Goal: Task Accomplishment & Management: Use online tool/utility

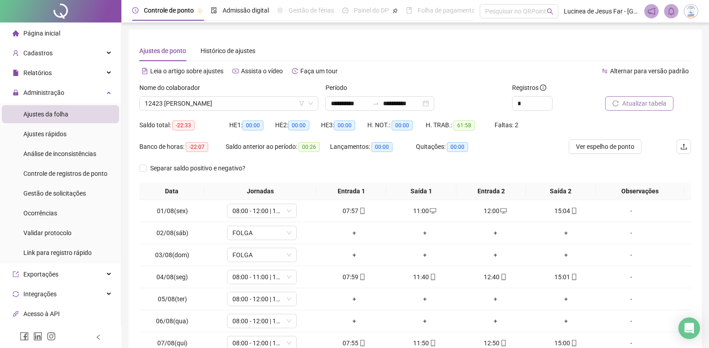
click at [640, 105] on span "Atualizar tabela" at bounding box center [644, 103] width 44 height 10
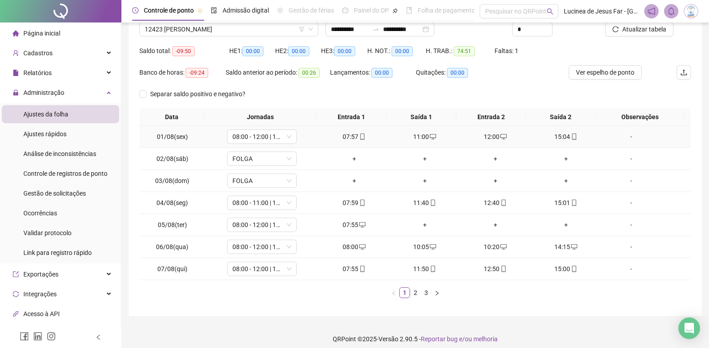
scroll to position [81, 0]
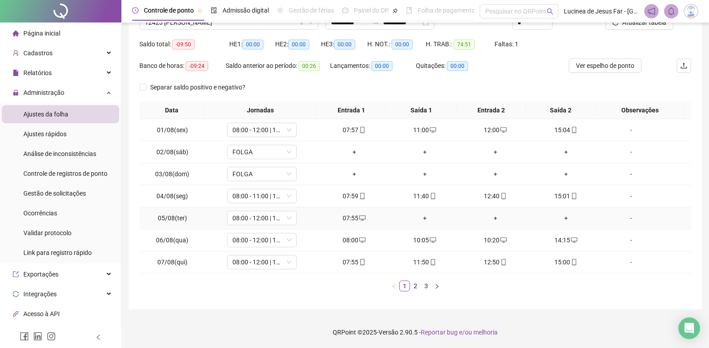
click at [625, 219] on div "-" at bounding box center [631, 218] width 53 height 10
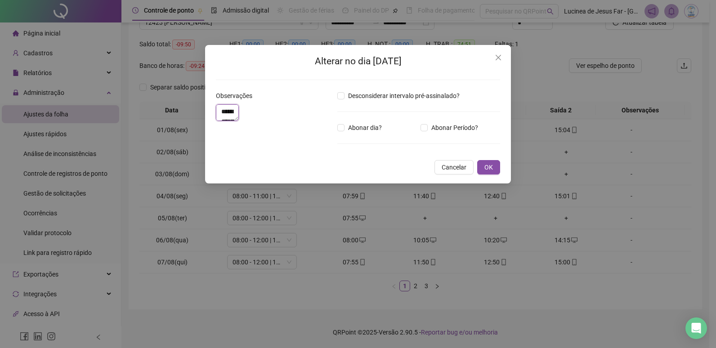
click at [239, 118] on textarea "**********" at bounding box center [227, 112] width 23 height 17
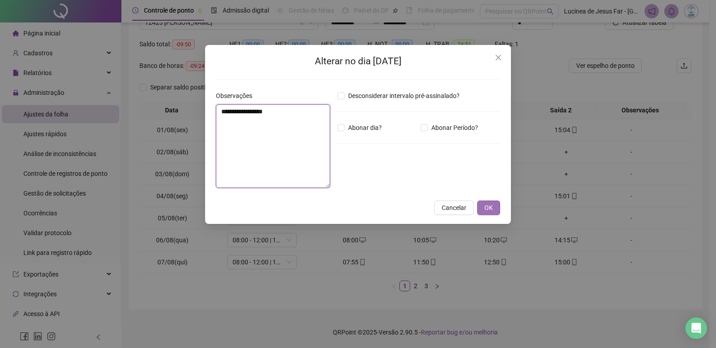
type textarea "**********"
click at [488, 205] on span "OK" at bounding box center [488, 208] width 9 height 10
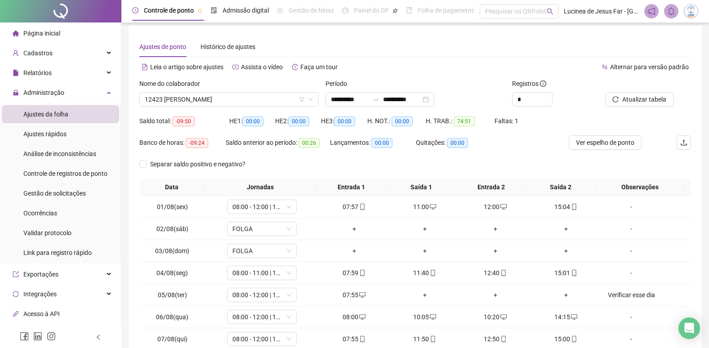
scroll to position [0, 0]
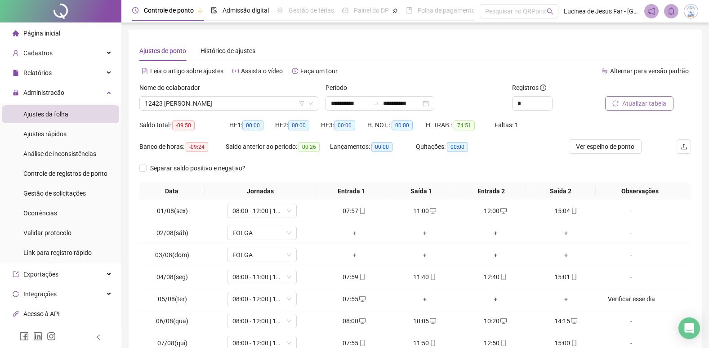
click at [639, 102] on span "Atualizar tabela" at bounding box center [644, 103] width 44 height 10
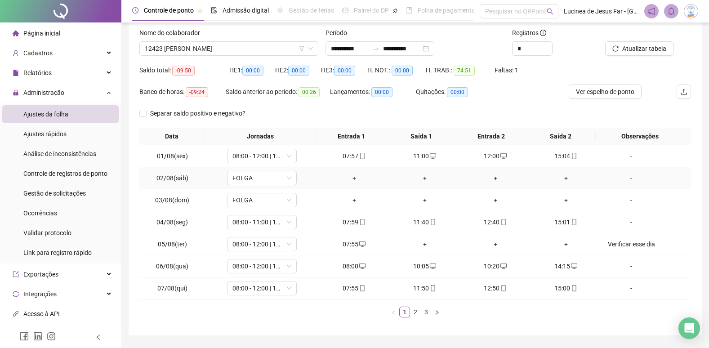
scroll to position [81, 0]
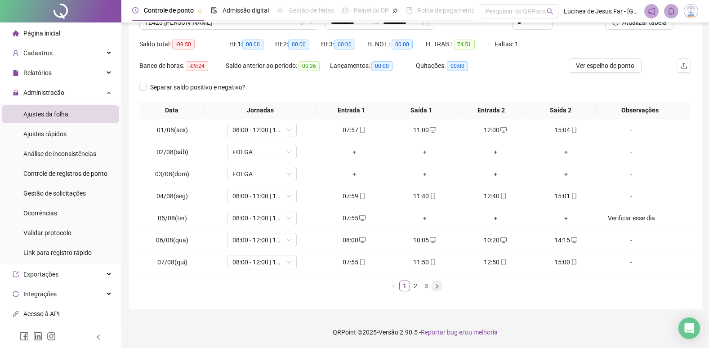
click at [436, 288] on icon "right" at bounding box center [436, 286] width 5 height 5
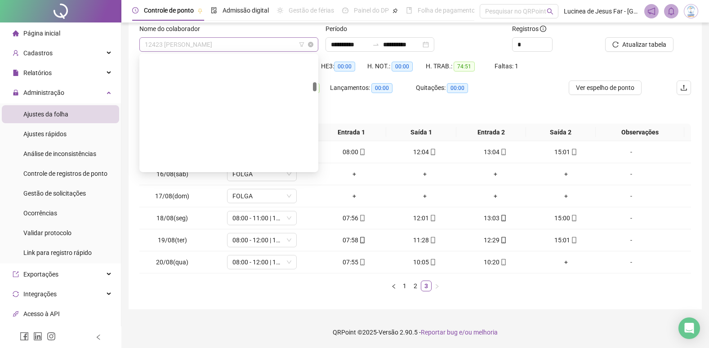
click at [227, 44] on span "12423 [PERSON_NAME]" at bounding box center [229, 44] width 168 height 13
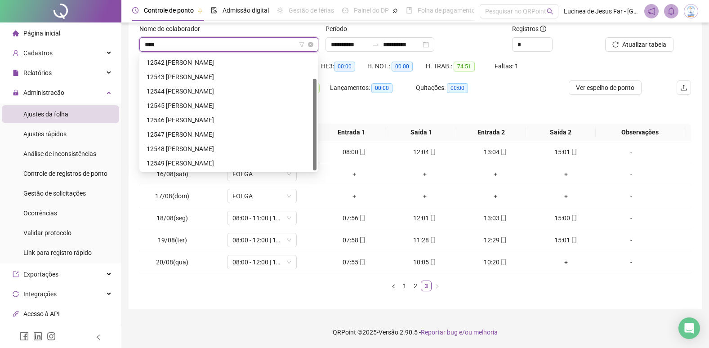
scroll to position [29, 0]
type input "*****"
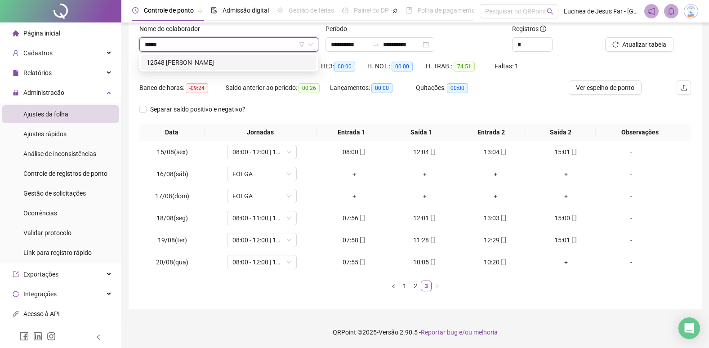
click at [246, 61] on div "12548 [PERSON_NAME]" at bounding box center [229, 63] width 165 height 10
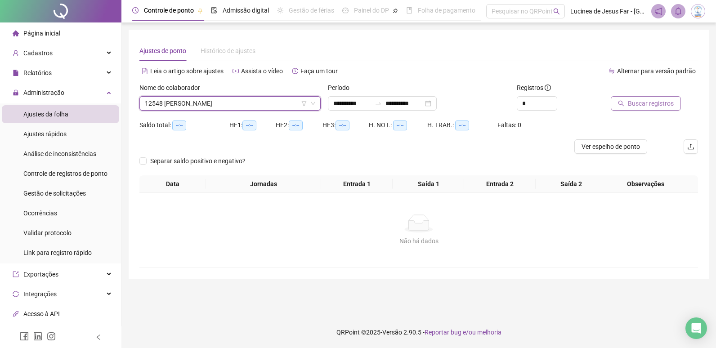
click at [621, 102] on icon "search" at bounding box center [621, 103] width 6 height 6
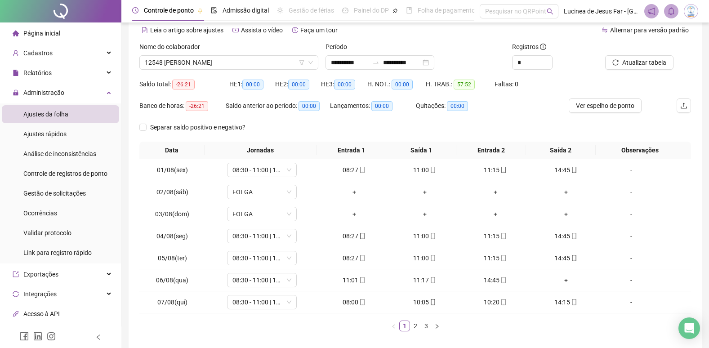
scroll to position [81, 0]
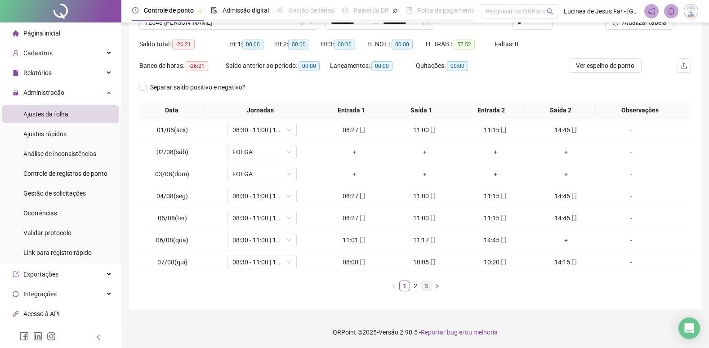
click at [425, 286] on link "3" at bounding box center [426, 286] width 10 height 10
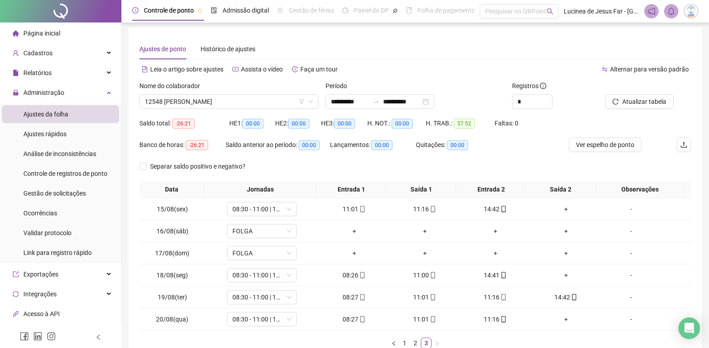
scroll to position [0, 0]
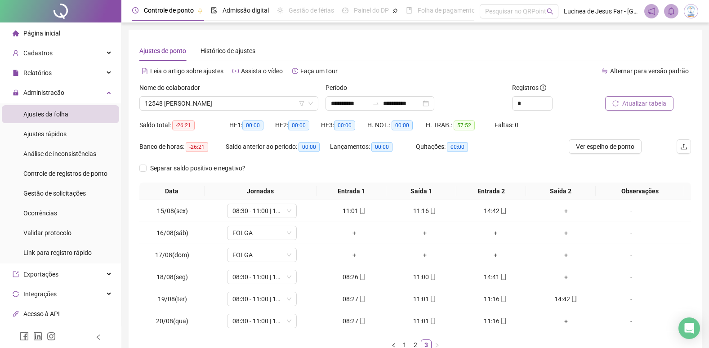
click at [650, 103] on span "Atualizar tabela" at bounding box center [644, 103] width 44 height 10
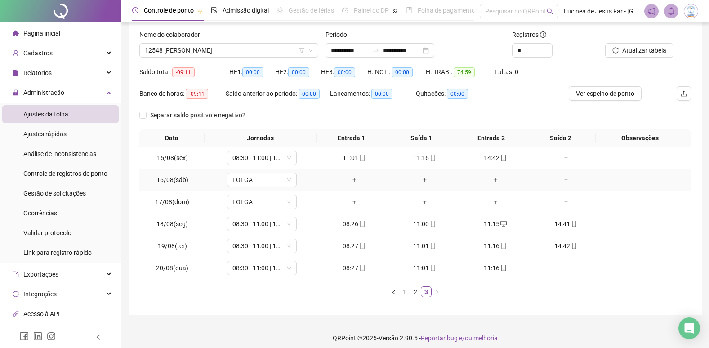
scroll to position [59, 0]
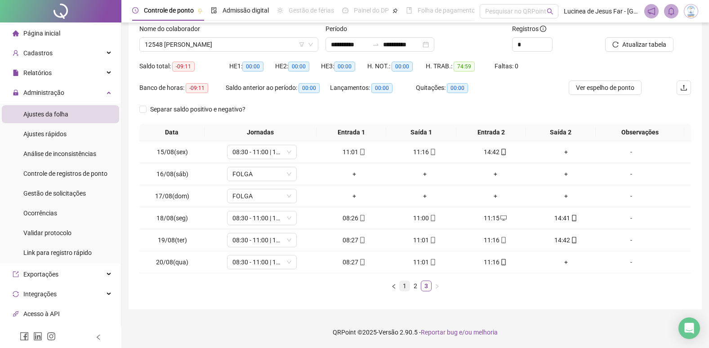
click at [402, 286] on link "1" at bounding box center [405, 286] width 10 height 10
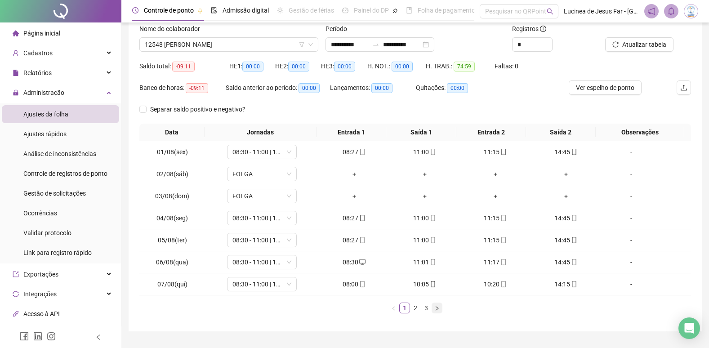
click at [437, 310] on icon "right" at bounding box center [436, 308] width 5 height 5
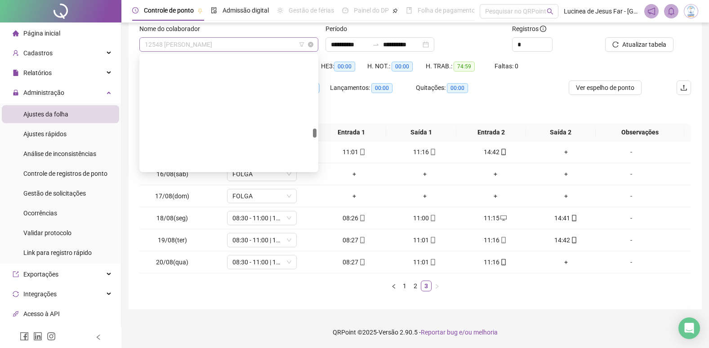
click at [263, 49] on span "12548 [PERSON_NAME]" at bounding box center [229, 44] width 168 height 13
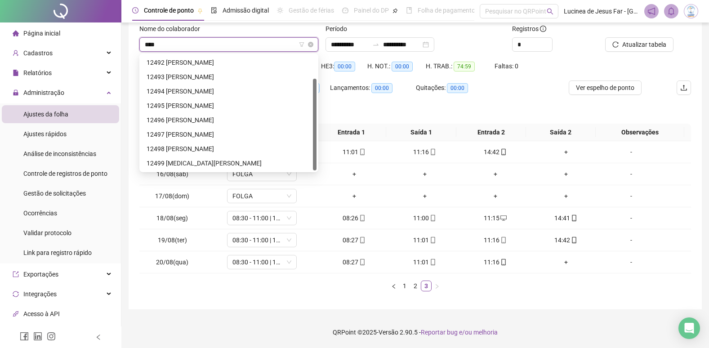
scroll to position [29, 0]
type input "*****"
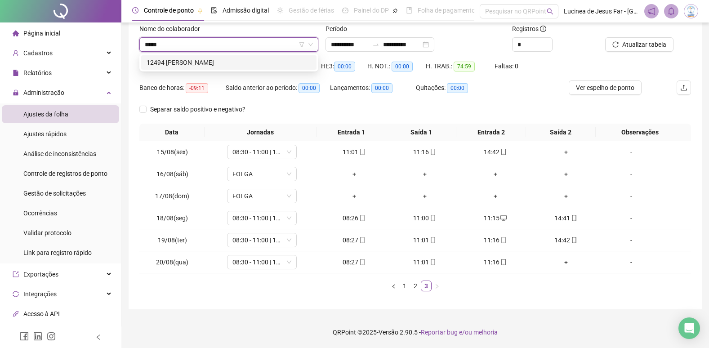
click at [261, 61] on div "12494 [PERSON_NAME]" at bounding box center [229, 63] width 165 height 10
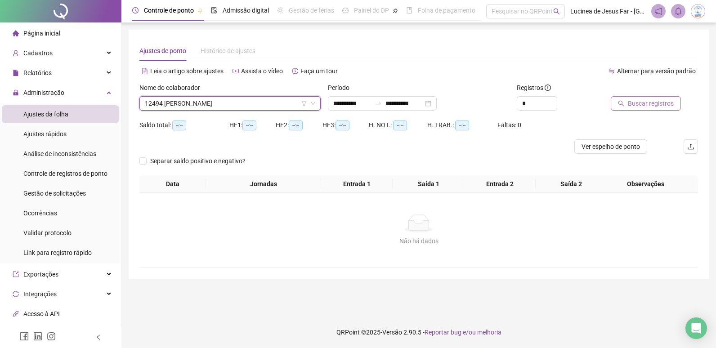
click at [641, 103] on span "Buscar registros" at bounding box center [651, 103] width 46 height 10
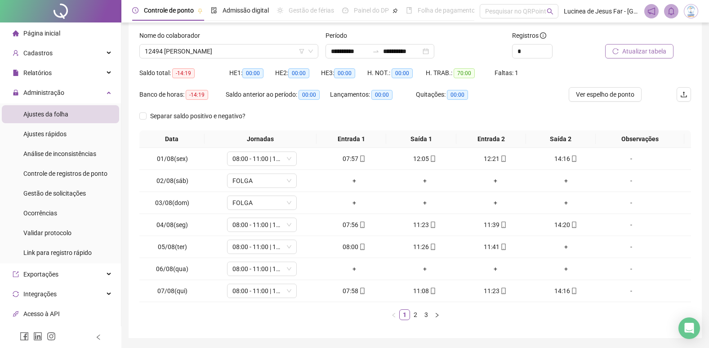
scroll to position [36, 0]
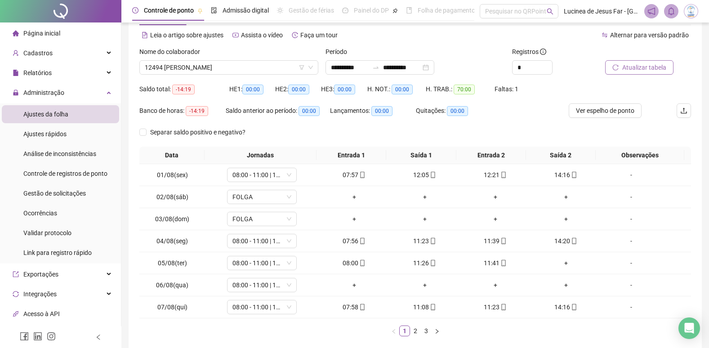
click at [643, 67] on span "Atualizar tabela" at bounding box center [644, 67] width 44 height 10
click at [626, 283] on div "-" at bounding box center [631, 285] width 53 height 10
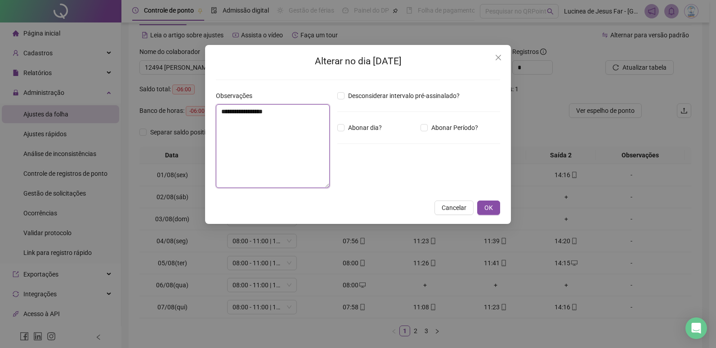
click at [267, 124] on textarea "**********" at bounding box center [273, 146] width 114 height 84
type textarea "**********"
click at [485, 205] on span "OK" at bounding box center [488, 208] width 9 height 10
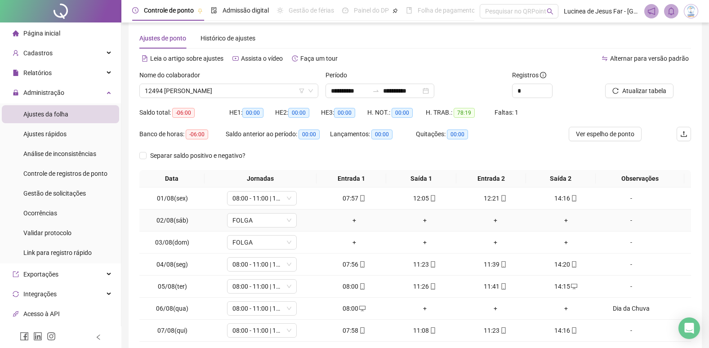
scroll to position [0, 0]
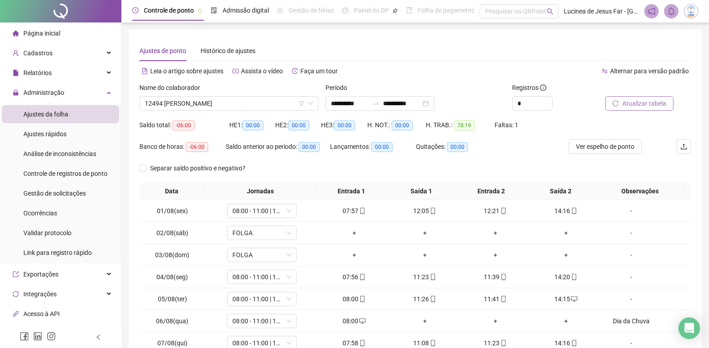
click at [638, 103] on span "Atualizar tabela" at bounding box center [644, 103] width 44 height 10
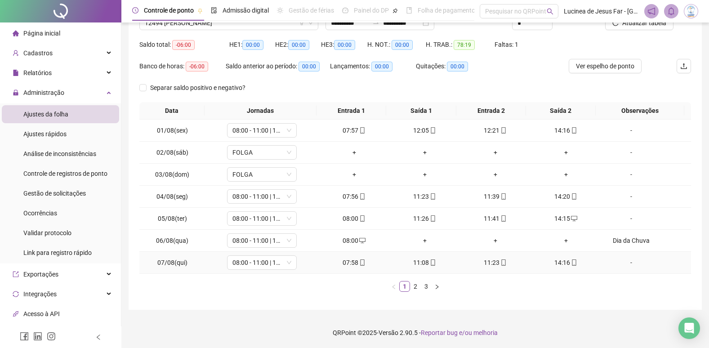
scroll to position [81, 0]
click at [440, 286] on button "button" at bounding box center [437, 286] width 11 height 11
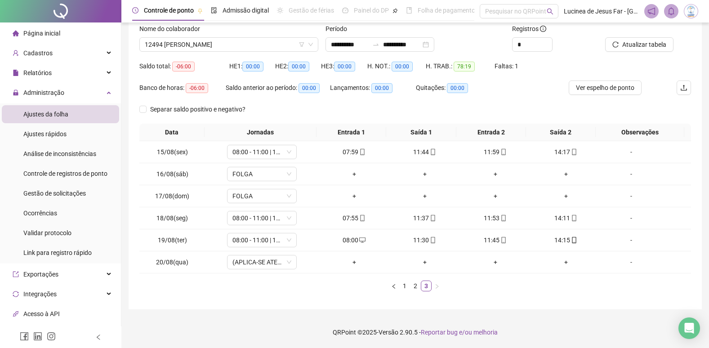
scroll to position [59, 0]
click at [199, 47] on span "12494 [PERSON_NAME]" at bounding box center [229, 44] width 168 height 13
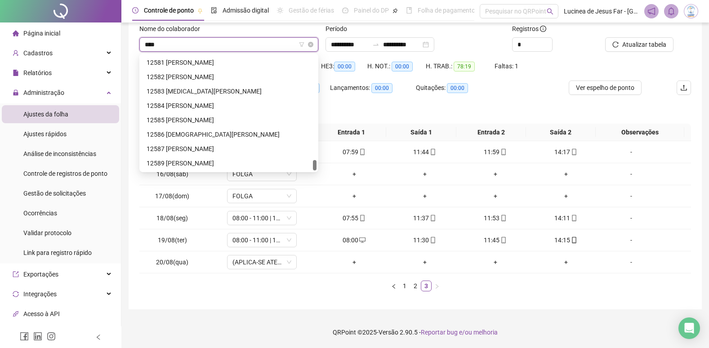
scroll to position [29, 0]
type input "*****"
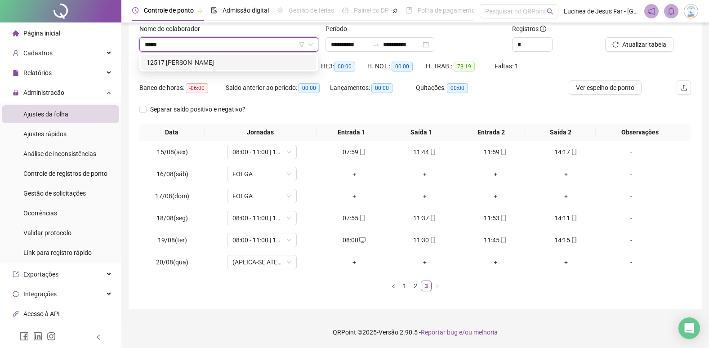
drag, startPoint x: 207, startPoint y: 62, endPoint x: 262, endPoint y: 56, distance: 54.7
click at [208, 62] on div "12517 [PERSON_NAME]" at bounding box center [229, 63] width 165 height 10
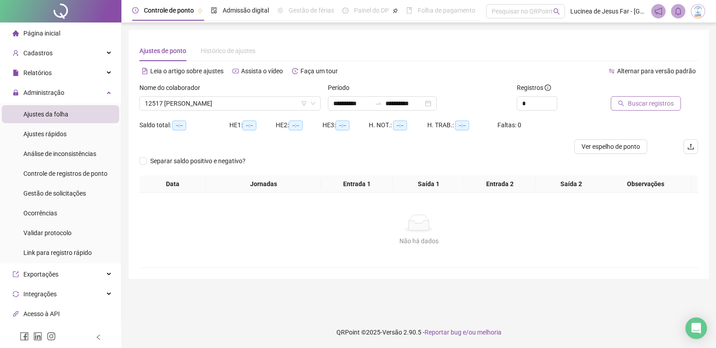
click at [650, 101] on span "Buscar registros" at bounding box center [651, 103] width 46 height 10
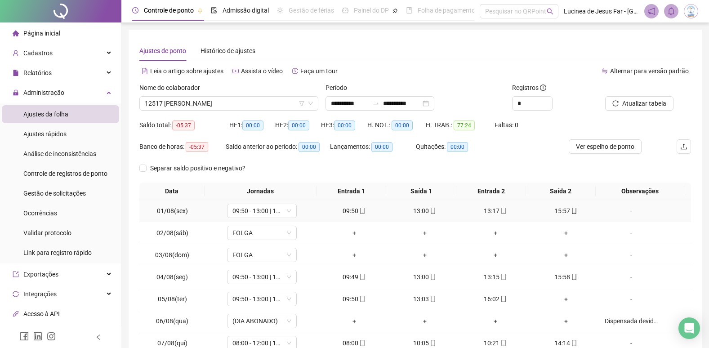
scroll to position [81, 0]
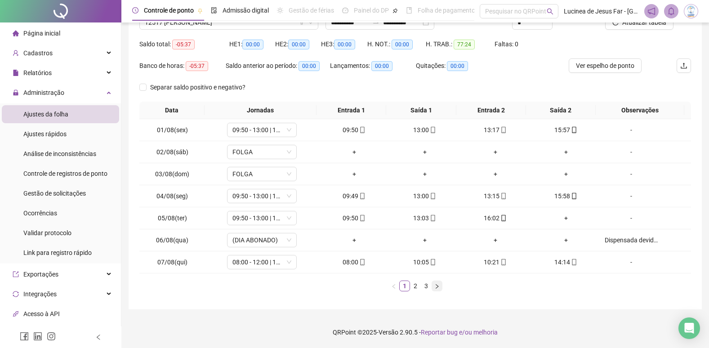
click at [433, 286] on button "button" at bounding box center [437, 286] width 11 height 11
click at [434, 286] on icon "right" at bounding box center [436, 286] width 5 height 5
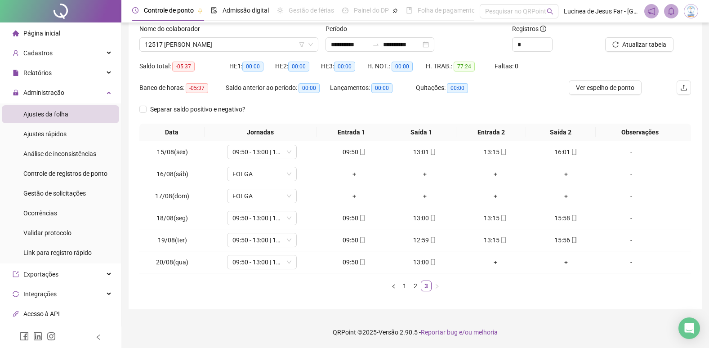
scroll to position [59, 0]
click at [403, 285] on link "1" at bounding box center [405, 286] width 10 height 10
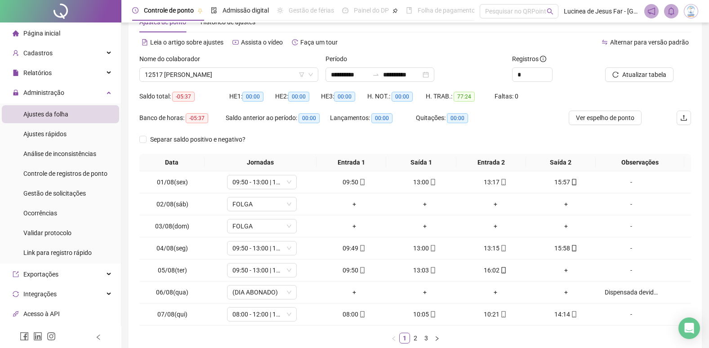
scroll to position [0, 0]
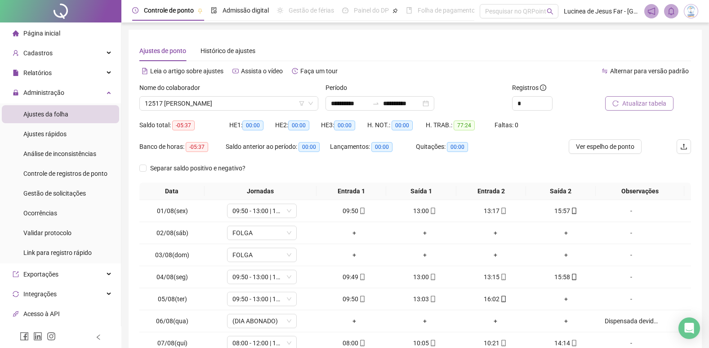
click at [644, 101] on span "Atualizar tabela" at bounding box center [644, 103] width 44 height 10
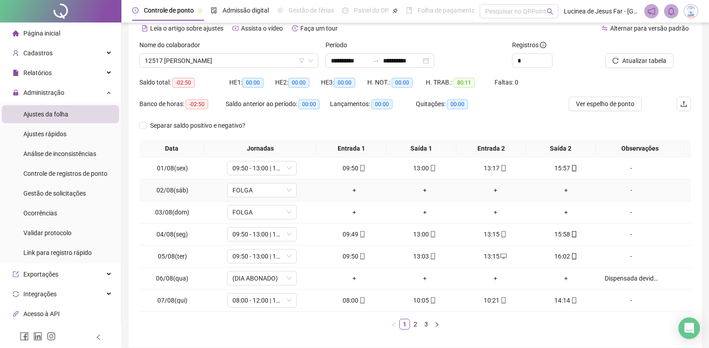
scroll to position [81, 0]
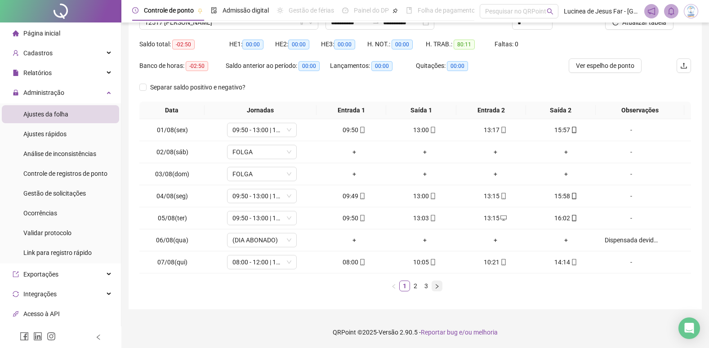
click at [438, 288] on icon "right" at bounding box center [436, 286] width 5 height 5
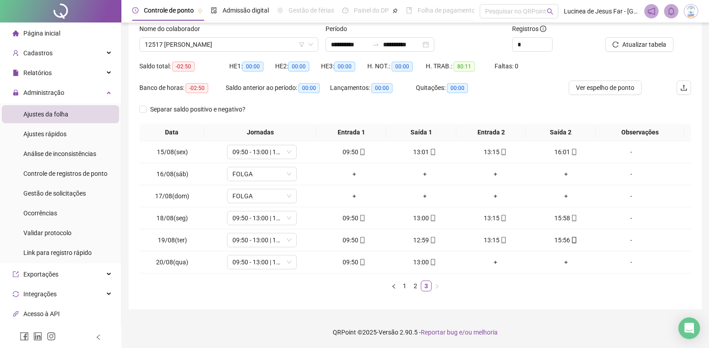
scroll to position [59, 0]
click at [249, 40] on span "12517 [PERSON_NAME]" at bounding box center [229, 44] width 168 height 13
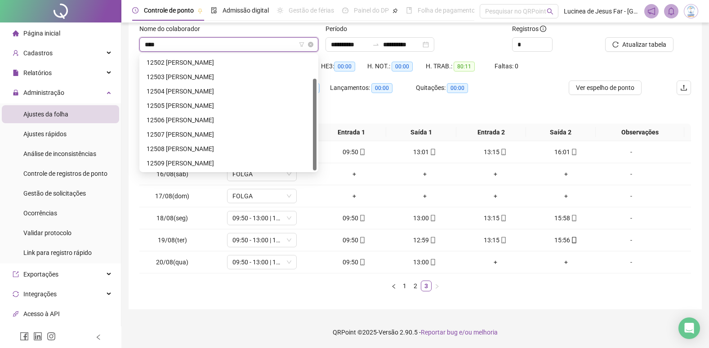
scroll to position [29, 0]
type input "*****"
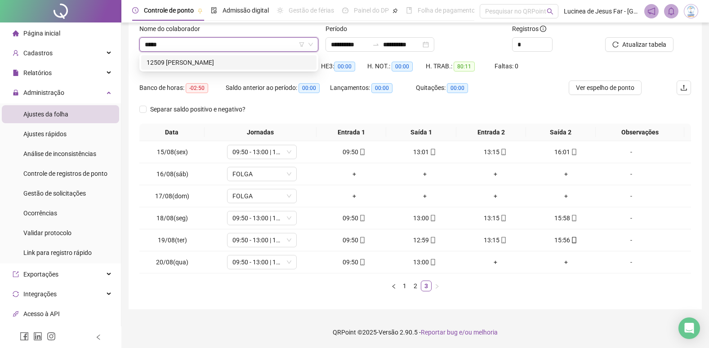
click at [257, 60] on div "12509 [PERSON_NAME]" at bounding box center [229, 63] width 165 height 10
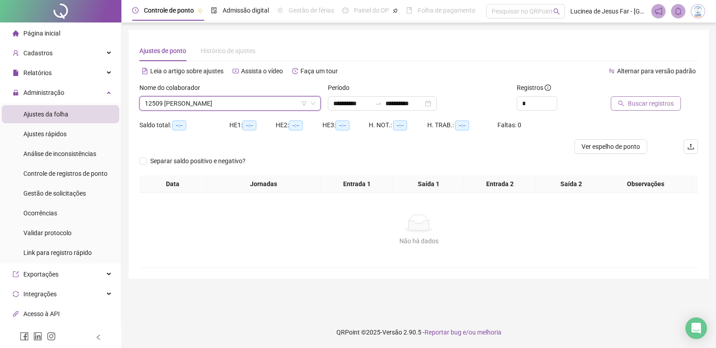
drag, startPoint x: 649, startPoint y: 102, endPoint x: 644, endPoint y: 107, distance: 7.0
click at [644, 107] on span "Buscar registros" at bounding box center [651, 103] width 46 height 10
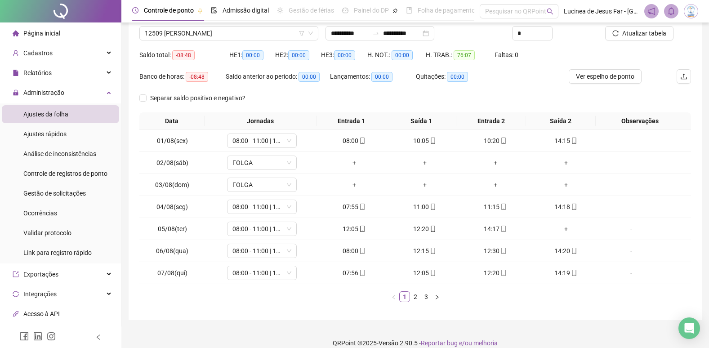
scroll to position [81, 0]
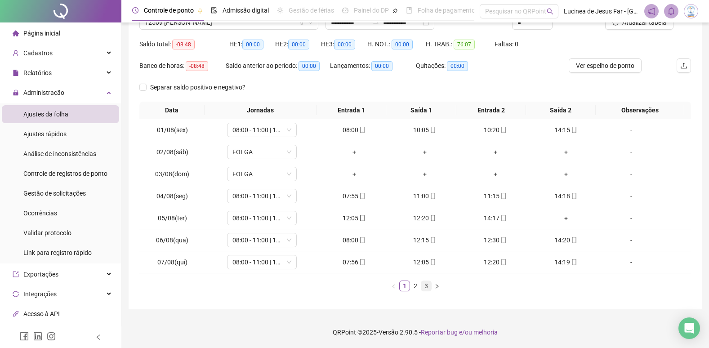
click at [428, 288] on link "3" at bounding box center [426, 286] width 10 height 10
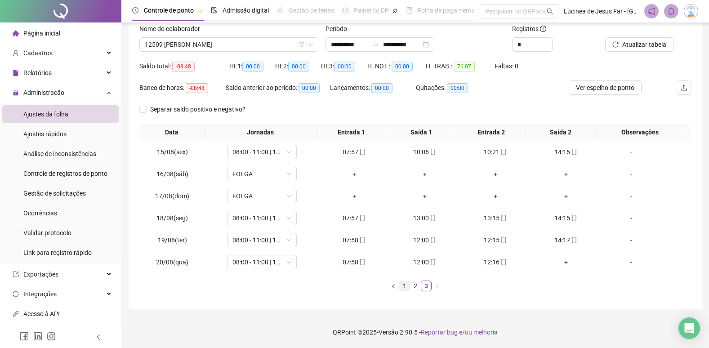
click at [403, 286] on link "1" at bounding box center [405, 286] width 10 height 10
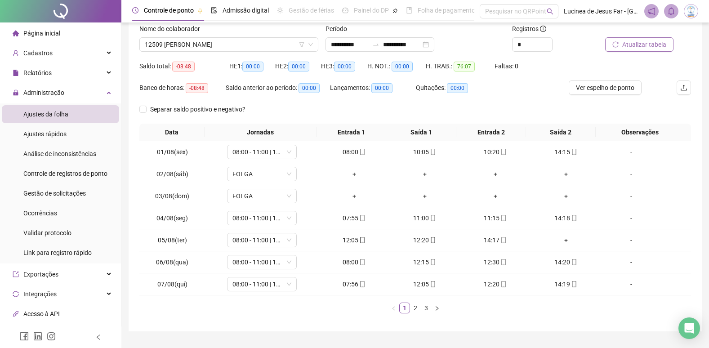
click at [639, 45] on span "Atualizar tabela" at bounding box center [644, 45] width 44 height 10
click at [435, 309] on icon "right" at bounding box center [436, 308] width 5 height 5
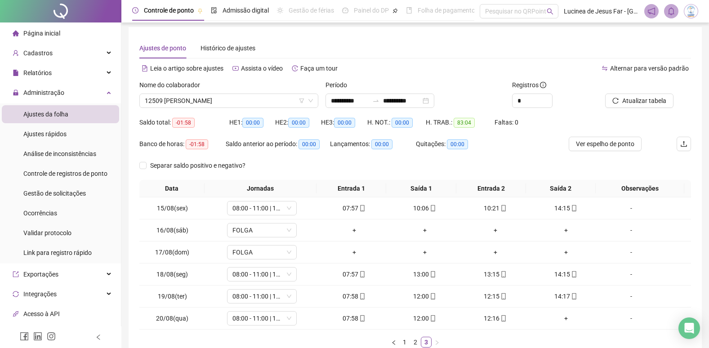
scroll to position [0, 0]
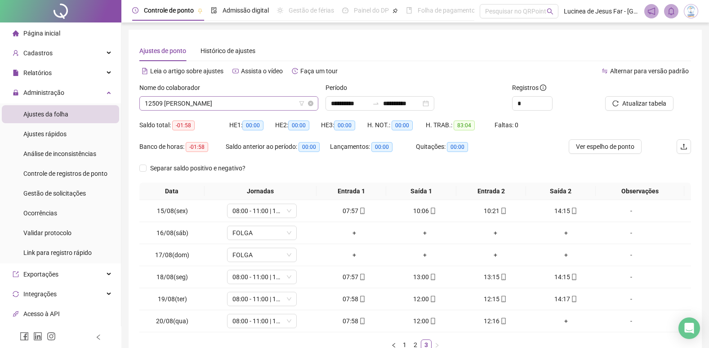
click at [213, 104] on span "12509 [PERSON_NAME]" at bounding box center [229, 103] width 168 height 13
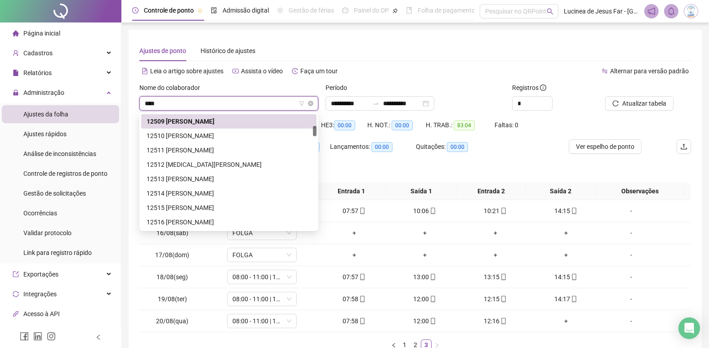
scroll to position [29, 0]
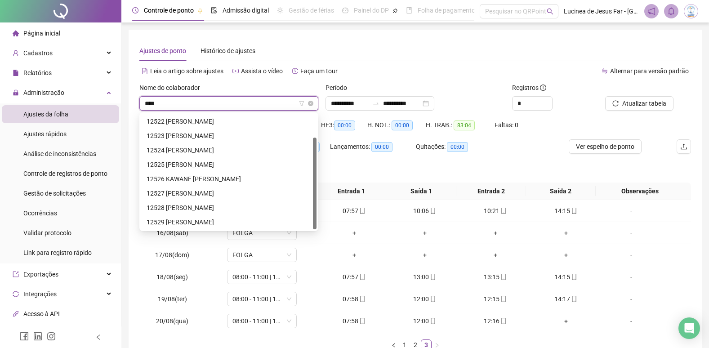
type input "*****"
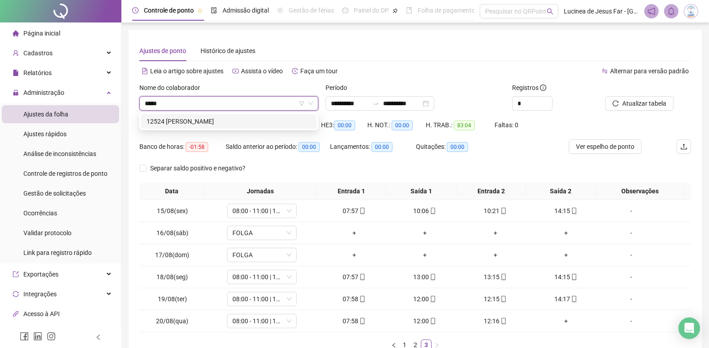
click at [239, 120] on div "12524 [PERSON_NAME]" at bounding box center [229, 121] width 165 height 10
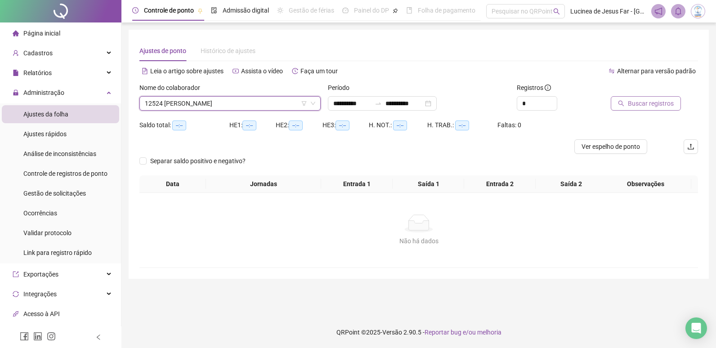
click at [647, 104] on span "Buscar registros" at bounding box center [651, 103] width 46 height 10
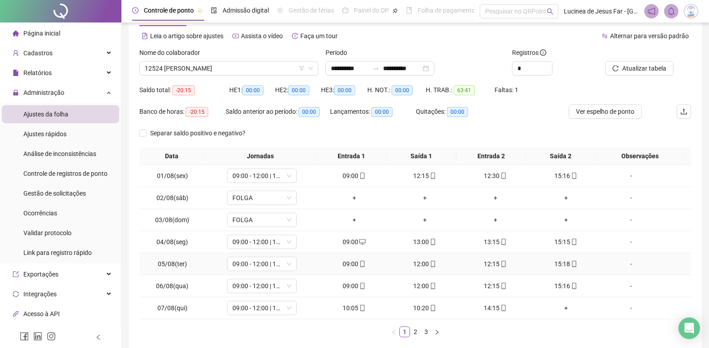
scroll to position [81, 0]
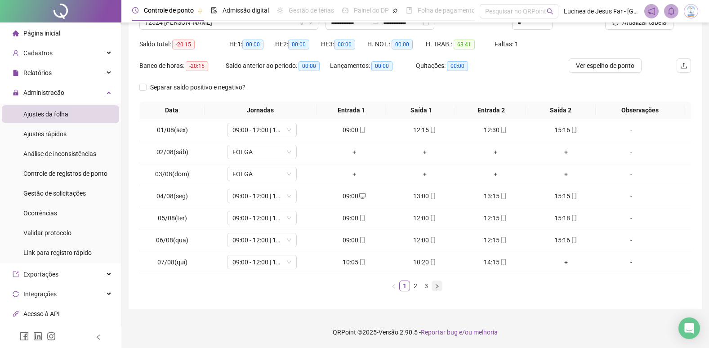
click at [436, 288] on icon "right" at bounding box center [436, 286] width 5 height 5
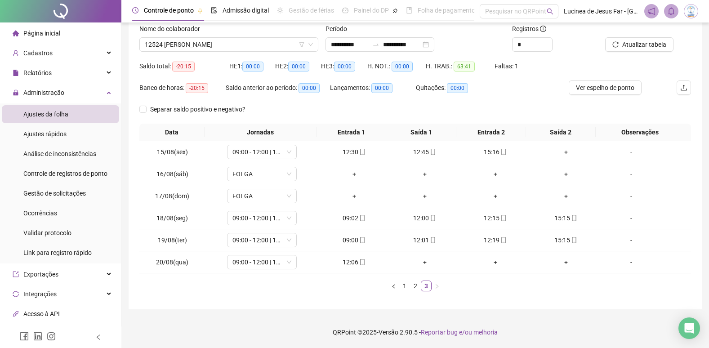
scroll to position [59, 0]
click at [640, 40] on span "Atualizar tabela" at bounding box center [644, 45] width 44 height 10
click at [404, 286] on link "1" at bounding box center [405, 286] width 10 height 10
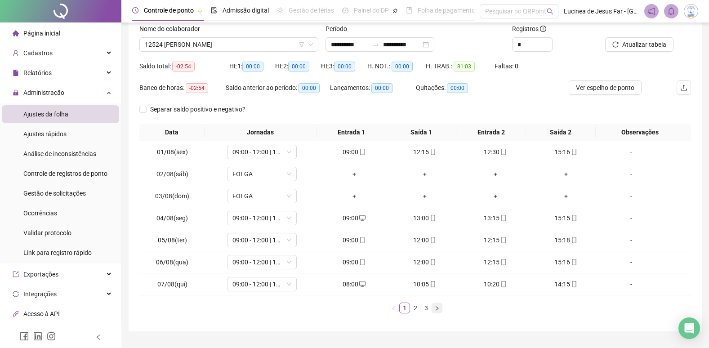
click at [436, 309] on icon "right" at bounding box center [436, 308] width 5 height 5
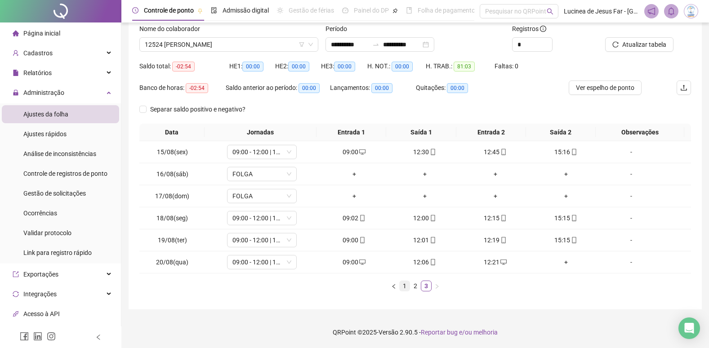
click at [405, 287] on link "1" at bounding box center [405, 286] width 10 height 10
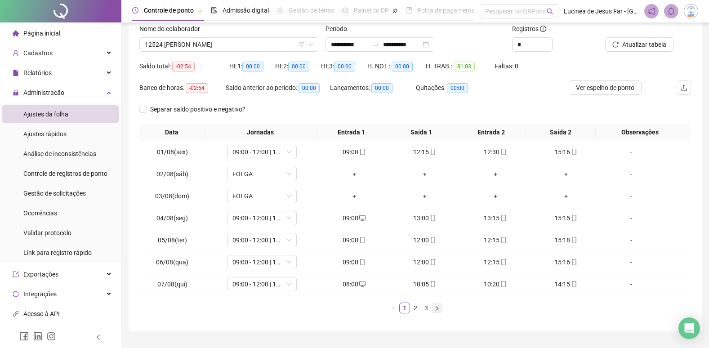
click at [436, 308] on icon "right" at bounding box center [436, 308] width 5 height 5
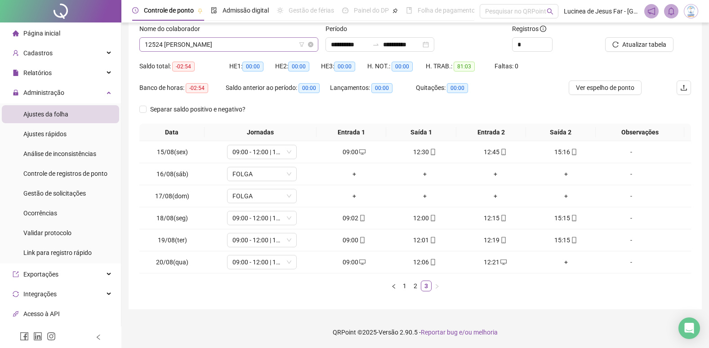
click at [249, 46] on span "12524 [PERSON_NAME]" at bounding box center [229, 44] width 168 height 13
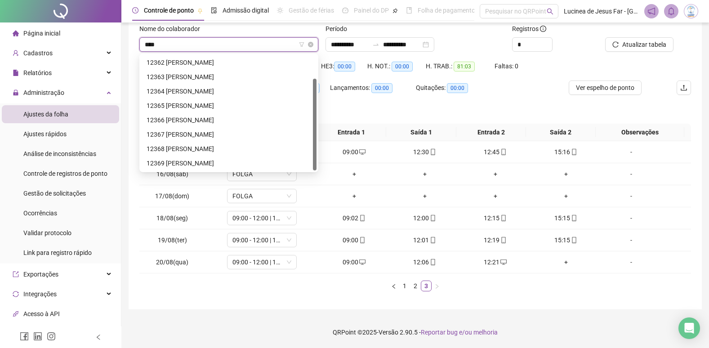
scroll to position [29, 0]
type input "*****"
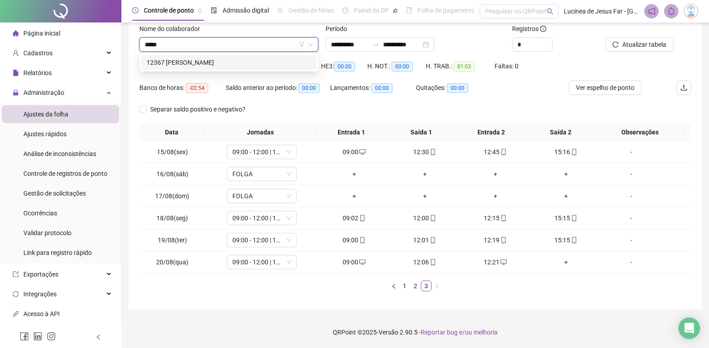
click at [243, 63] on div "12367 [PERSON_NAME]" at bounding box center [229, 63] width 165 height 10
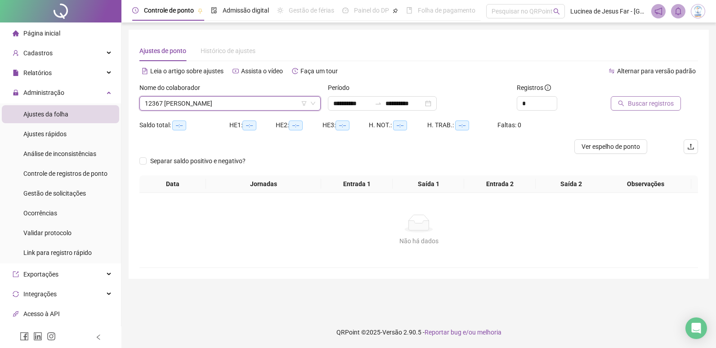
click at [650, 103] on span "Buscar registros" at bounding box center [651, 103] width 46 height 10
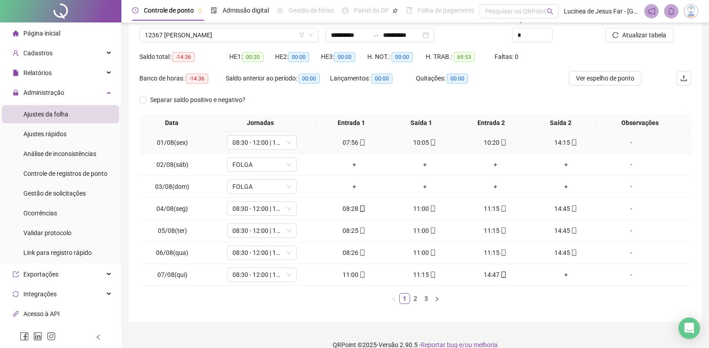
scroll to position [81, 0]
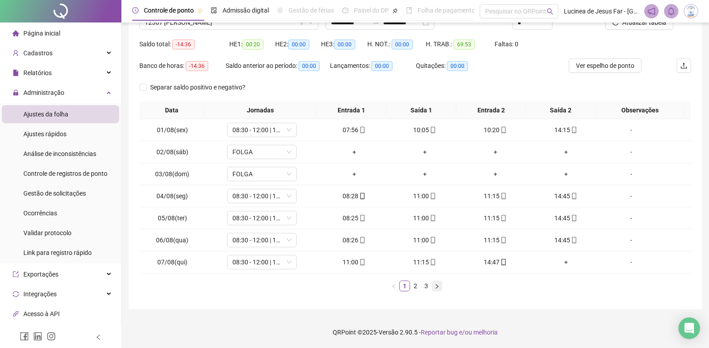
click at [436, 286] on icon "right" at bounding box center [436, 286] width 5 height 5
click at [435, 286] on icon "right" at bounding box center [436, 286] width 5 height 5
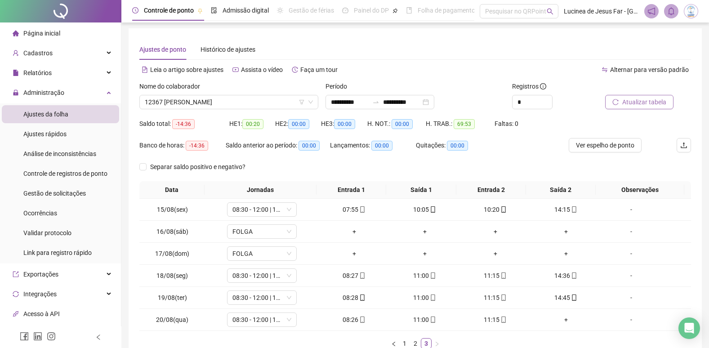
scroll to position [0, 0]
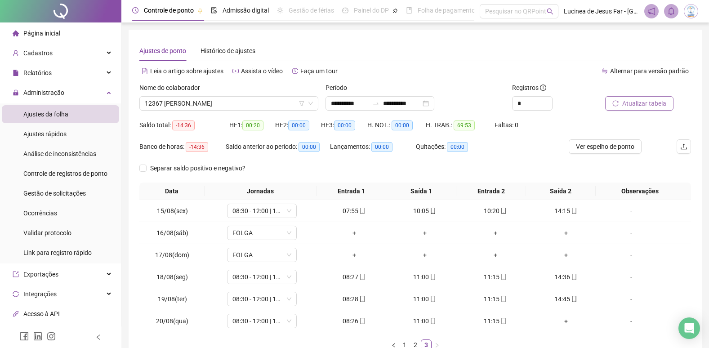
click at [661, 102] on span "Atualizar tabela" at bounding box center [644, 103] width 44 height 10
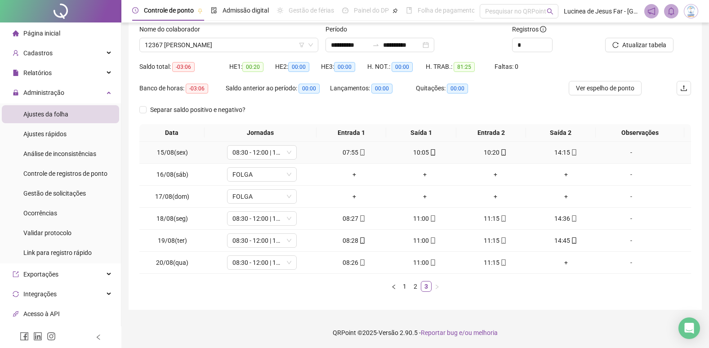
scroll to position [59, 0]
click at [406, 289] on link "1" at bounding box center [405, 286] width 10 height 10
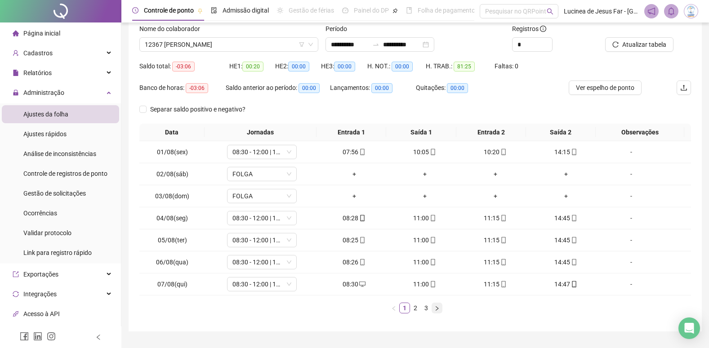
click at [438, 308] on icon "right" at bounding box center [436, 308] width 5 height 5
click at [494, 286] on div "+" at bounding box center [495, 284] width 63 height 10
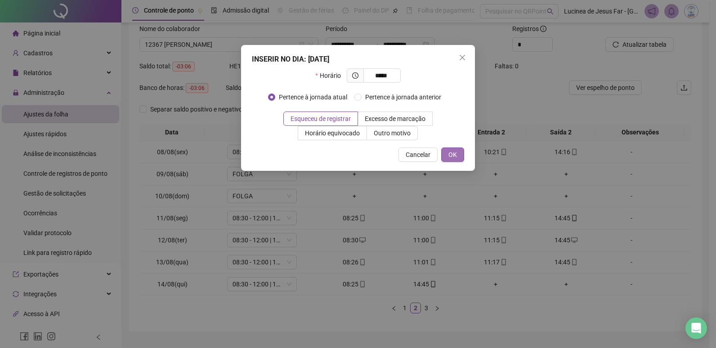
type input "*****"
click at [455, 155] on span "OK" at bounding box center [452, 155] width 9 height 10
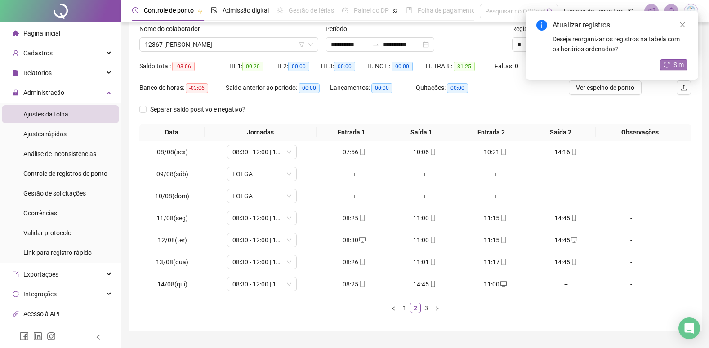
click at [684, 66] on button "Sim" at bounding box center [673, 64] width 27 height 11
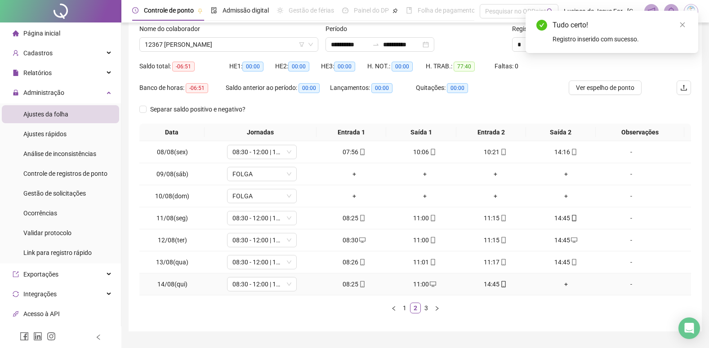
click at [558, 284] on div "+" at bounding box center [565, 284] width 63 height 10
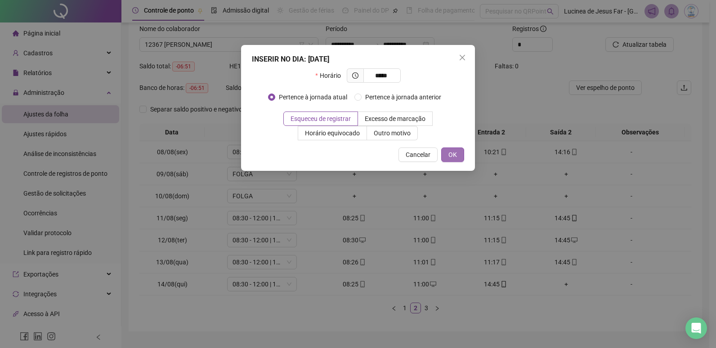
type input "*****"
click at [448, 151] on button "OK" at bounding box center [452, 154] width 23 height 14
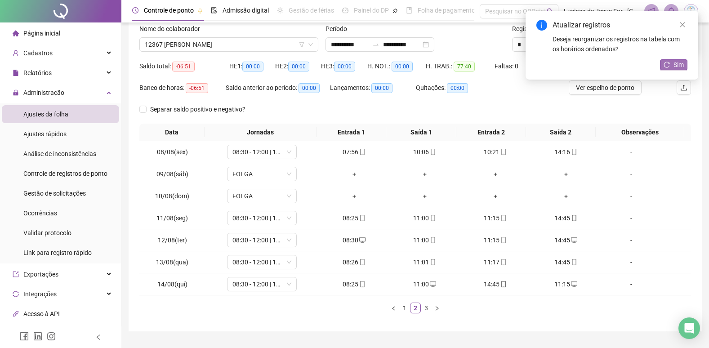
click at [674, 60] on span "Sim" at bounding box center [679, 65] width 10 height 10
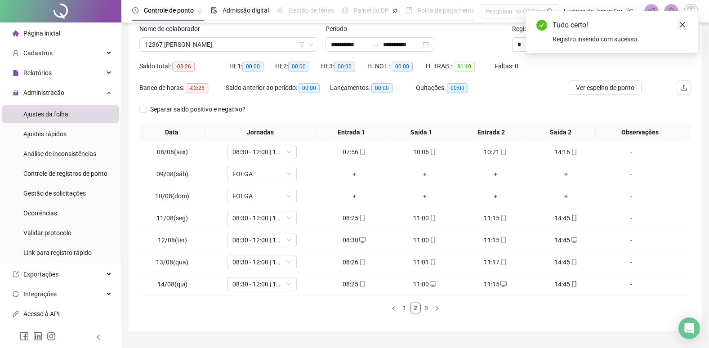
click at [683, 25] on icon "close" at bounding box center [682, 25] width 6 height 6
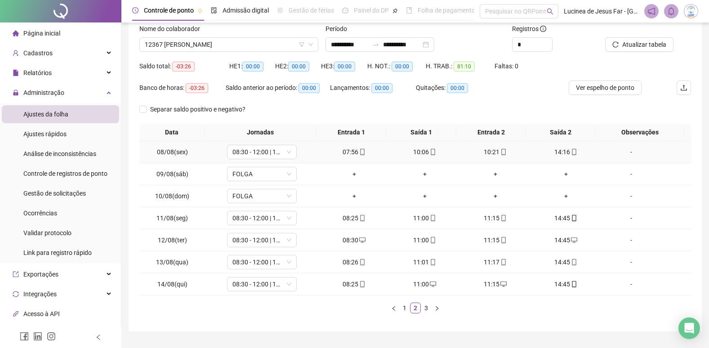
scroll to position [0, 0]
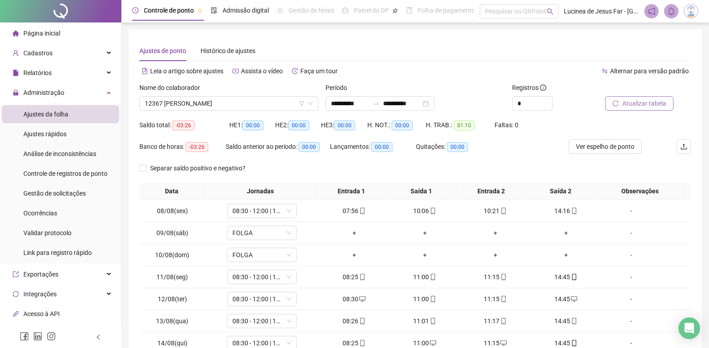
click at [643, 103] on span "Atualizar tabela" at bounding box center [644, 103] width 44 height 10
click at [238, 103] on span "12367 [PERSON_NAME]" at bounding box center [229, 103] width 168 height 13
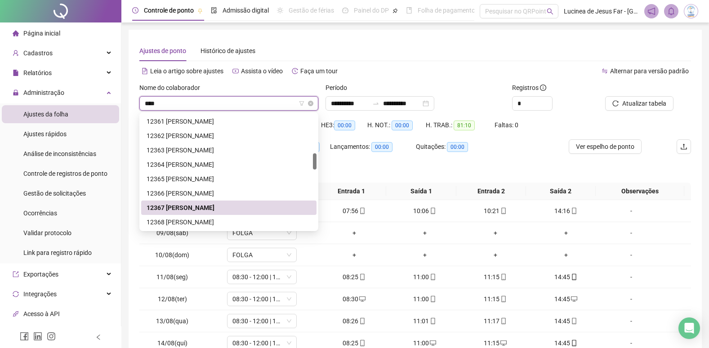
scroll to position [14, 0]
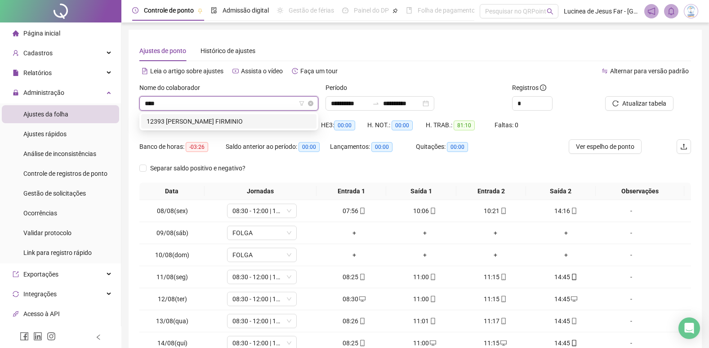
type input "*****"
click at [239, 120] on div "12393 [PERSON_NAME] FIRMINIO" at bounding box center [229, 121] width 165 height 10
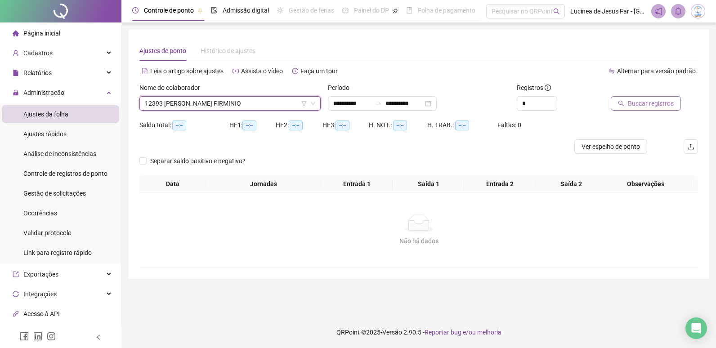
click at [651, 108] on span "Buscar registros" at bounding box center [651, 103] width 46 height 10
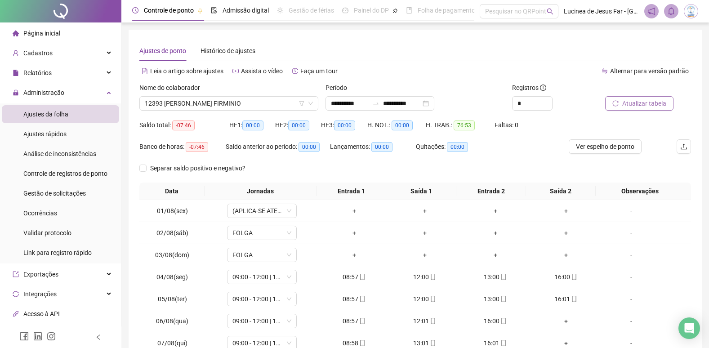
click at [633, 100] on span "Atualizar tabela" at bounding box center [644, 103] width 44 height 10
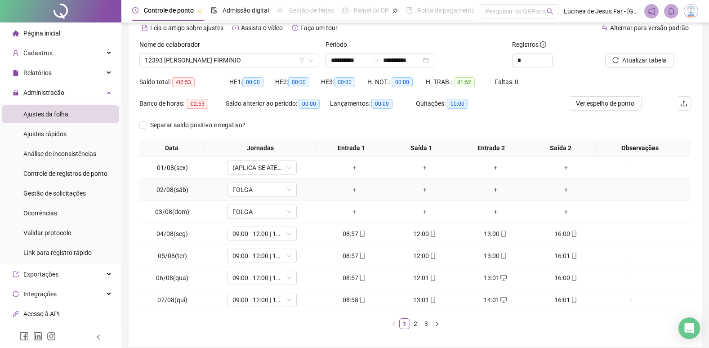
scroll to position [81, 0]
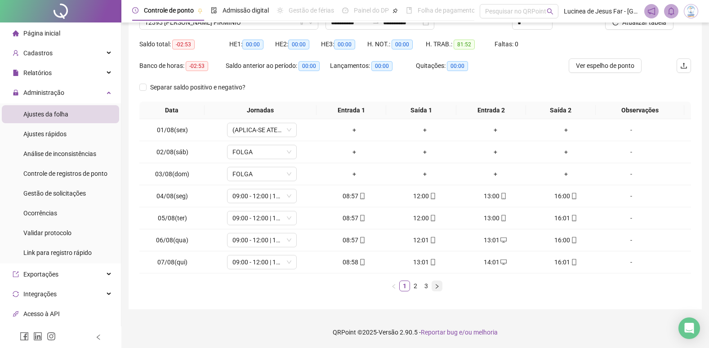
click at [437, 285] on icon "right" at bounding box center [436, 286] width 5 height 5
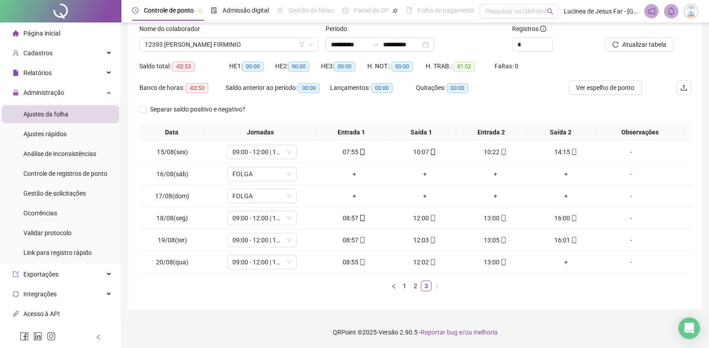
scroll to position [59, 0]
click at [237, 42] on span "12393 [PERSON_NAME] FIRMINIO" at bounding box center [229, 44] width 168 height 13
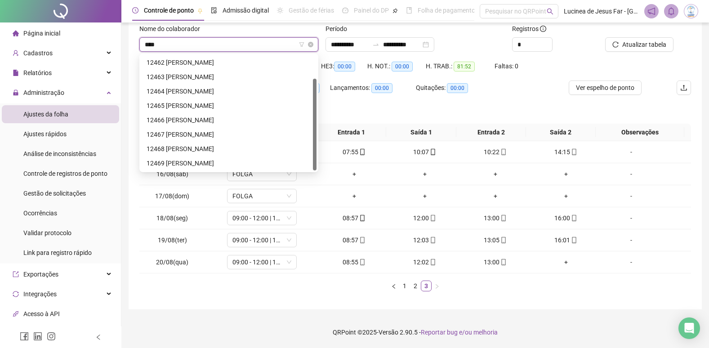
scroll to position [29, 0]
type input "*****"
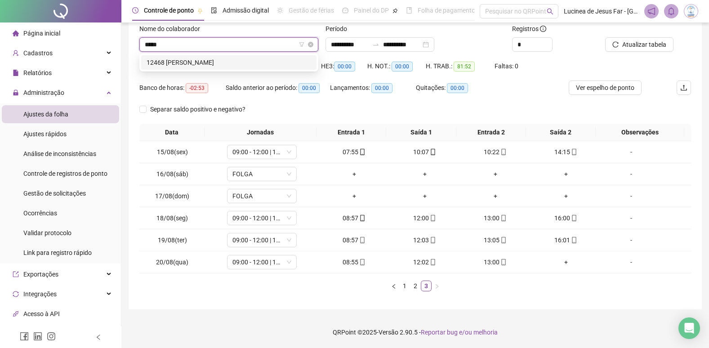
scroll to position [0, 0]
click at [235, 59] on div "12468 [PERSON_NAME]" at bounding box center [229, 63] width 165 height 10
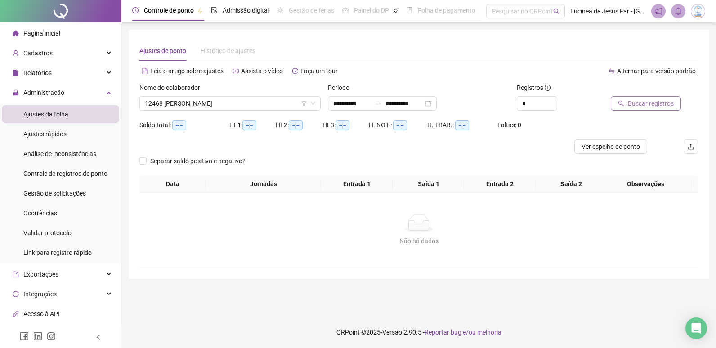
click at [638, 105] on span "Buscar registros" at bounding box center [651, 103] width 46 height 10
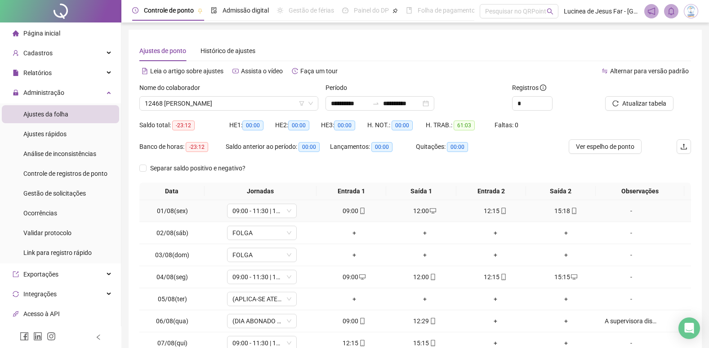
scroll to position [81, 0]
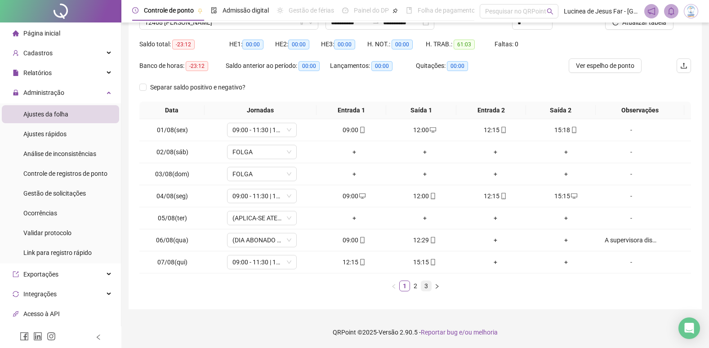
click at [426, 287] on link "3" at bounding box center [426, 286] width 10 height 10
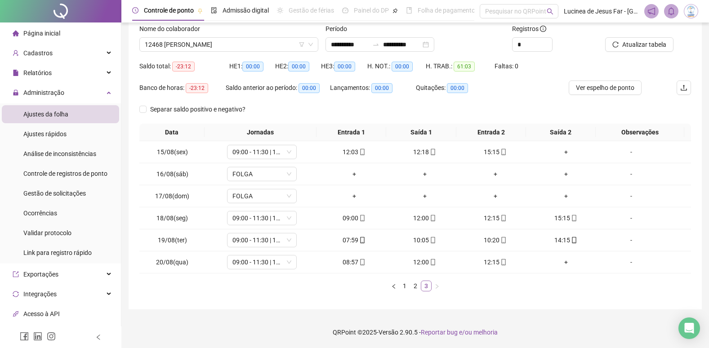
scroll to position [59, 0]
click at [402, 283] on link "1" at bounding box center [405, 286] width 10 height 10
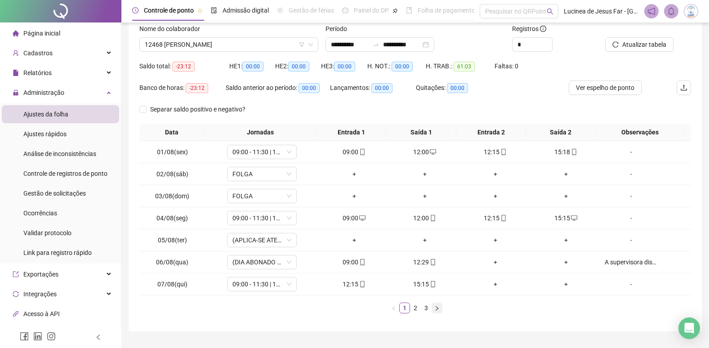
click at [439, 310] on icon "right" at bounding box center [436, 308] width 5 height 5
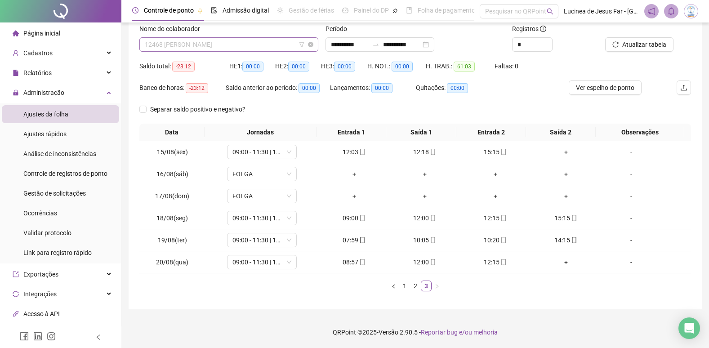
scroll to position [1568, 0]
click at [238, 43] on span "12468 [PERSON_NAME]" at bounding box center [229, 44] width 168 height 13
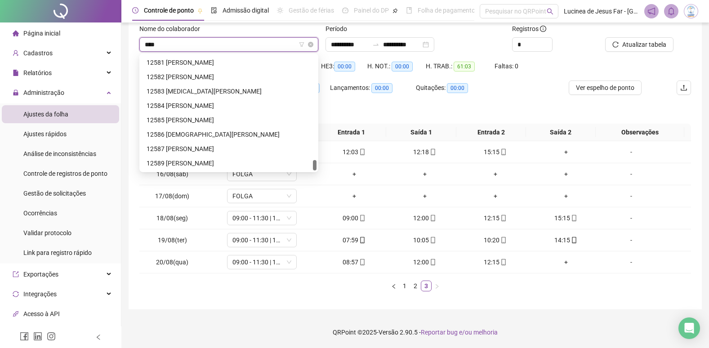
scroll to position [14, 0]
type input "*****"
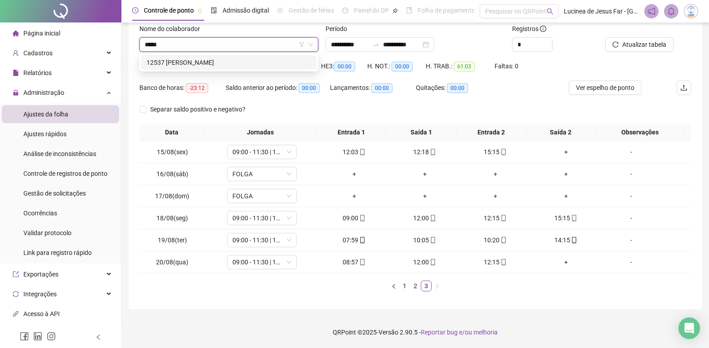
drag, startPoint x: 240, startPoint y: 60, endPoint x: 347, endPoint y: 83, distance: 109.4
click at [241, 60] on div "12537 [PERSON_NAME]" at bounding box center [229, 63] width 165 height 10
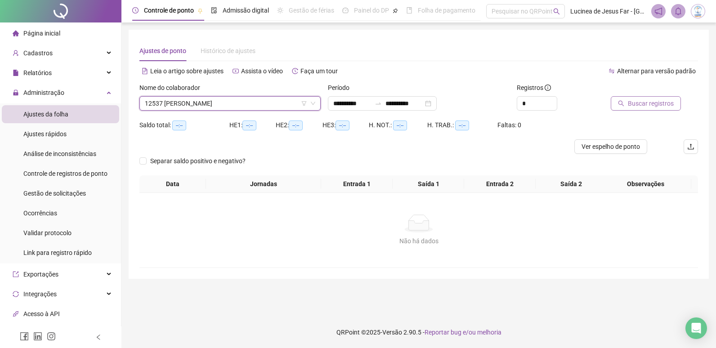
click at [660, 103] on span "Buscar registros" at bounding box center [651, 103] width 46 height 10
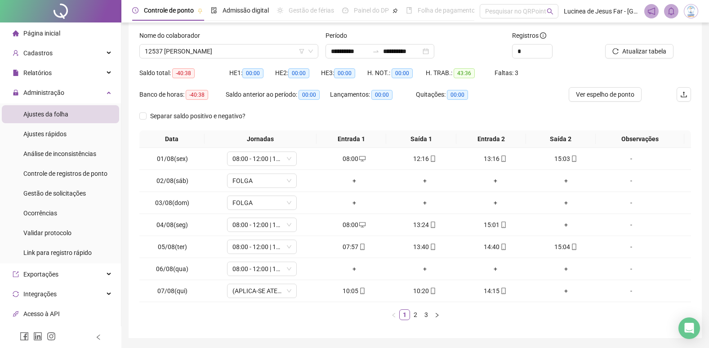
scroll to position [36, 0]
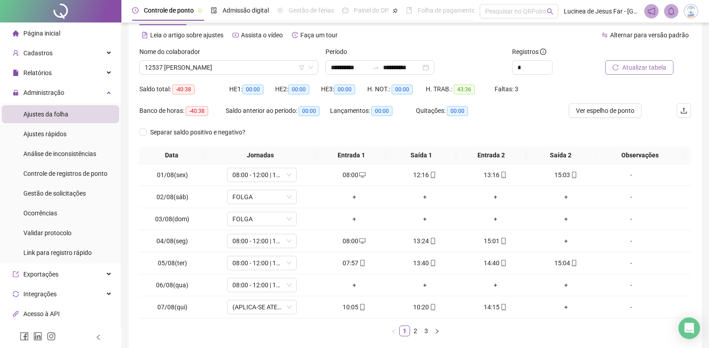
click at [645, 67] on span "Atualizar tabela" at bounding box center [644, 67] width 44 height 10
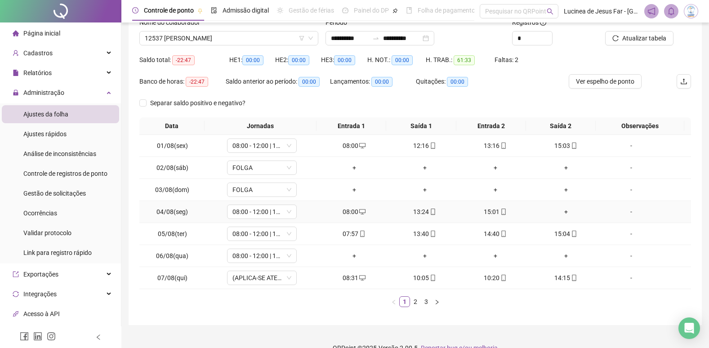
scroll to position [81, 0]
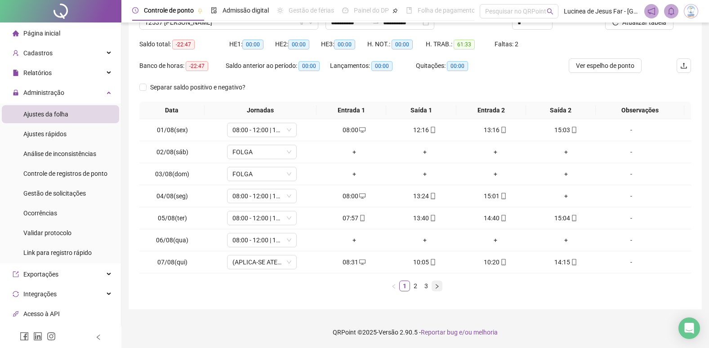
click at [433, 289] on button "button" at bounding box center [437, 286] width 11 height 11
click at [424, 285] on link "3" at bounding box center [426, 286] width 10 height 10
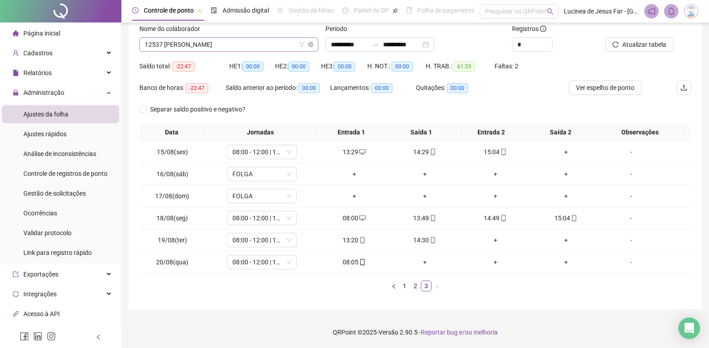
click at [215, 45] on span "12537 [PERSON_NAME]" at bounding box center [229, 44] width 168 height 13
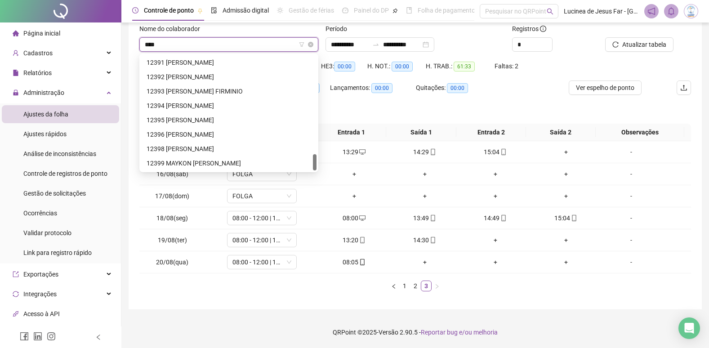
scroll to position [14, 0]
type input "*****"
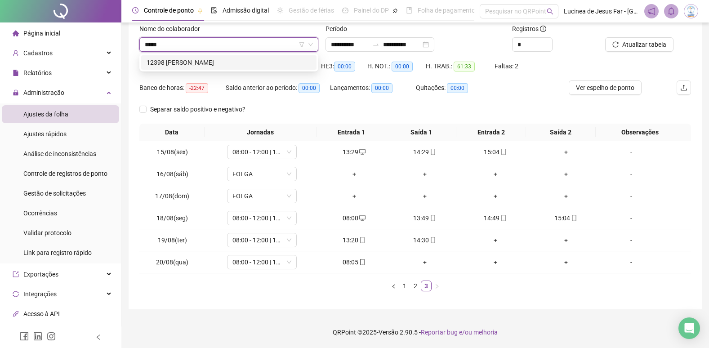
click at [233, 66] on div "12398 [PERSON_NAME]" at bounding box center [229, 63] width 165 height 10
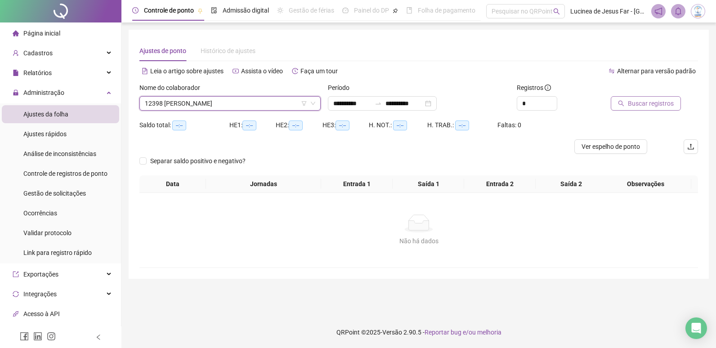
click at [634, 104] on span "Buscar registros" at bounding box center [651, 103] width 46 height 10
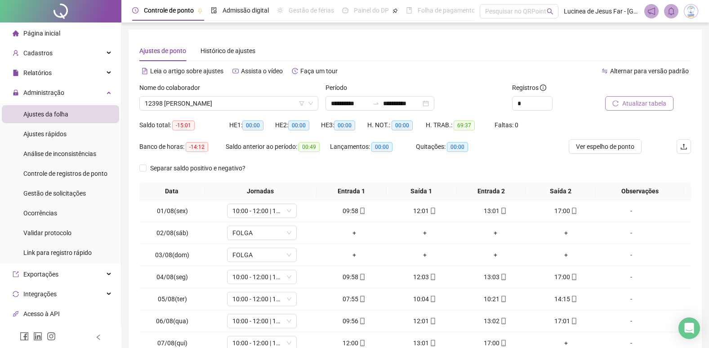
click at [642, 103] on span "Atualizar tabela" at bounding box center [644, 103] width 44 height 10
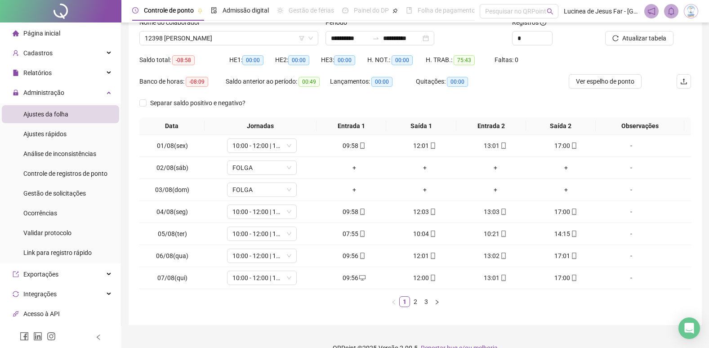
scroll to position [81, 0]
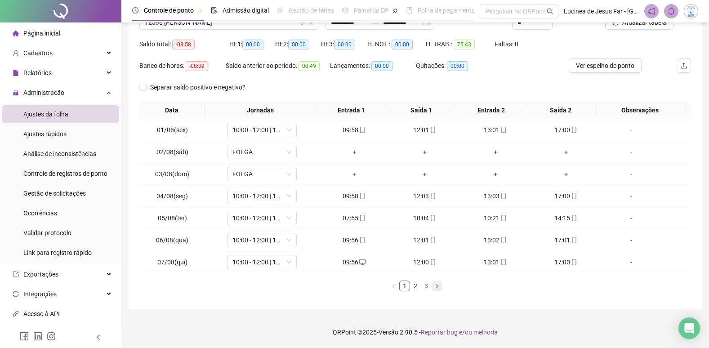
click at [437, 289] on icon "right" at bounding box center [436, 286] width 5 height 5
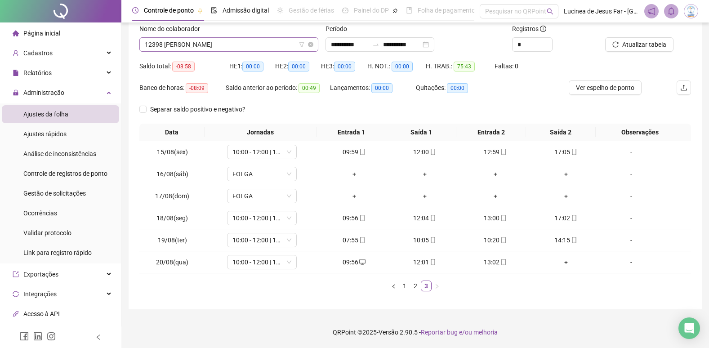
click at [290, 48] on span "12398 [PERSON_NAME]" at bounding box center [229, 44] width 168 height 13
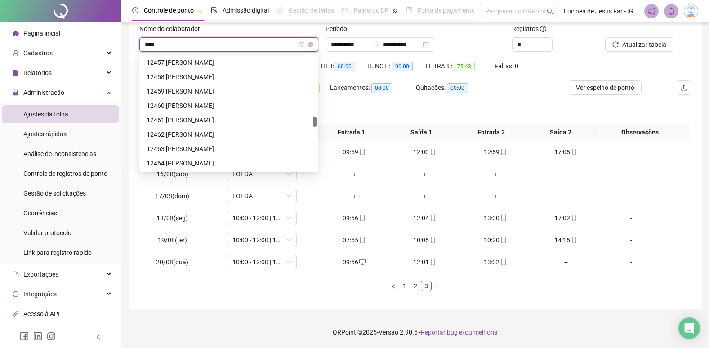
scroll to position [0, 0]
type input "*****"
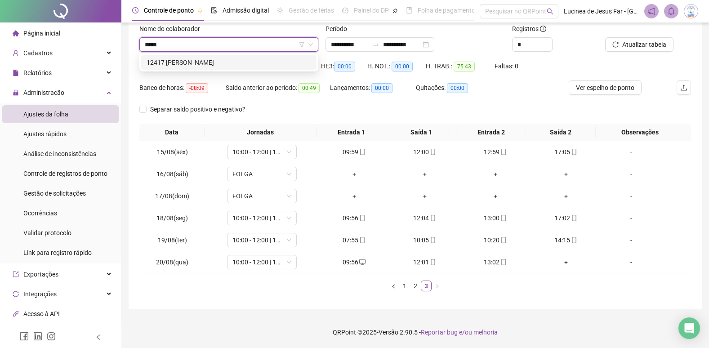
click at [282, 61] on div "12417 [PERSON_NAME]" at bounding box center [229, 63] width 165 height 10
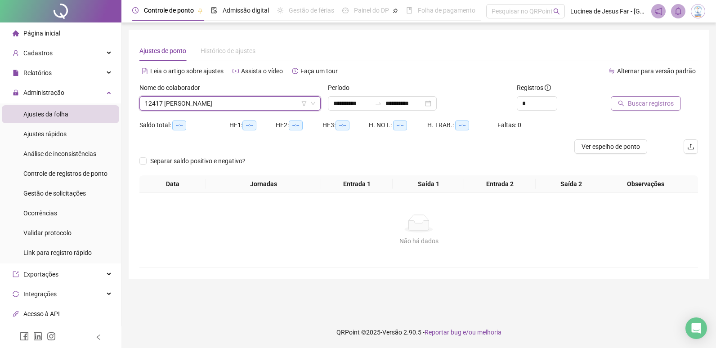
click at [622, 105] on icon "search" at bounding box center [621, 103] width 6 height 6
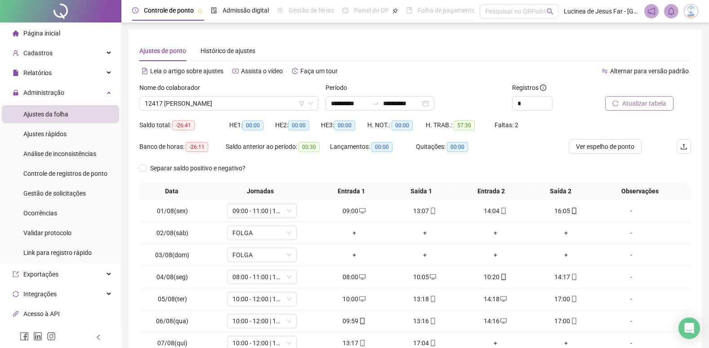
click at [631, 102] on span "Atualizar tabela" at bounding box center [644, 103] width 44 height 10
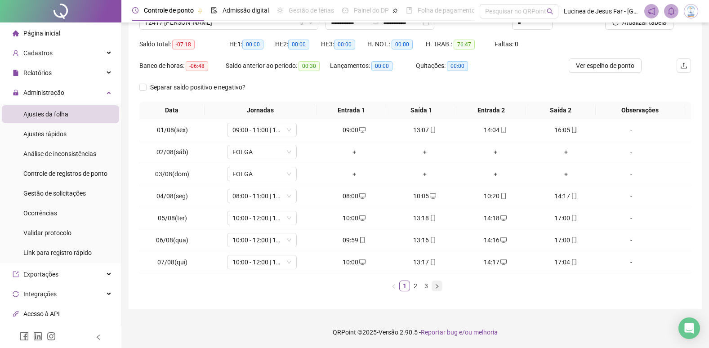
click at [439, 287] on icon "right" at bounding box center [436, 286] width 5 height 5
click at [442, 287] on button "button" at bounding box center [437, 286] width 11 height 11
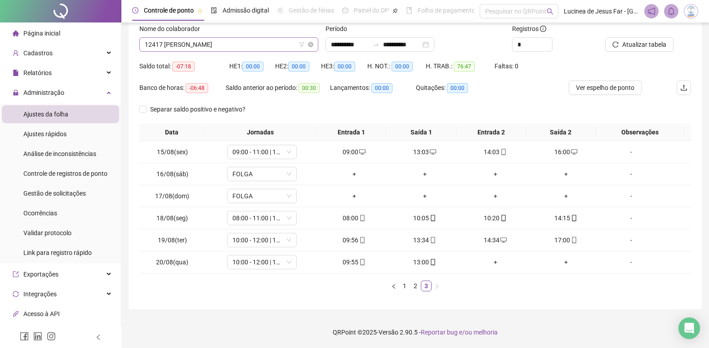
click at [267, 48] on span "12417 [PERSON_NAME]" at bounding box center [229, 44] width 168 height 13
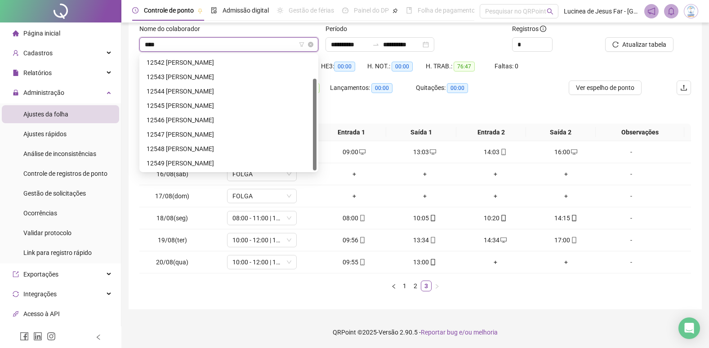
scroll to position [29, 0]
type input "*****"
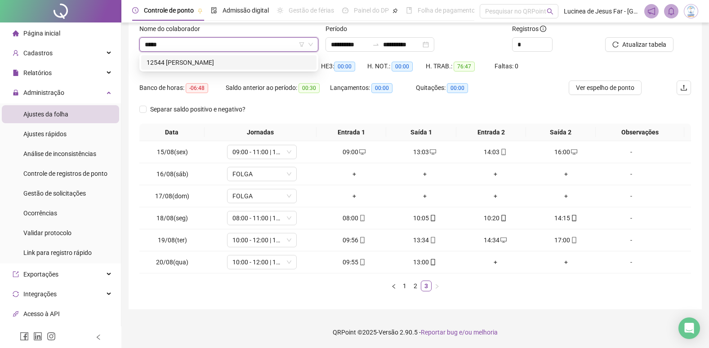
click at [265, 61] on div "12544 [PERSON_NAME]" at bounding box center [229, 63] width 165 height 10
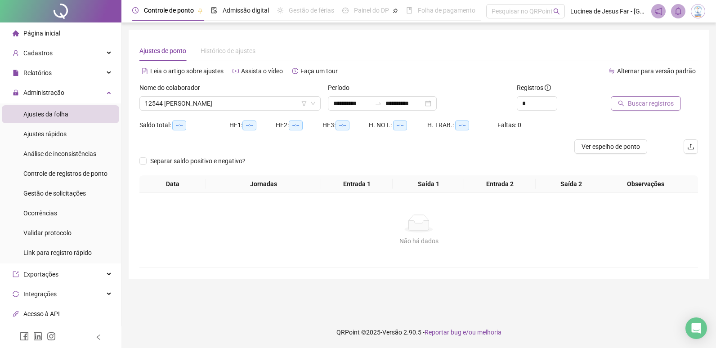
click at [658, 105] on span "Buscar registros" at bounding box center [651, 103] width 46 height 10
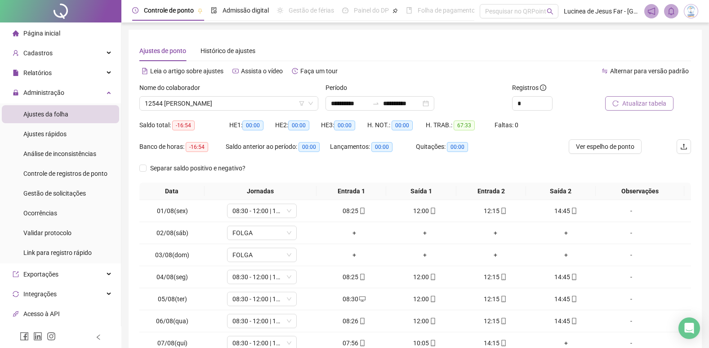
click at [632, 105] on span "Atualizar tabela" at bounding box center [644, 103] width 44 height 10
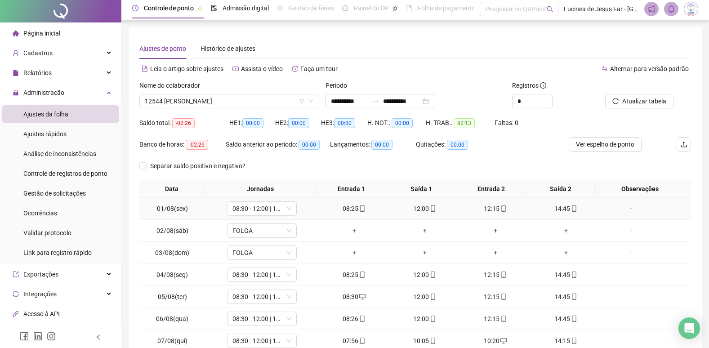
scroll to position [81, 0]
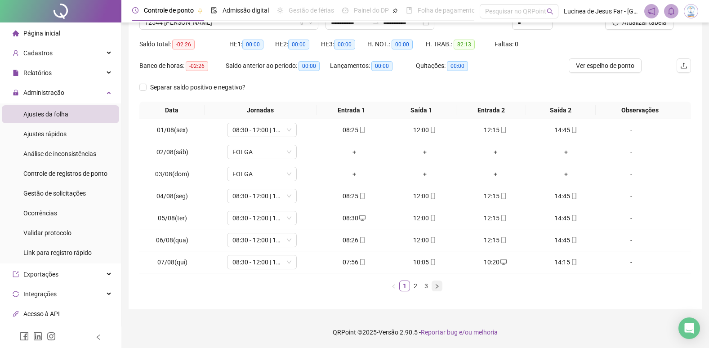
click at [439, 288] on icon "right" at bounding box center [436, 286] width 5 height 5
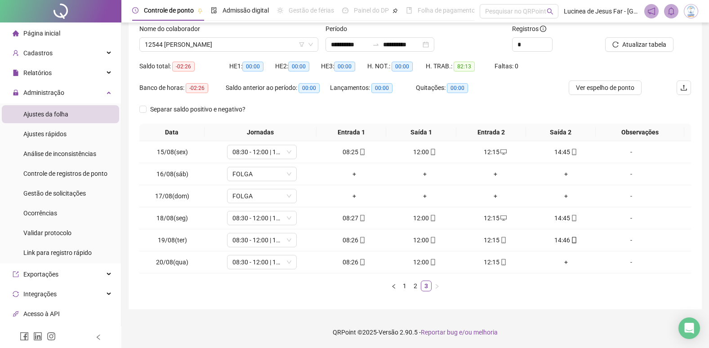
scroll to position [59, 0]
click at [181, 47] on span "12544 [PERSON_NAME]" at bounding box center [229, 44] width 168 height 13
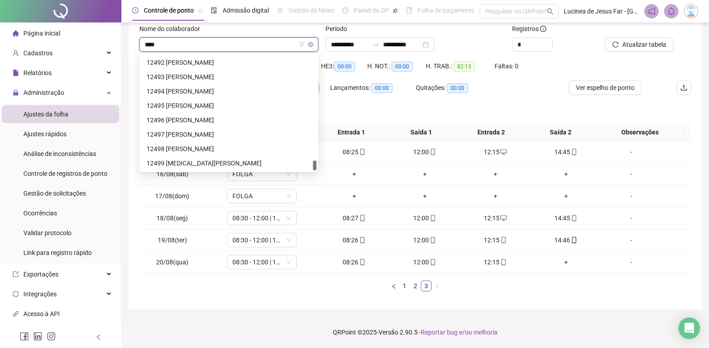
scroll to position [14, 0]
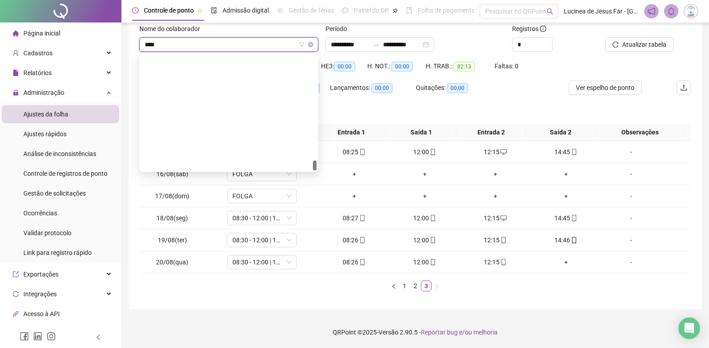
type input "*****"
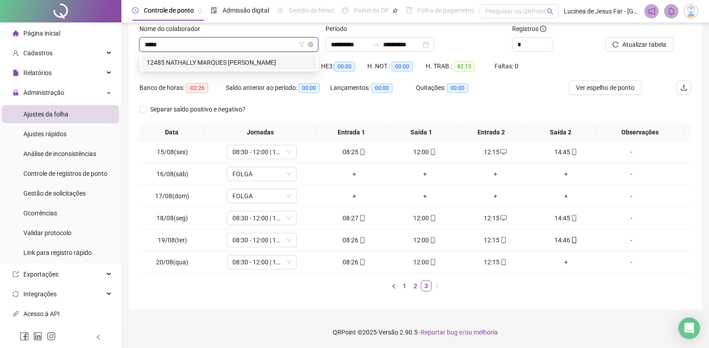
scroll to position [0, 0]
click at [237, 61] on div "12485 NATHALLY MARQUES [PERSON_NAME]" at bounding box center [229, 63] width 165 height 10
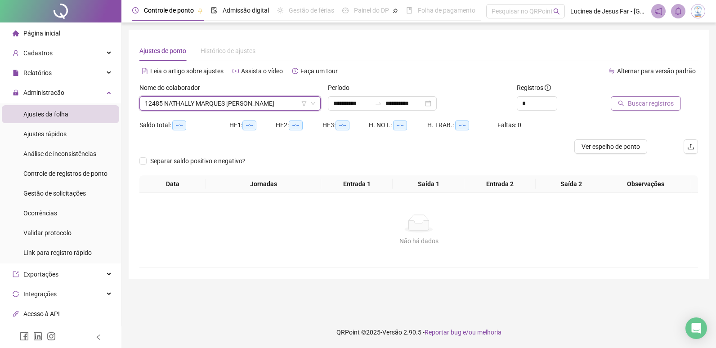
click at [660, 101] on span "Buscar registros" at bounding box center [651, 103] width 46 height 10
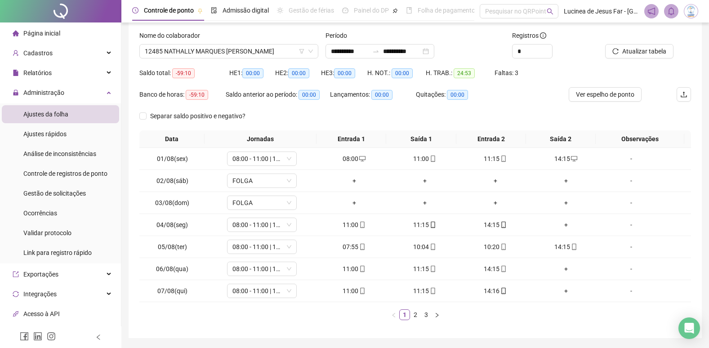
scroll to position [36, 0]
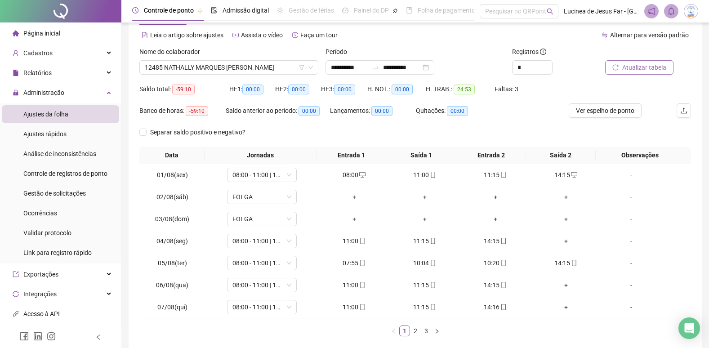
click at [648, 68] on span "Atualizar tabela" at bounding box center [644, 67] width 44 height 10
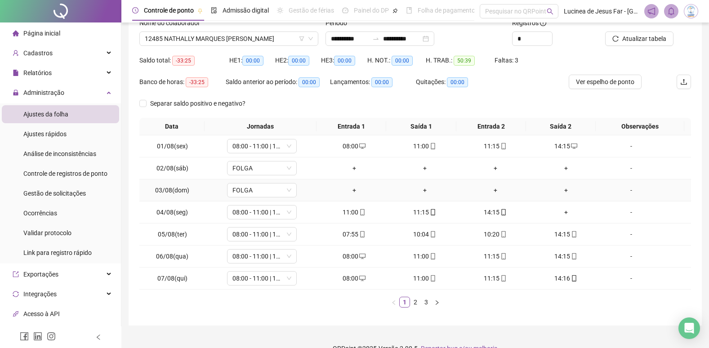
scroll to position [81, 0]
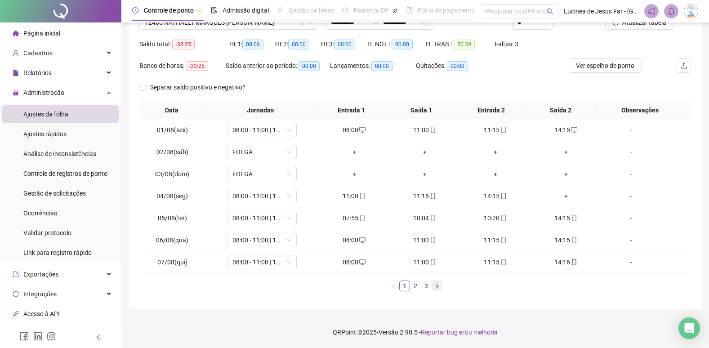
click at [436, 288] on icon "right" at bounding box center [436, 286] width 5 height 5
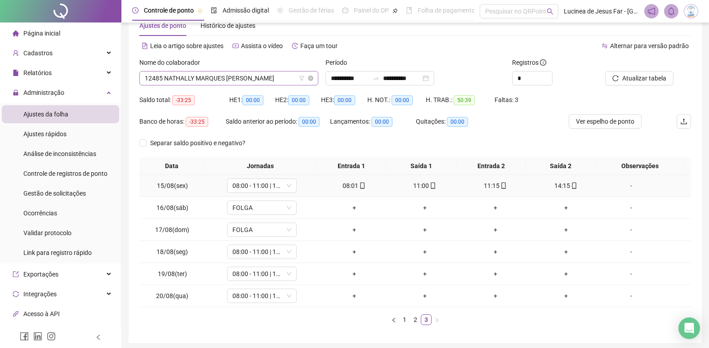
scroll to position [0, 0]
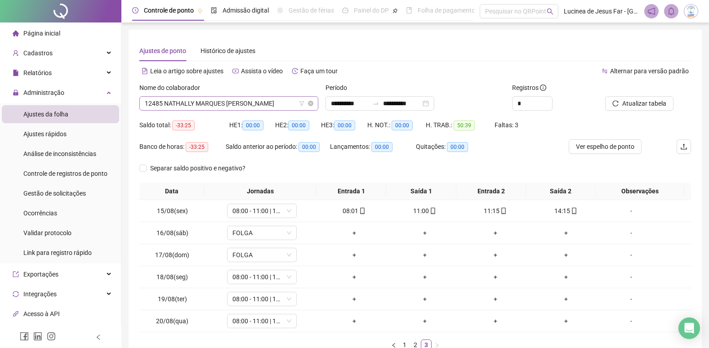
click at [243, 103] on span "12485 NATHALLY MARQUES [PERSON_NAME]" at bounding box center [229, 103] width 168 height 13
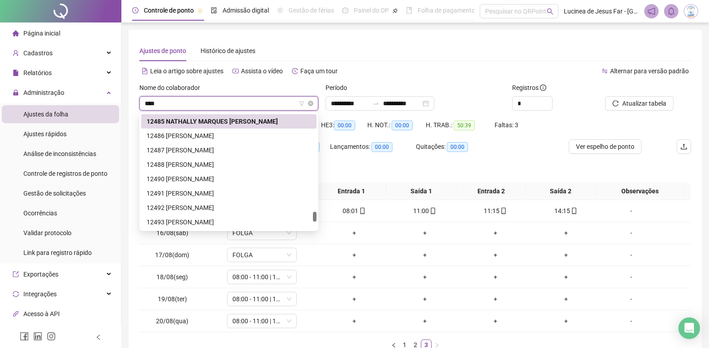
scroll to position [29, 0]
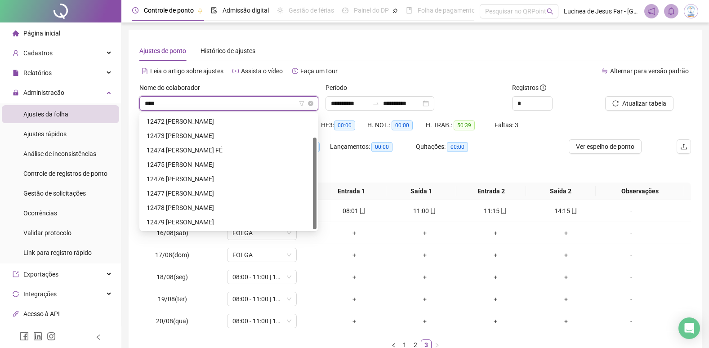
type input "*****"
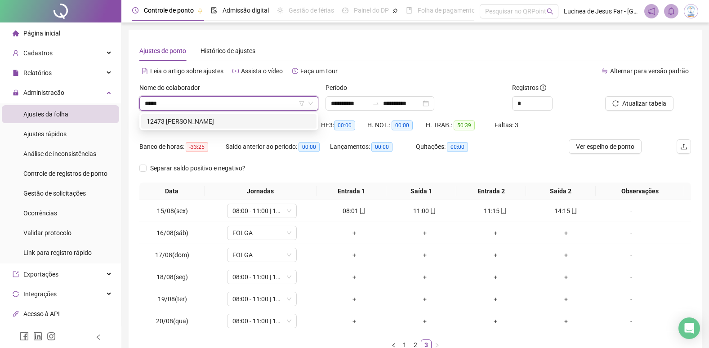
click at [252, 121] on div "12473 [PERSON_NAME]" at bounding box center [229, 121] width 165 height 10
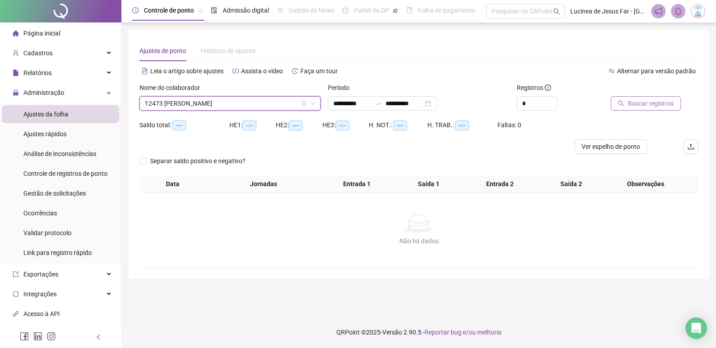
click at [643, 102] on span "Buscar registros" at bounding box center [651, 103] width 46 height 10
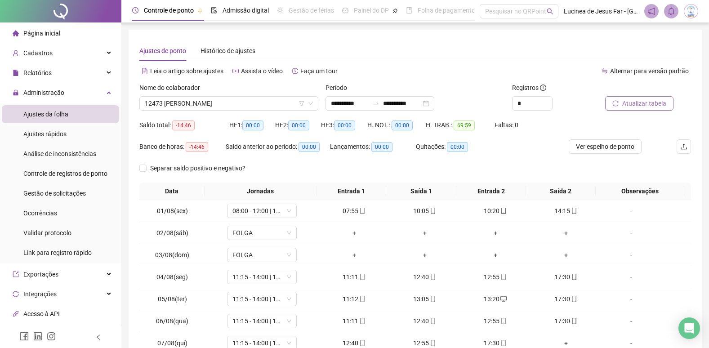
click at [653, 103] on span "Atualizar tabela" at bounding box center [644, 103] width 44 height 10
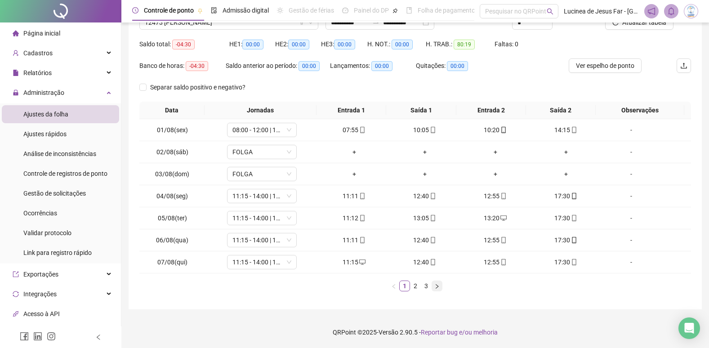
click at [439, 288] on icon "right" at bounding box center [436, 286] width 5 height 5
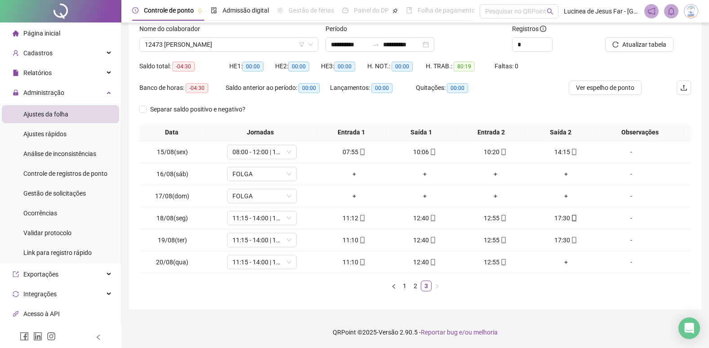
scroll to position [59, 0]
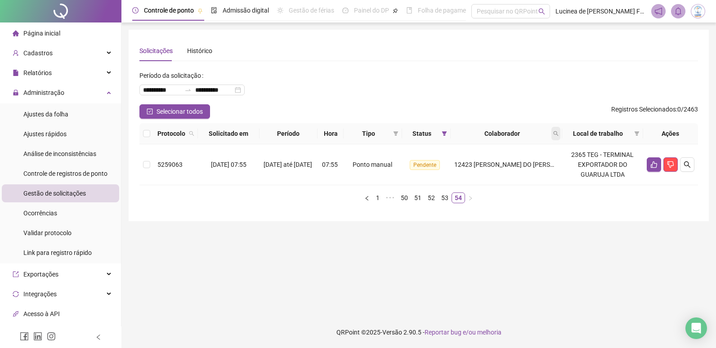
click at [556, 134] on icon "search" at bounding box center [555, 133] width 5 height 5
type input "*****"
click at [505, 168] on span "Buscar" at bounding box center [499, 169] width 20 height 10
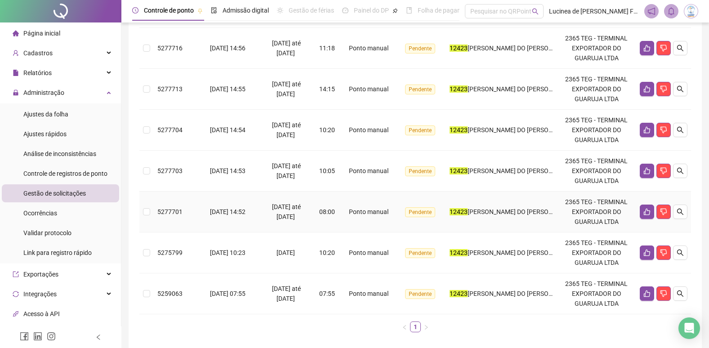
scroll to position [59, 0]
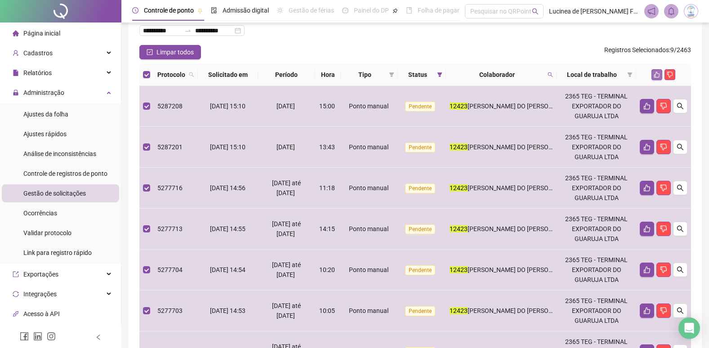
click at [658, 76] on icon "like" at bounding box center [657, 74] width 6 height 6
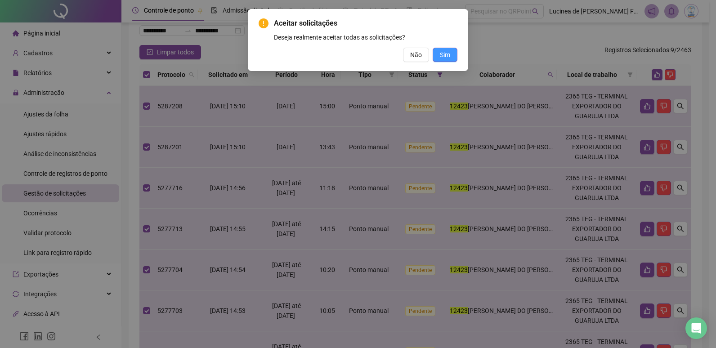
click at [448, 54] on span "Sim" at bounding box center [445, 55] width 10 height 10
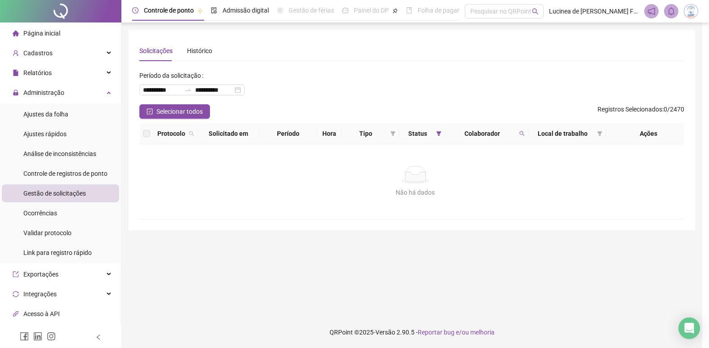
scroll to position [0, 0]
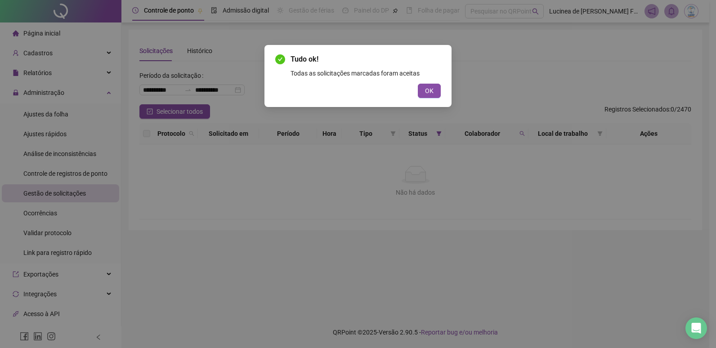
drag, startPoint x: 433, startPoint y: 92, endPoint x: 480, endPoint y: 122, distance: 55.2
click at [433, 92] on button "OK" at bounding box center [429, 91] width 23 height 14
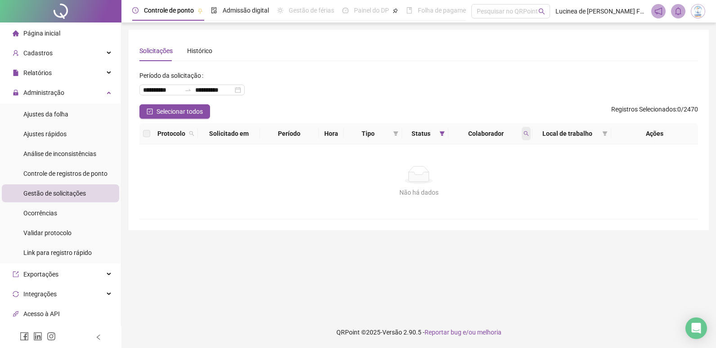
click at [529, 137] on span at bounding box center [526, 133] width 9 height 13
click at [508, 171] on span "Limpar" at bounding box center [506, 170] width 20 height 10
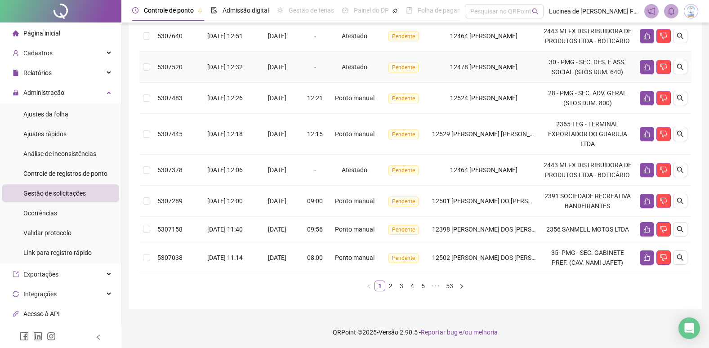
scroll to position [331, 0]
click at [451, 286] on link "53" at bounding box center [449, 286] width 13 height 10
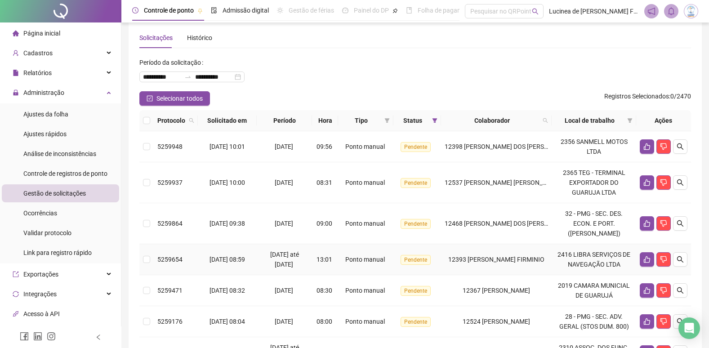
scroll to position [0, 0]
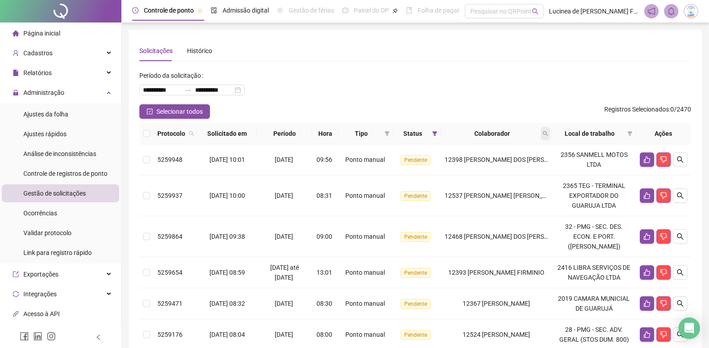
click at [547, 134] on icon "search" at bounding box center [545, 133] width 5 height 5
type input "*****"
click at [492, 168] on span "Buscar" at bounding box center [491, 169] width 20 height 10
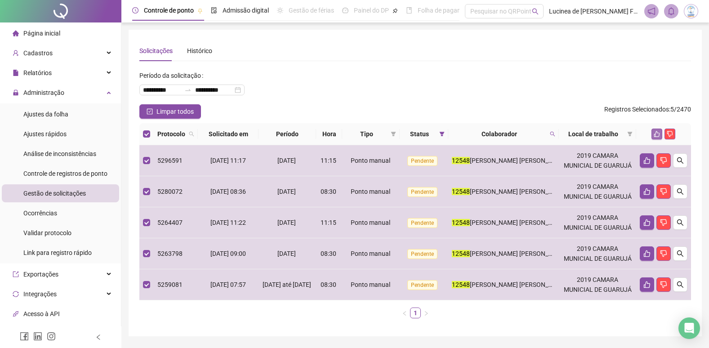
click at [657, 134] on icon "like" at bounding box center [657, 134] width 6 height 6
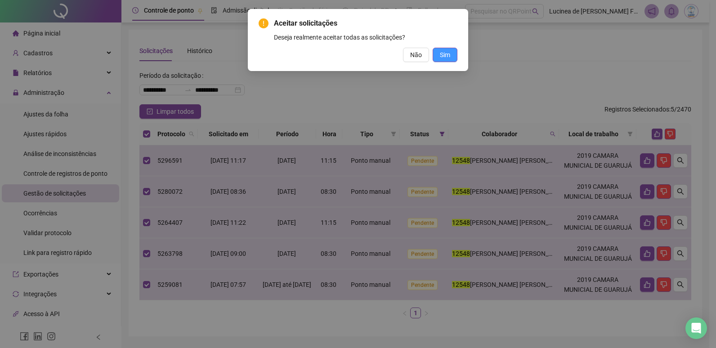
click at [442, 57] on span "Sim" at bounding box center [445, 55] width 10 height 10
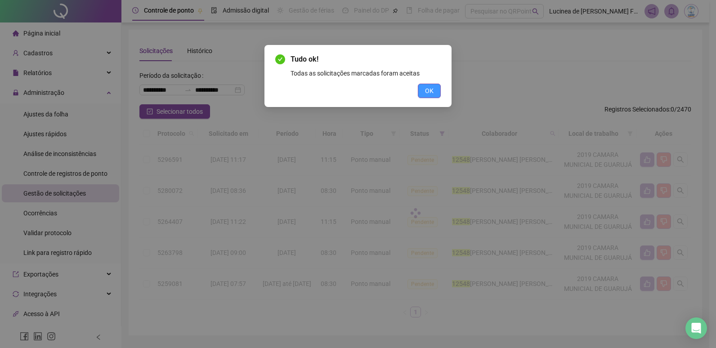
click at [434, 92] on button "OK" at bounding box center [429, 91] width 23 height 14
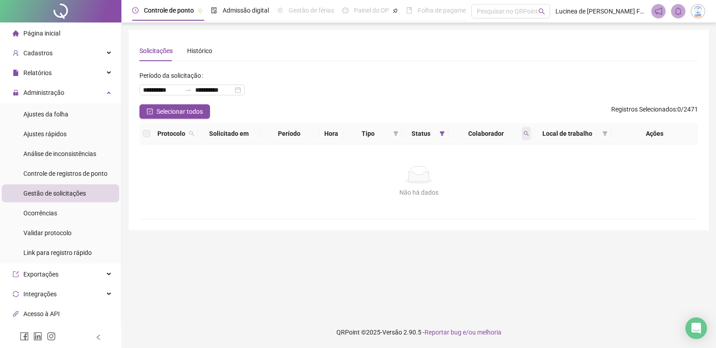
click at [527, 135] on icon "search" at bounding box center [526, 133] width 5 height 5
click at [507, 175] on button "Limpar" at bounding box center [506, 170] width 40 height 11
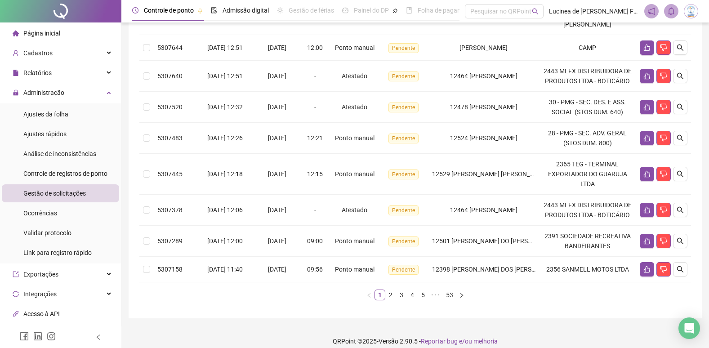
scroll to position [316, 0]
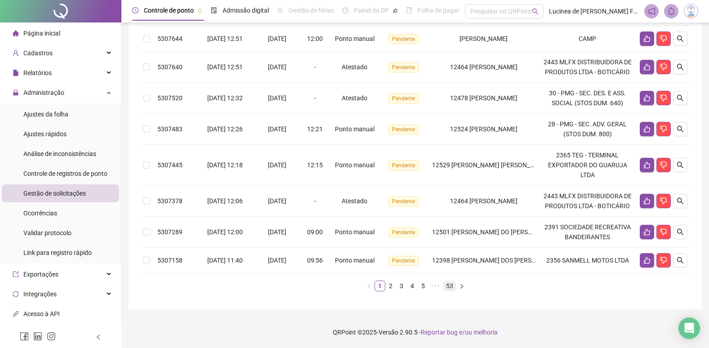
click at [451, 289] on link "53" at bounding box center [449, 286] width 13 height 10
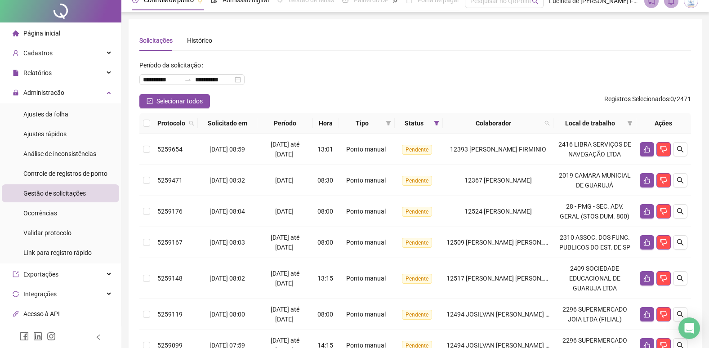
scroll to position [0, 0]
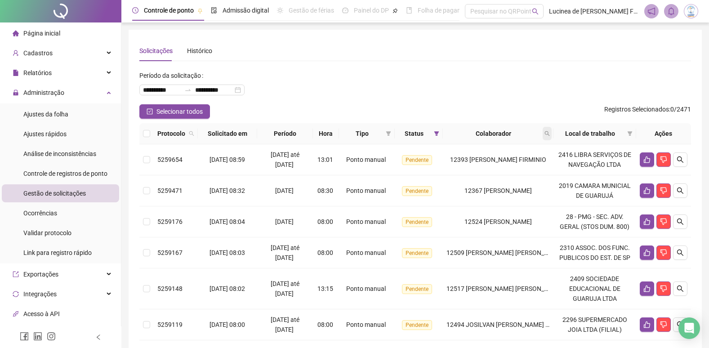
click at [546, 133] on icon "search" at bounding box center [546, 133] width 5 height 5
type input "*****"
click at [487, 165] on span "Buscar" at bounding box center [491, 169] width 20 height 10
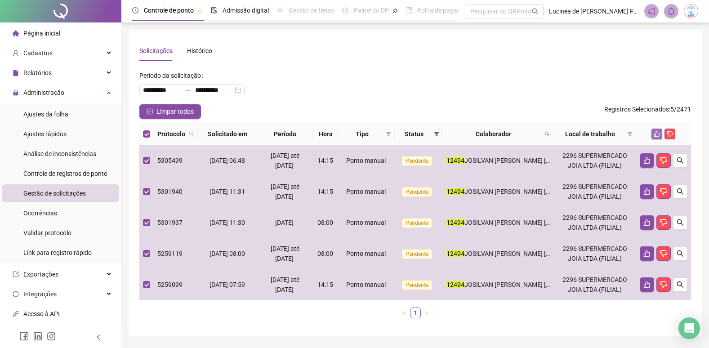
click at [655, 130] on button "button" at bounding box center [656, 134] width 11 height 11
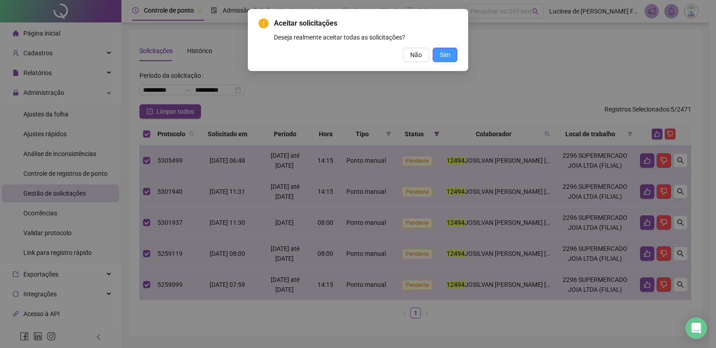
click at [446, 56] on span "Sim" at bounding box center [445, 55] width 10 height 10
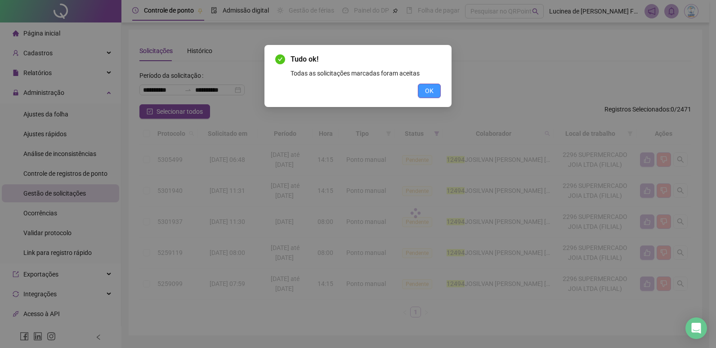
click at [429, 89] on span "OK" at bounding box center [429, 91] width 9 height 10
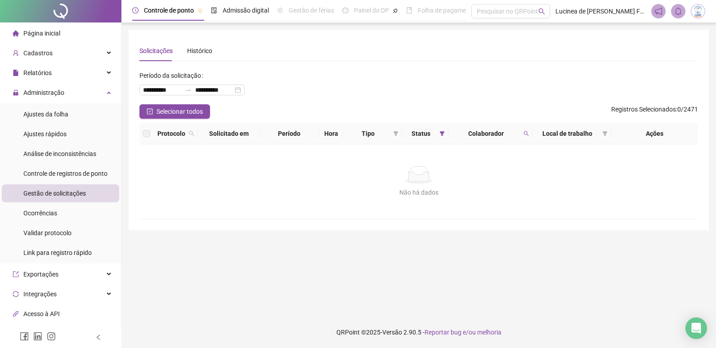
drag, startPoint x: 524, startPoint y: 134, endPoint x: 508, endPoint y: 182, distance: 51.2
click at [525, 139] on span at bounding box center [526, 133] width 9 height 13
click at [513, 173] on span "Limpar" at bounding box center [506, 170] width 20 height 10
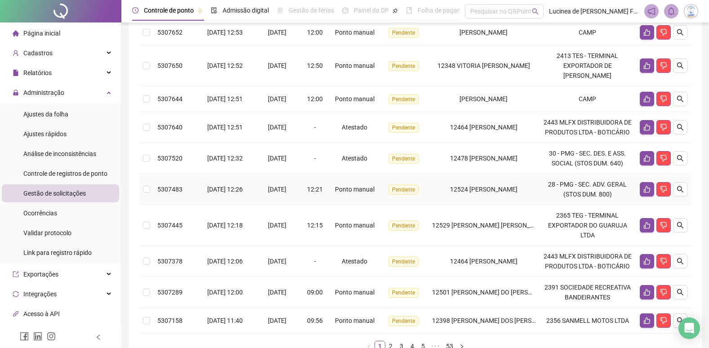
scroll to position [136, 0]
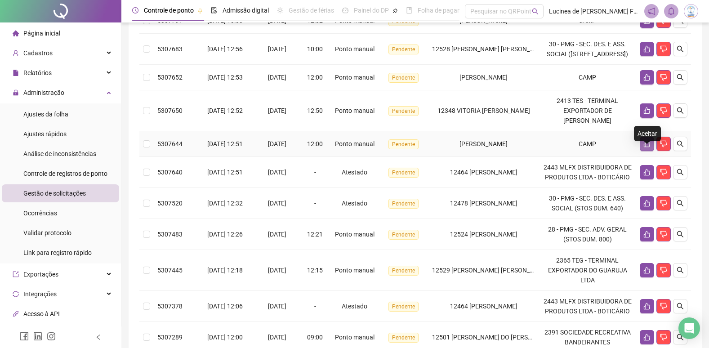
click at [646, 147] on icon "like" at bounding box center [646, 143] width 7 height 7
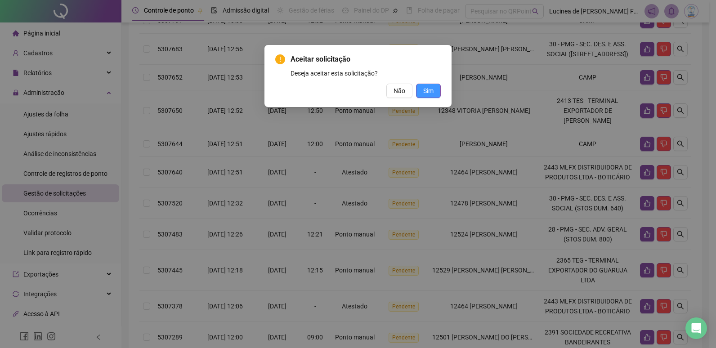
click at [432, 89] on span "Sim" at bounding box center [428, 91] width 10 height 10
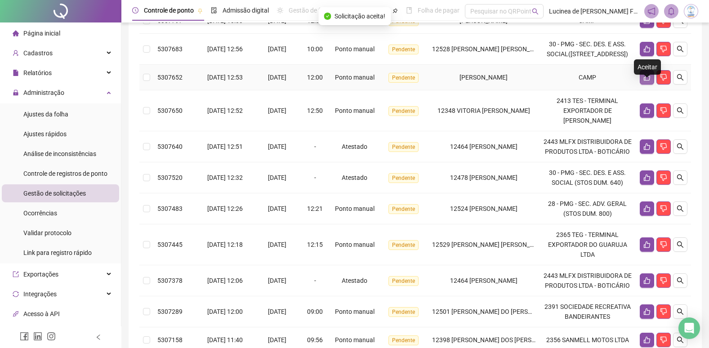
click at [646, 81] on icon "like" at bounding box center [646, 77] width 7 height 7
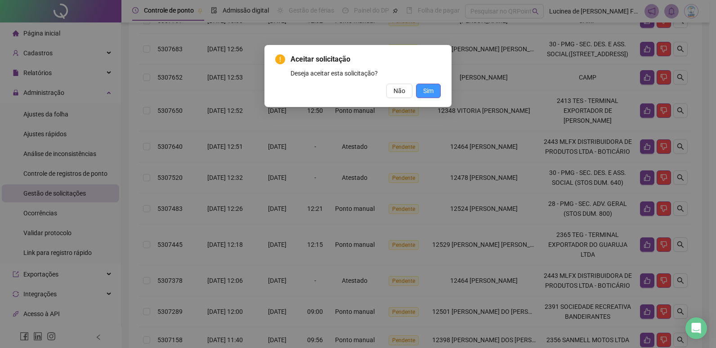
click at [434, 94] on button "Sim" at bounding box center [428, 91] width 25 height 14
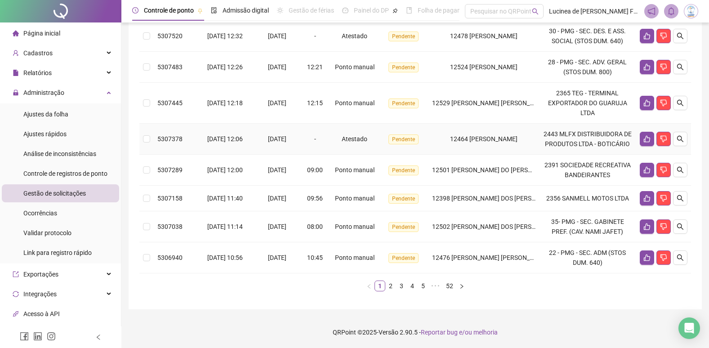
scroll to position [337, 0]
click at [452, 286] on link "52" at bounding box center [449, 286] width 13 height 10
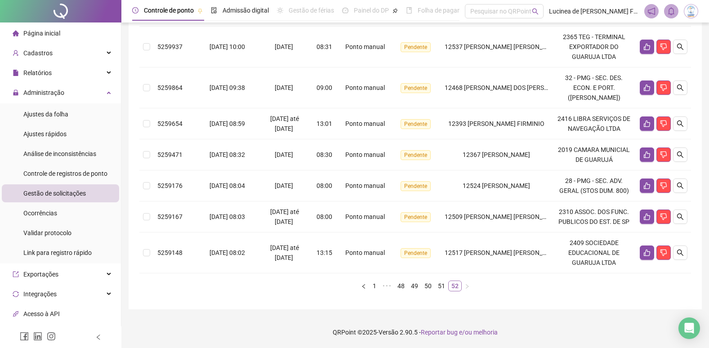
scroll to position [283, 0]
click at [643, 255] on icon "like" at bounding box center [646, 252] width 7 height 7
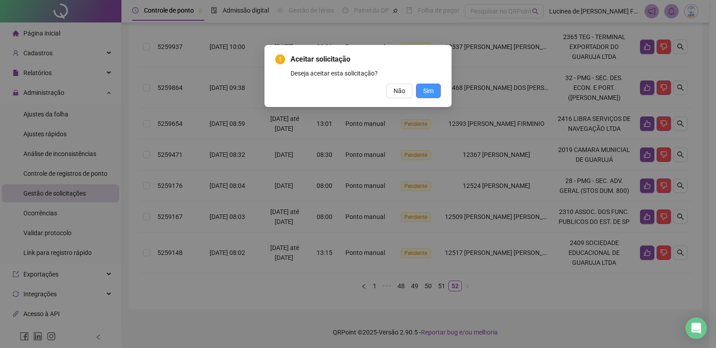
click at [427, 93] on span "Sim" at bounding box center [428, 91] width 10 height 10
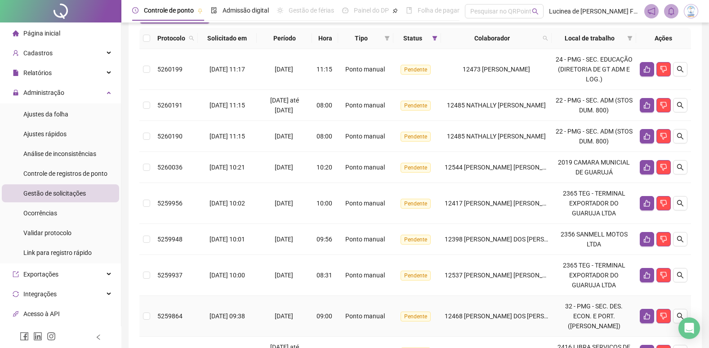
scroll to position [13, 0]
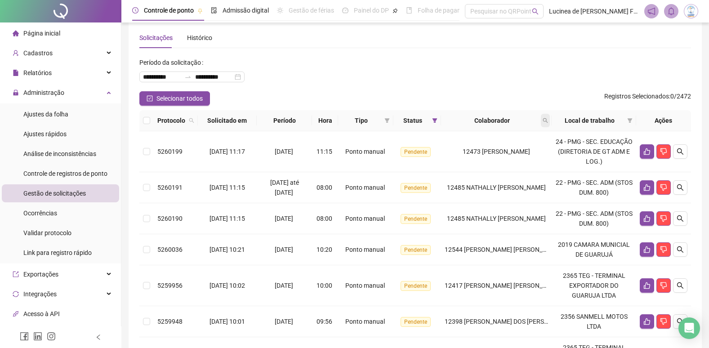
click at [548, 118] on icon "search" at bounding box center [545, 120] width 5 height 5
type input "*****"
click at [499, 155] on span "Buscar" at bounding box center [494, 156] width 20 height 10
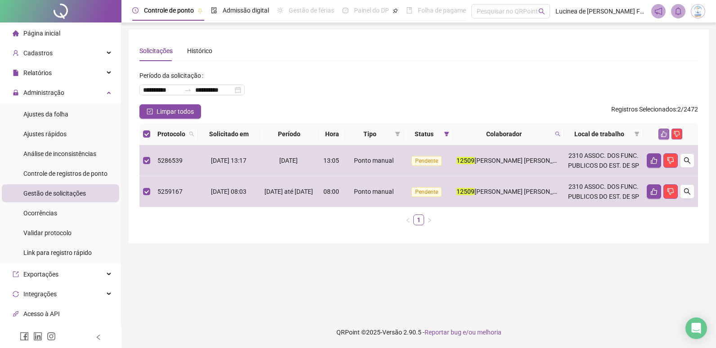
click at [663, 132] on icon "like" at bounding box center [664, 134] width 6 height 6
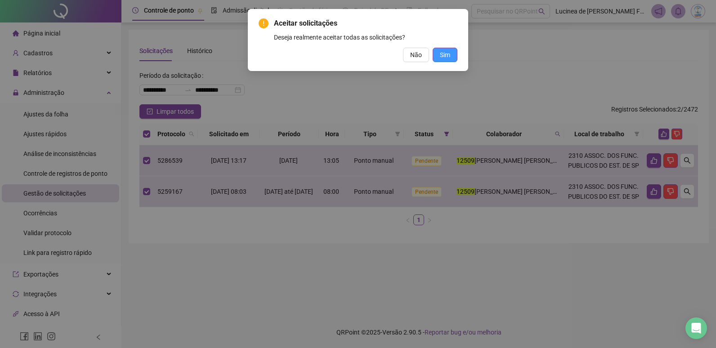
click at [447, 54] on span "Sim" at bounding box center [445, 55] width 10 height 10
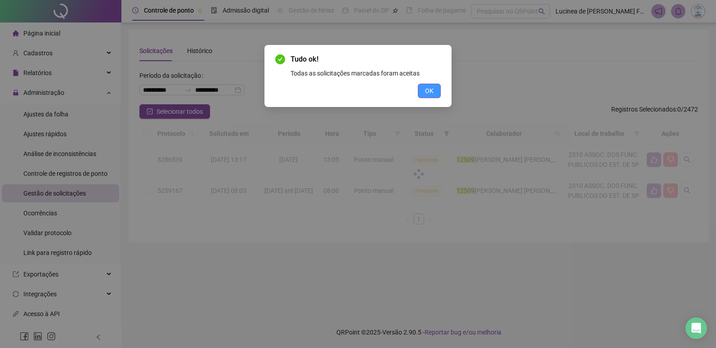
click at [428, 92] on span "OK" at bounding box center [429, 91] width 9 height 10
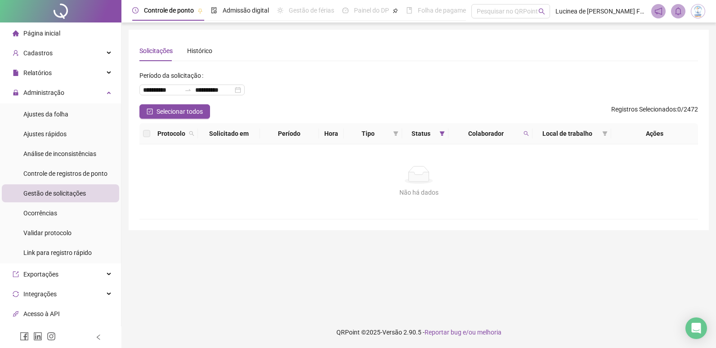
drag, startPoint x: 526, startPoint y: 134, endPoint x: 523, endPoint y: 144, distance: 10.1
click at [525, 136] on icon "search" at bounding box center [525, 133] width 5 height 5
click at [514, 172] on span "Limpar" at bounding box center [506, 170] width 20 height 10
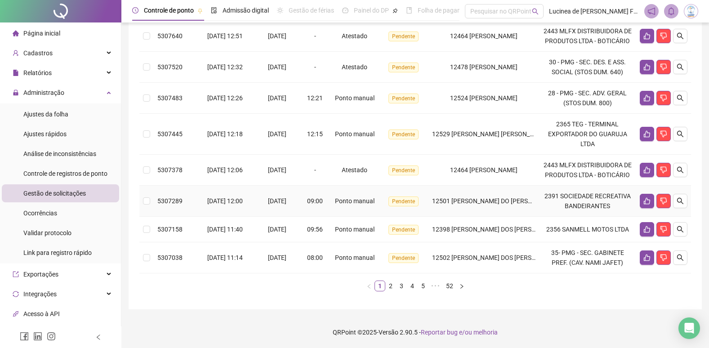
scroll to position [347, 0]
click at [452, 287] on link "52" at bounding box center [449, 286] width 13 height 10
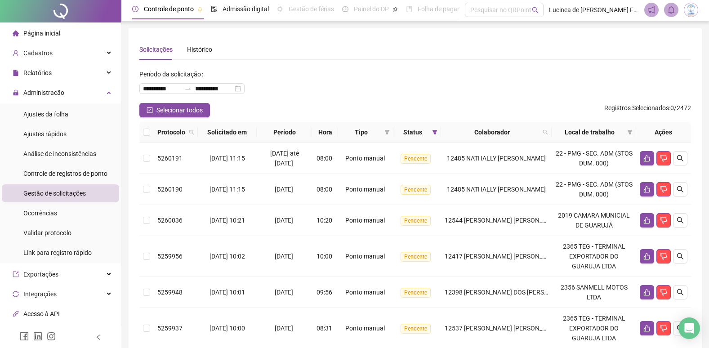
scroll to position [0, 0]
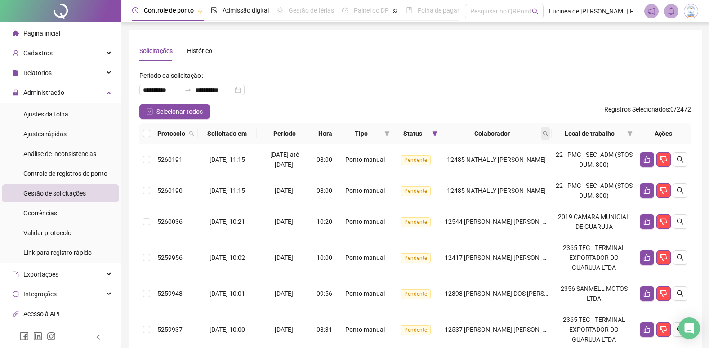
click at [548, 133] on icon "search" at bounding box center [545, 133] width 5 height 5
type input "*****"
click at [488, 167] on span "Buscar" at bounding box center [494, 169] width 20 height 10
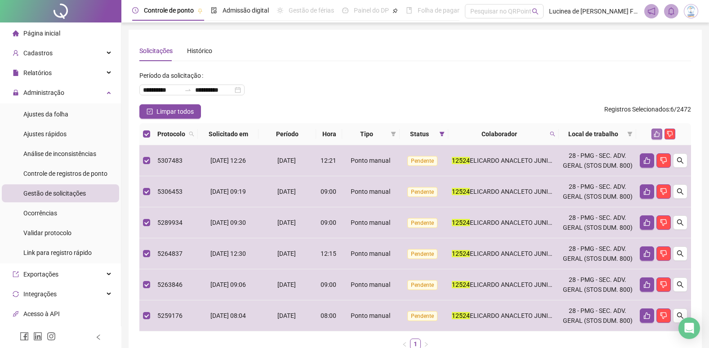
click at [654, 134] on icon "like" at bounding box center [657, 134] width 6 height 6
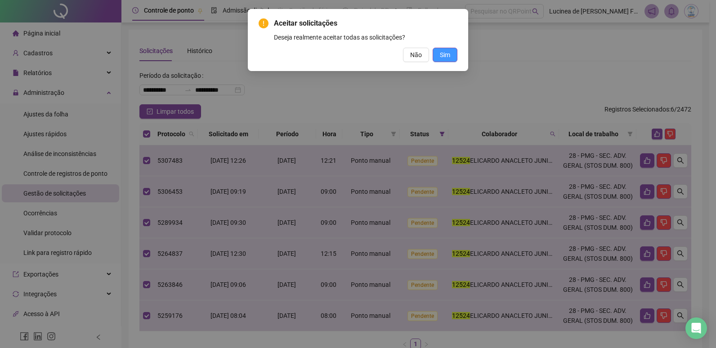
click at [448, 59] on span "Sim" at bounding box center [445, 55] width 10 height 10
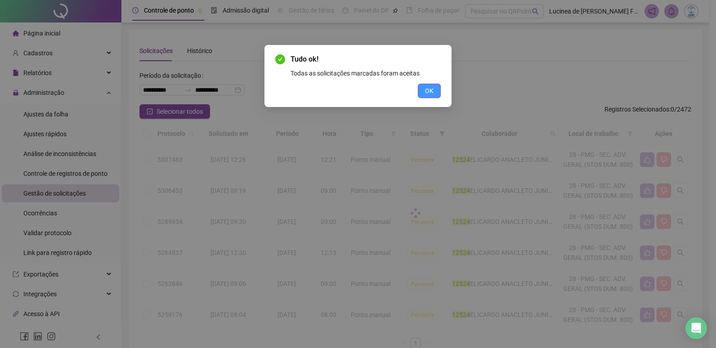
click at [425, 88] on span "OK" at bounding box center [429, 91] width 9 height 10
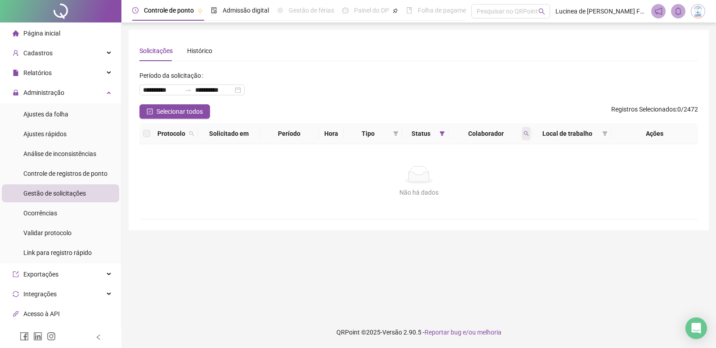
click at [524, 134] on icon "search" at bounding box center [526, 133] width 5 height 5
click at [517, 169] on button "Limpar" at bounding box center [506, 170] width 40 height 11
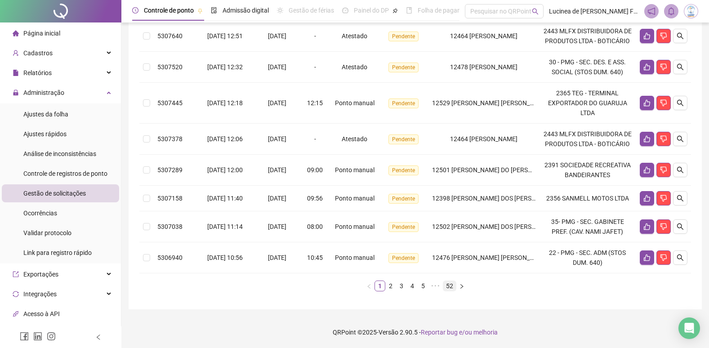
click at [452, 285] on link "52" at bounding box center [449, 286] width 13 height 10
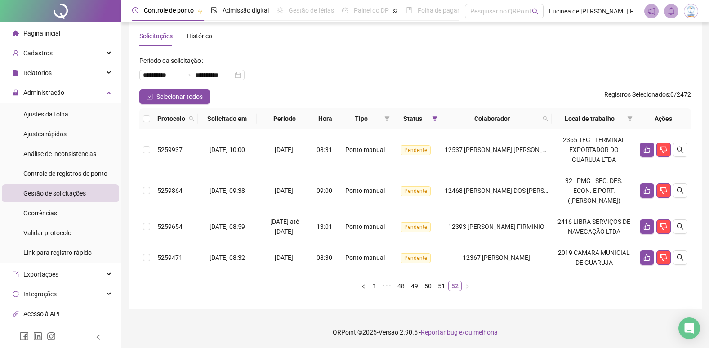
scroll to position [15, 0]
click at [548, 121] on icon "search" at bounding box center [545, 118] width 5 height 5
type input "*****"
click at [494, 153] on span "Buscar" at bounding box center [494, 154] width 20 height 10
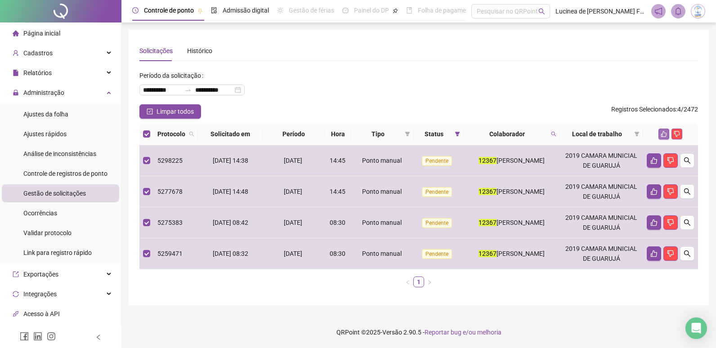
click at [662, 134] on icon "like" at bounding box center [664, 134] width 6 height 6
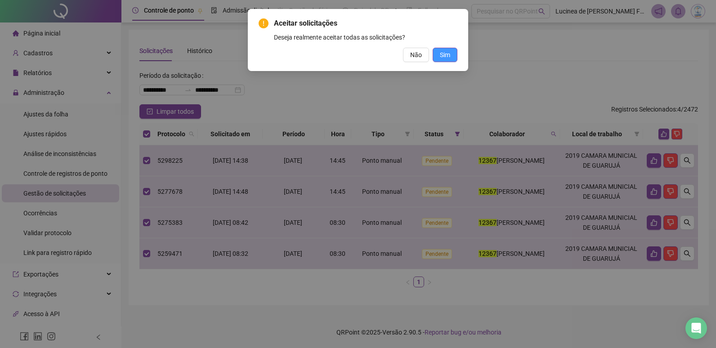
click at [450, 56] on span "Sim" at bounding box center [445, 55] width 10 height 10
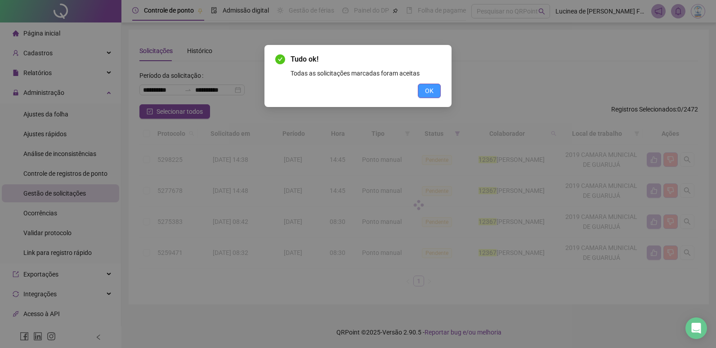
click at [427, 93] on span "OK" at bounding box center [429, 91] width 9 height 10
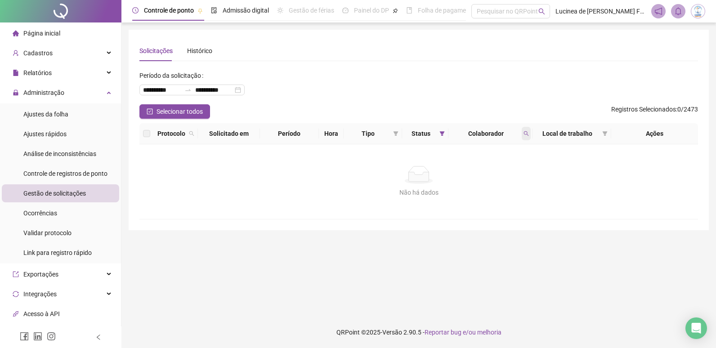
click at [526, 134] on icon "search" at bounding box center [525, 133] width 5 height 5
click at [511, 171] on span "Limpar" at bounding box center [506, 170] width 20 height 10
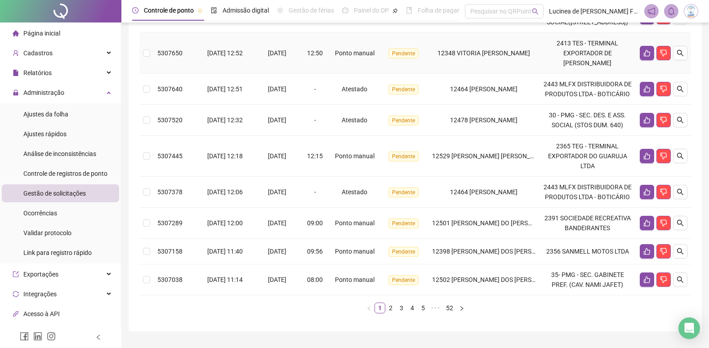
scroll to position [341, 0]
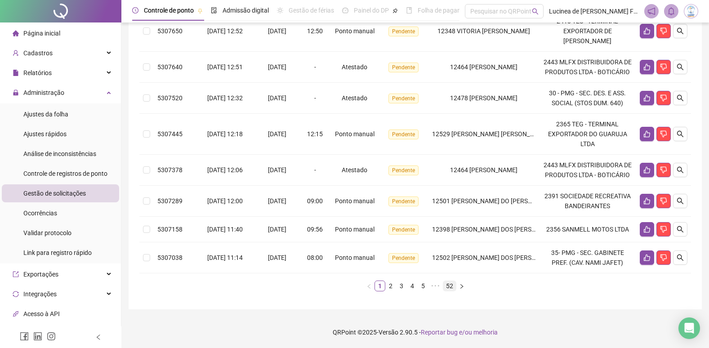
click at [450, 286] on link "52" at bounding box center [449, 286] width 13 height 10
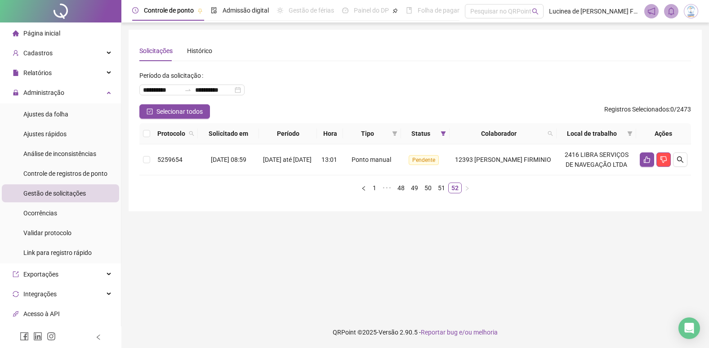
scroll to position [0, 0]
click at [558, 131] on icon "search" at bounding box center [555, 133] width 5 height 5
click at [497, 164] on span "Buscar" at bounding box center [500, 169] width 20 height 10
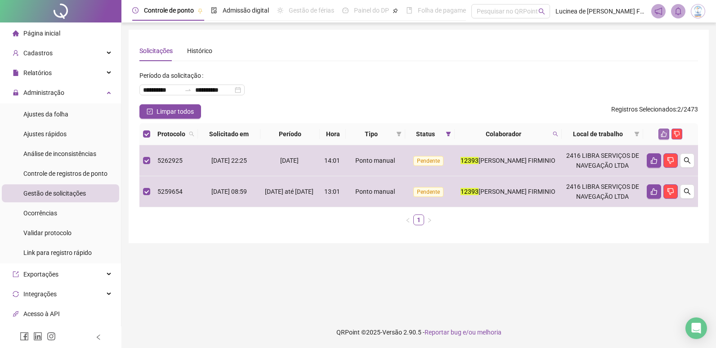
click at [665, 134] on icon "like" at bounding box center [663, 134] width 6 height 6
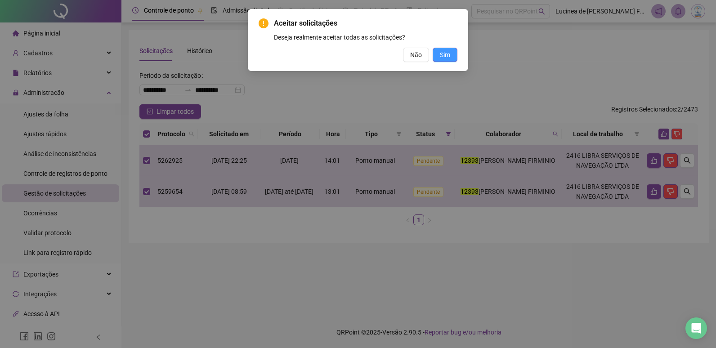
click at [450, 55] on button "Sim" at bounding box center [445, 55] width 25 height 14
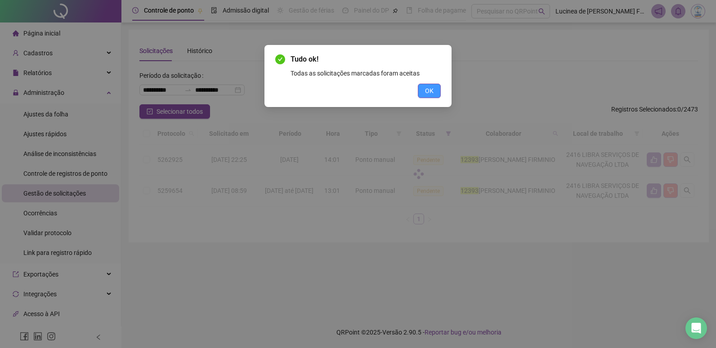
click at [429, 92] on span "OK" at bounding box center [429, 91] width 9 height 10
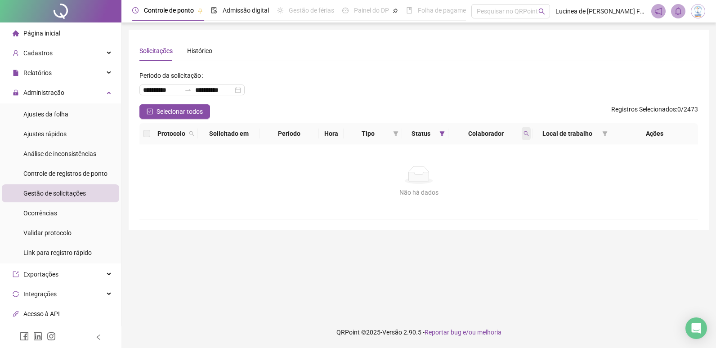
click at [525, 134] on icon "search" at bounding box center [525, 133] width 5 height 5
click at [515, 171] on span "Limpar" at bounding box center [506, 170] width 20 height 10
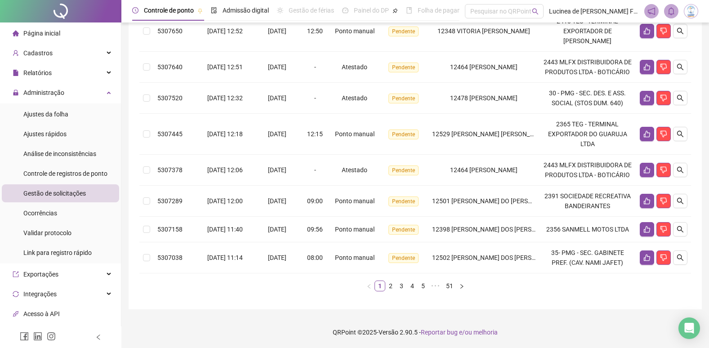
scroll to position [341, 0]
click at [449, 284] on link "51" at bounding box center [449, 286] width 13 height 10
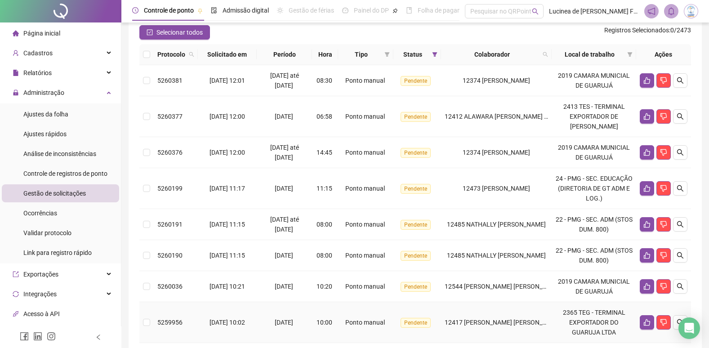
scroll to position [0, 0]
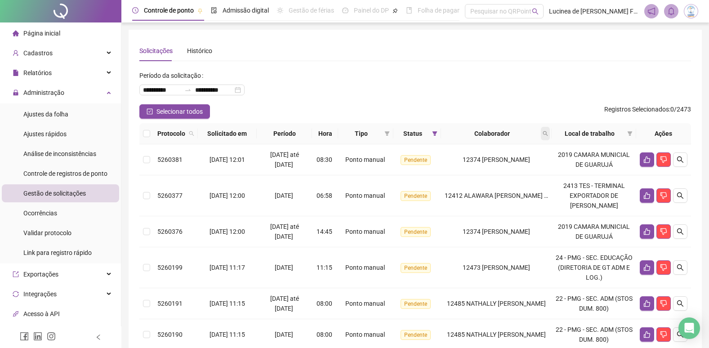
click at [548, 134] on icon "search" at bounding box center [545, 133] width 5 height 5
type input "*****"
click at [491, 168] on span "Buscar" at bounding box center [494, 169] width 20 height 10
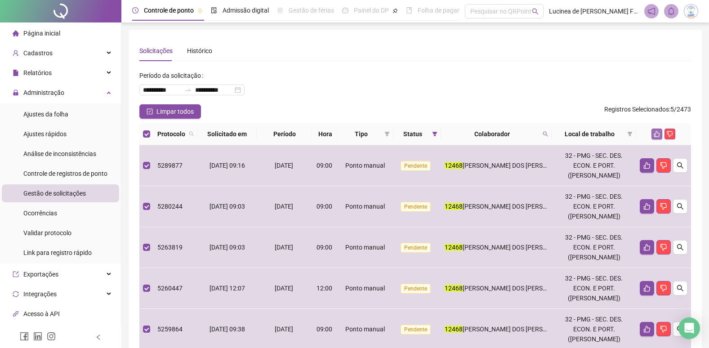
click at [657, 133] on icon "like" at bounding box center [657, 134] width 6 height 6
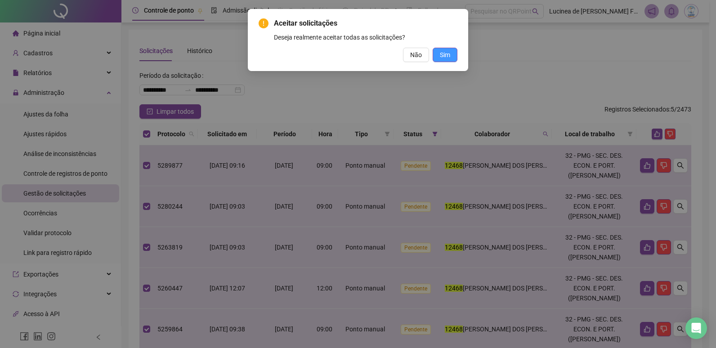
click at [447, 56] on span "Sim" at bounding box center [445, 55] width 10 height 10
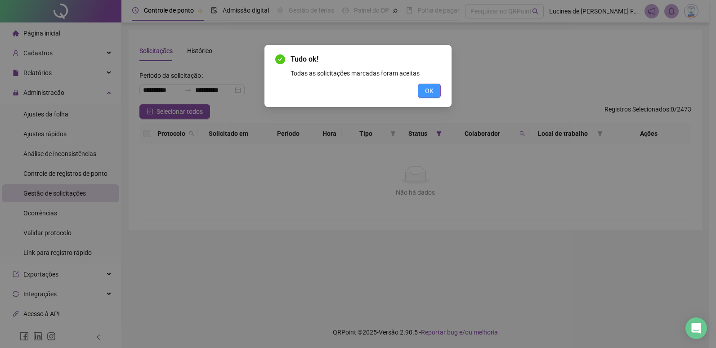
click at [431, 89] on span "OK" at bounding box center [429, 91] width 9 height 10
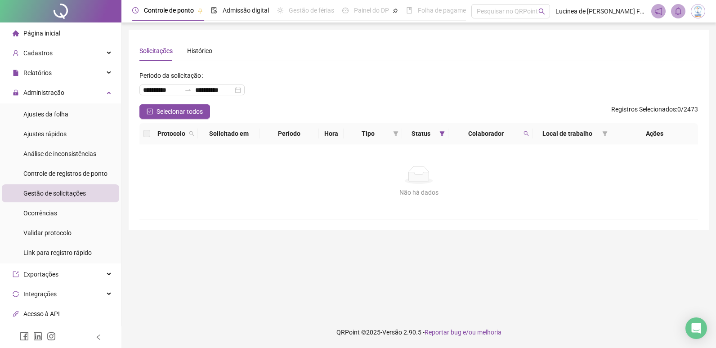
drag, startPoint x: 525, startPoint y: 134, endPoint x: 535, endPoint y: 163, distance: 29.9
click at [525, 136] on icon "search" at bounding box center [525, 133] width 5 height 5
click at [510, 171] on span "Limpar" at bounding box center [506, 170] width 20 height 10
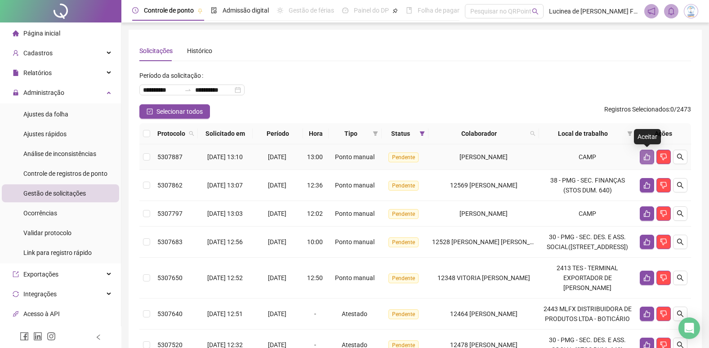
click at [648, 159] on icon "like" at bounding box center [646, 156] width 7 height 7
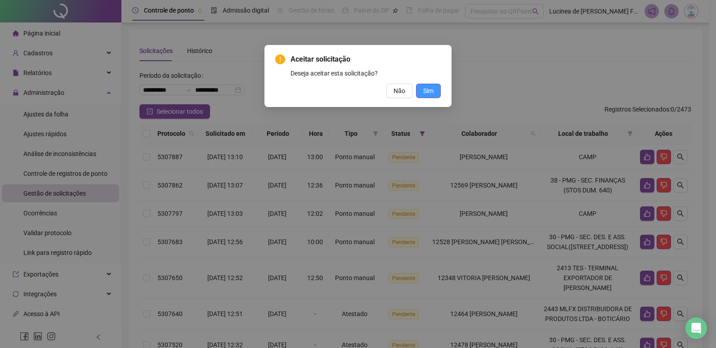
click at [434, 92] on button "Sim" at bounding box center [428, 91] width 25 height 14
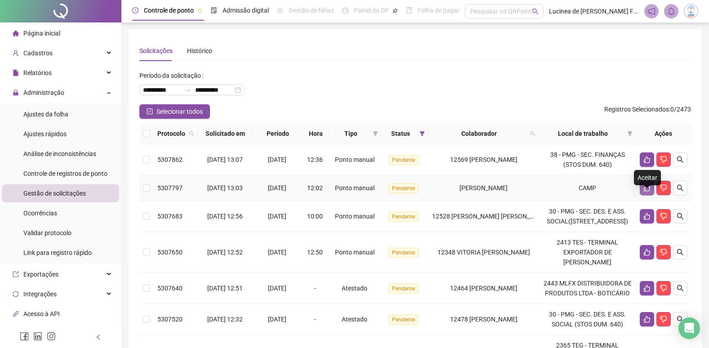
click at [643, 192] on icon "like" at bounding box center [646, 187] width 7 height 7
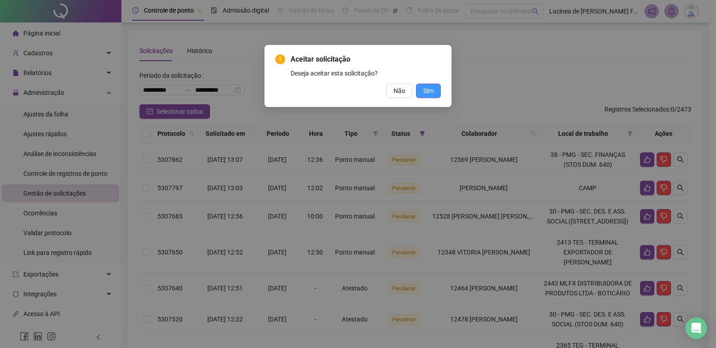
click at [436, 92] on button "Sim" at bounding box center [428, 91] width 25 height 14
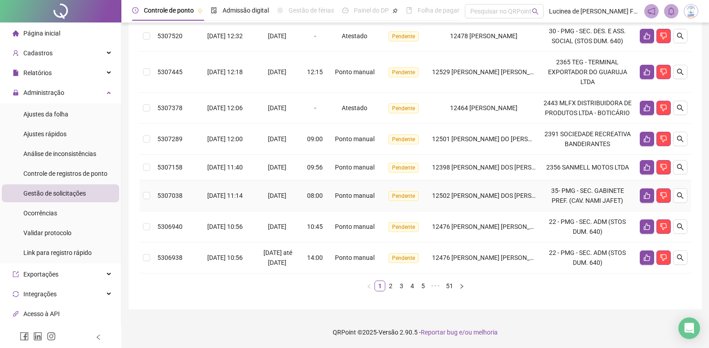
scroll to position [352, 0]
click at [449, 289] on link "51" at bounding box center [449, 286] width 13 height 10
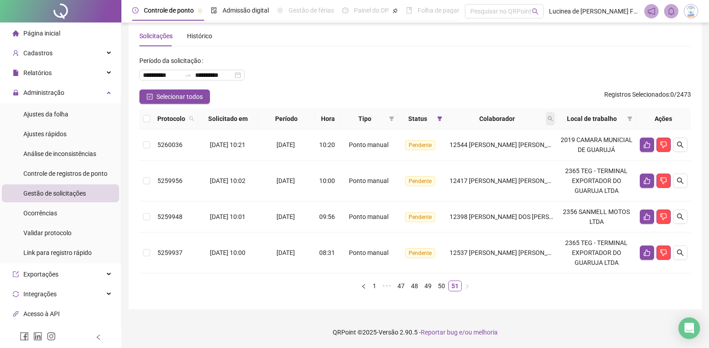
click at [553, 118] on icon "search" at bounding box center [550, 118] width 5 height 5
click at [495, 152] on span "Buscar" at bounding box center [494, 154] width 20 height 10
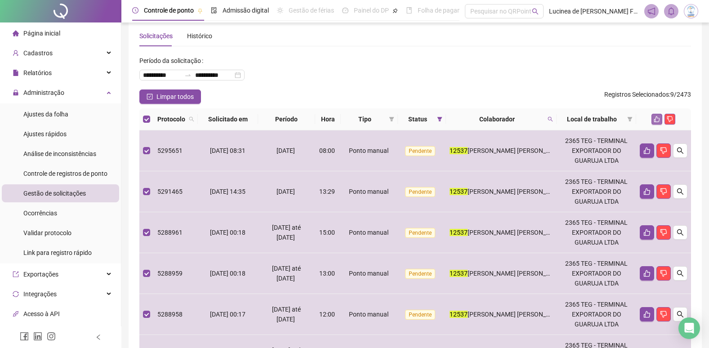
drag, startPoint x: 656, startPoint y: 121, endPoint x: 649, endPoint y: 119, distance: 7.0
click at [656, 121] on icon "like" at bounding box center [657, 119] width 6 height 6
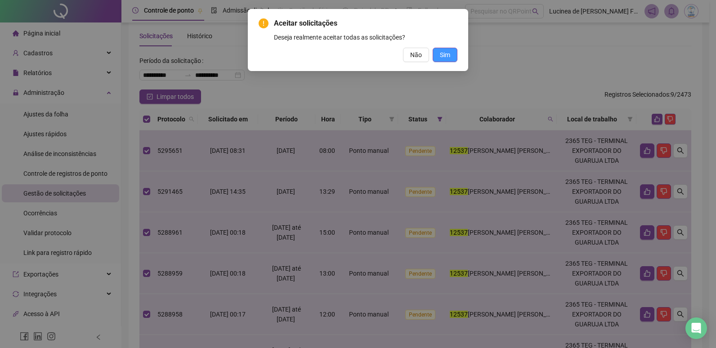
click at [442, 54] on span "Sim" at bounding box center [445, 55] width 10 height 10
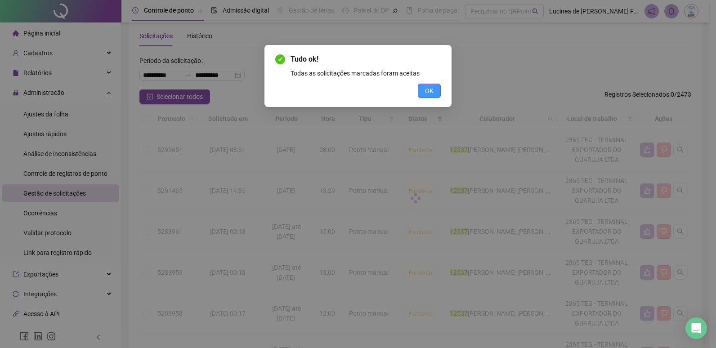
click at [429, 89] on span "OK" at bounding box center [429, 91] width 9 height 10
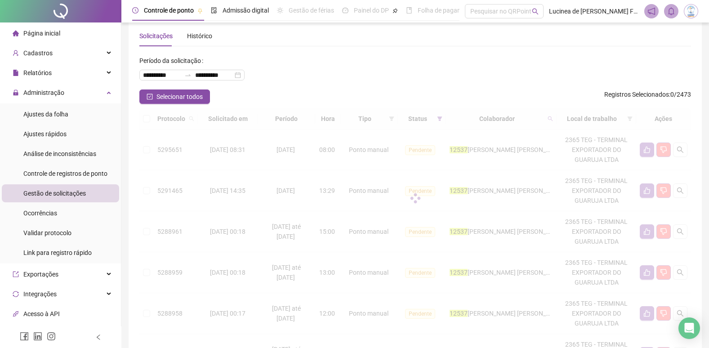
scroll to position [0, 0]
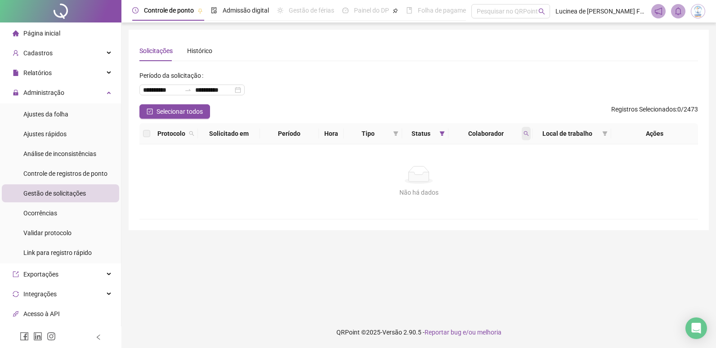
click at [526, 134] on icon "search" at bounding box center [525, 133] width 5 height 5
click at [513, 170] on span "Limpar" at bounding box center [506, 170] width 20 height 10
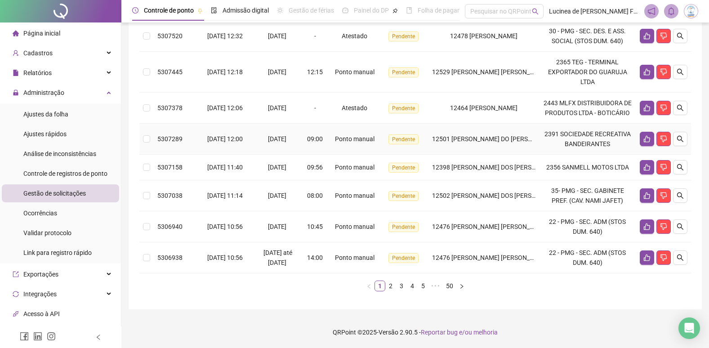
scroll to position [352, 0]
click at [452, 288] on link "50" at bounding box center [449, 286] width 13 height 10
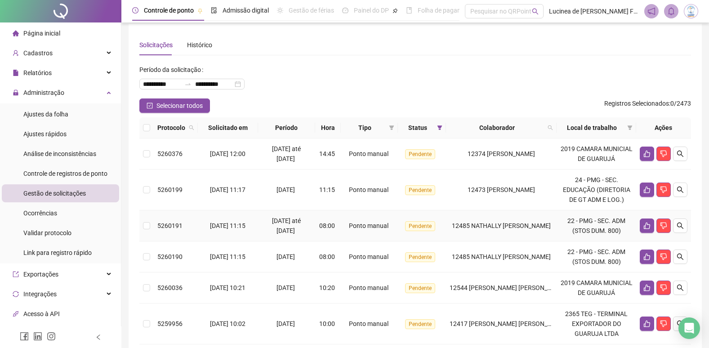
scroll to position [0, 0]
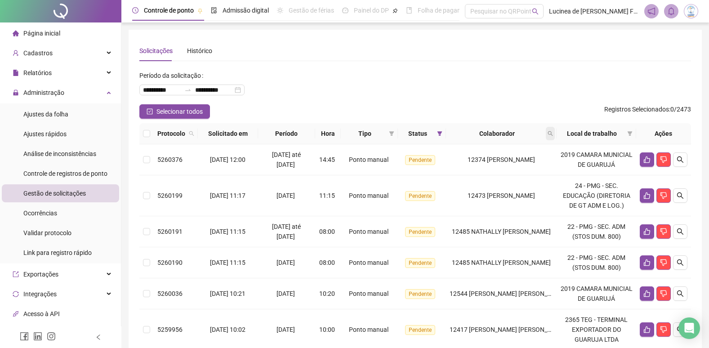
click at [555, 137] on span at bounding box center [550, 133] width 9 height 13
click at [497, 166] on span "Buscar" at bounding box center [494, 169] width 20 height 10
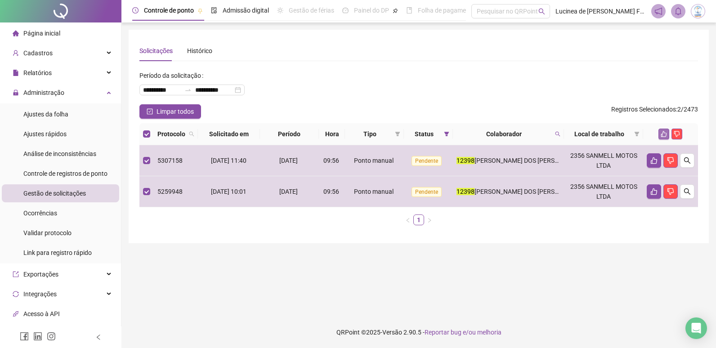
click at [664, 130] on button "button" at bounding box center [663, 134] width 11 height 11
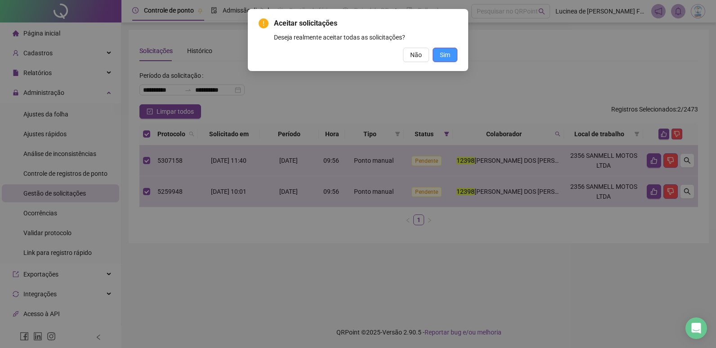
click at [447, 58] on span "Sim" at bounding box center [445, 55] width 10 height 10
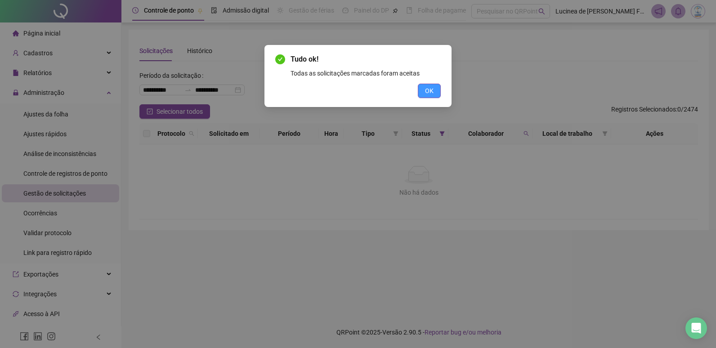
click at [434, 93] on button "OK" at bounding box center [429, 91] width 23 height 14
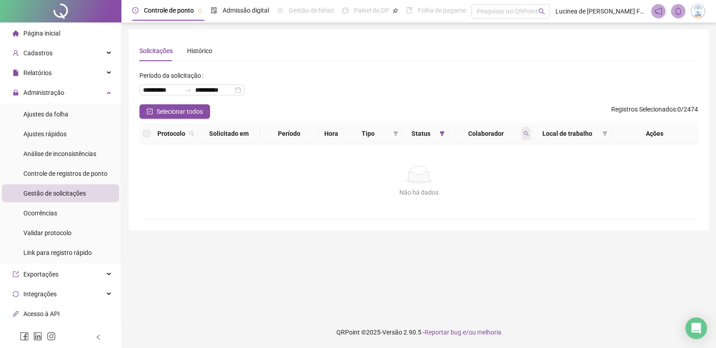
click at [528, 135] on icon "search" at bounding box center [525, 133] width 5 height 5
click at [513, 171] on span "Limpar" at bounding box center [506, 170] width 20 height 10
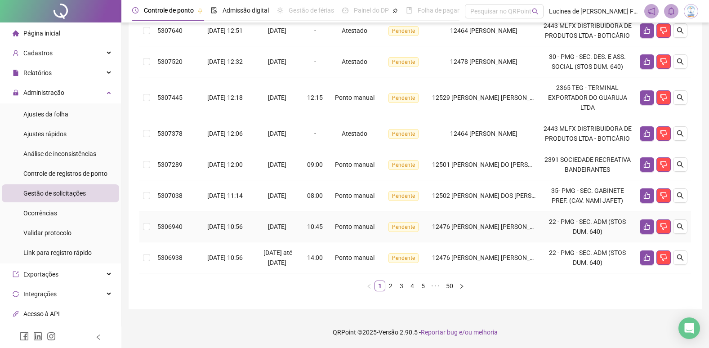
scroll to position [362, 0]
click at [455, 288] on link "50" at bounding box center [449, 286] width 13 height 10
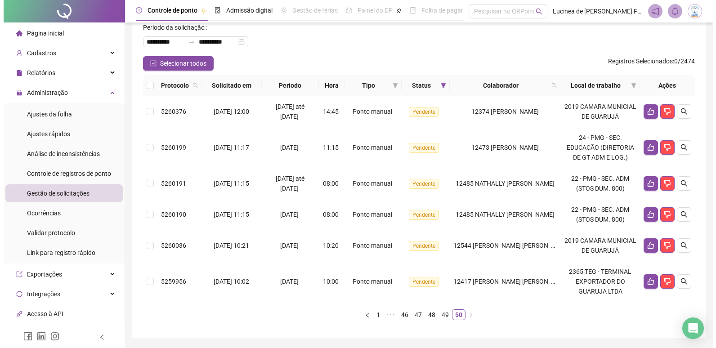
scroll to position [32, 0]
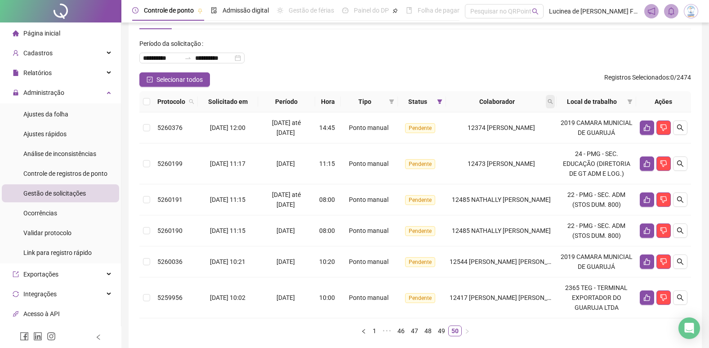
click at [553, 101] on icon "search" at bounding box center [550, 101] width 5 height 5
type input "*****"
click at [500, 137] on span "Buscar" at bounding box center [494, 137] width 20 height 10
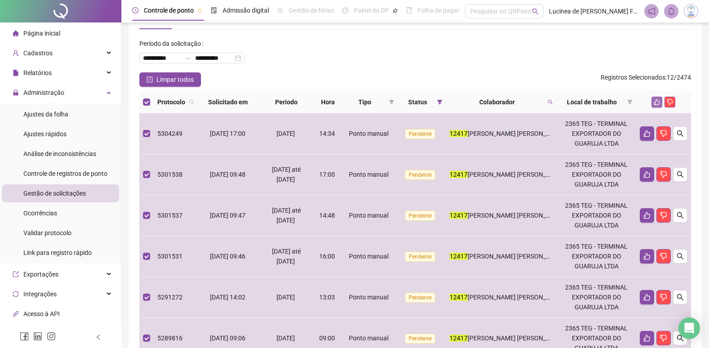
click at [655, 103] on icon "like" at bounding box center [657, 102] width 6 height 6
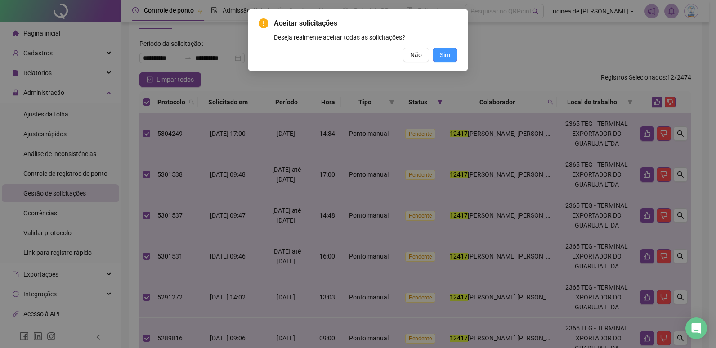
click at [447, 54] on span "Sim" at bounding box center [445, 55] width 10 height 10
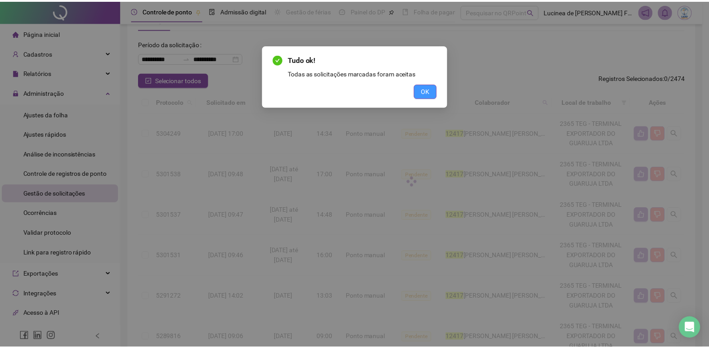
scroll to position [0, 0]
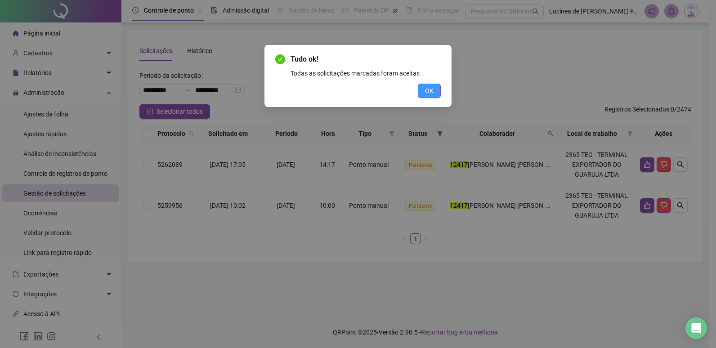
click at [434, 94] on button "OK" at bounding box center [429, 91] width 23 height 14
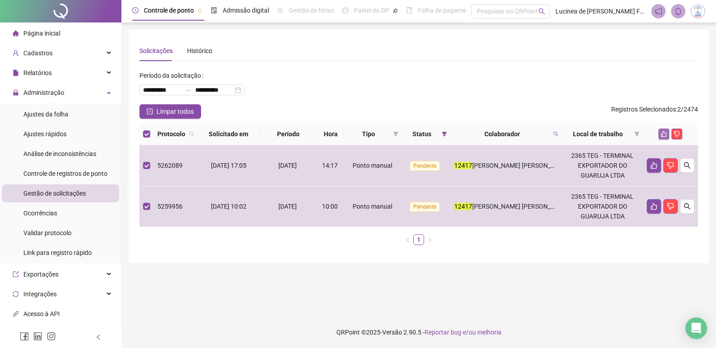
click at [663, 132] on icon "like" at bounding box center [664, 134] width 6 height 6
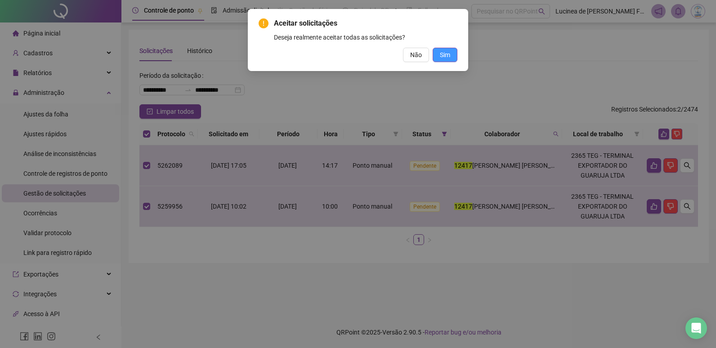
click at [448, 56] on span "Sim" at bounding box center [445, 55] width 10 height 10
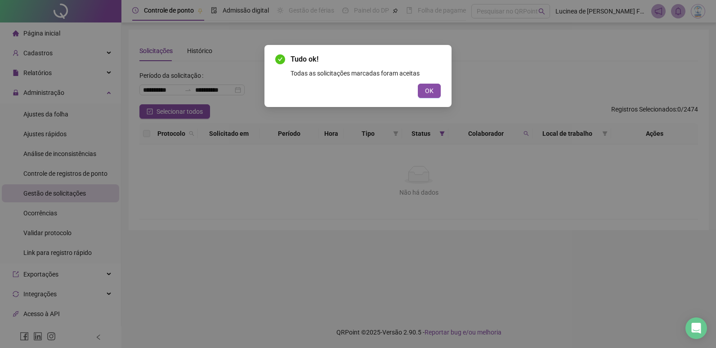
drag, startPoint x: 433, startPoint y: 93, endPoint x: 456, endPoint y: 85, distance: 24.3
click at [433, 93] on button "OK" at bounding box center [429, 91] width 23 height 14
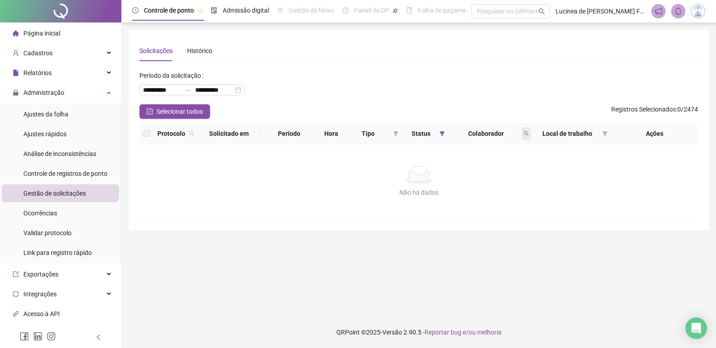
click at [528, 135] on icon "search" at bounding box center [525, 133] width 5 height 5
click at [511, 171] on span "Limpar" at bounding box center [506, 170] width 20 height 10
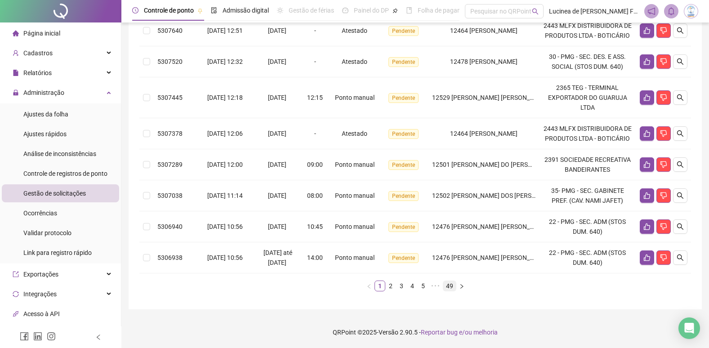
click at [452, 285] on link "49" at bounding box center [449, 286] width 13 height 10
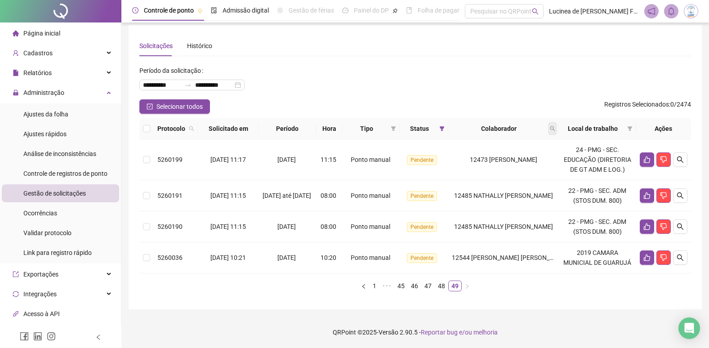
click at [555, 131] on icon "search" at bounding box center [552, 128] width 5 height 5
click at [501, 163] on span "Buscar" at bounding box center [496, 164] width 20 height 10
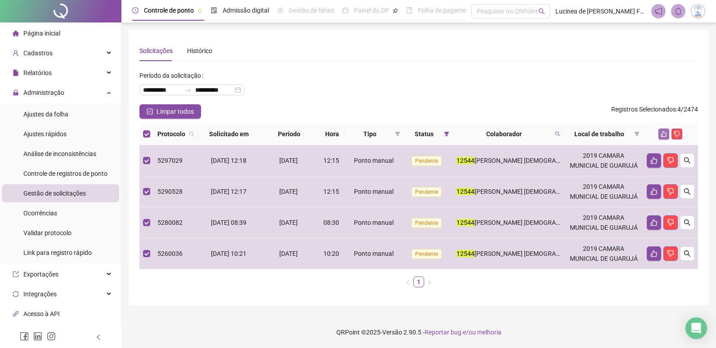
click at [662, 132] on icon "like" at bounding box center [663, 134] width 6 height 6
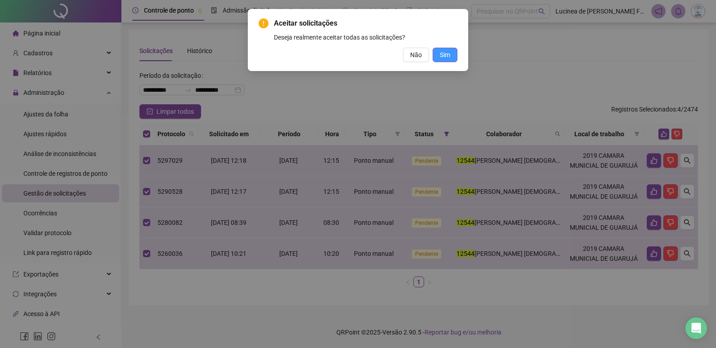
click at [446, 56] on span "Sim" at bounding box center [445, 55] width 10 height 10
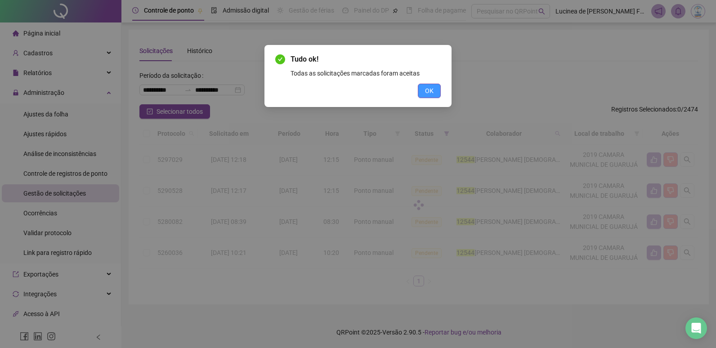
click at [431, 95] on span "OK" at bounding box center [429, 91] width 9 height 10
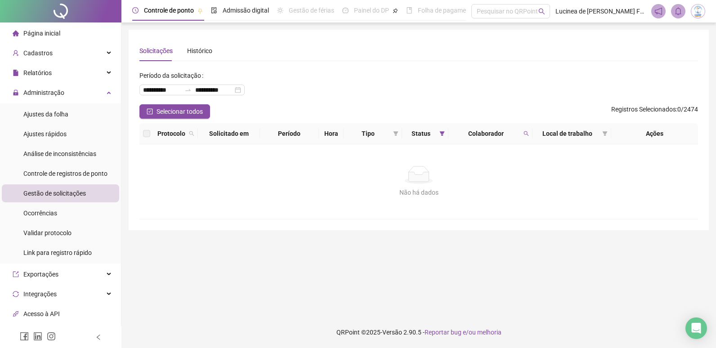
click at [525, 133] on icon "search" at bounding box center [525, 133] width 5 height 5
click at [505, 168] on span "Limpar" at bounding box center [506, 170] width 20 height 10
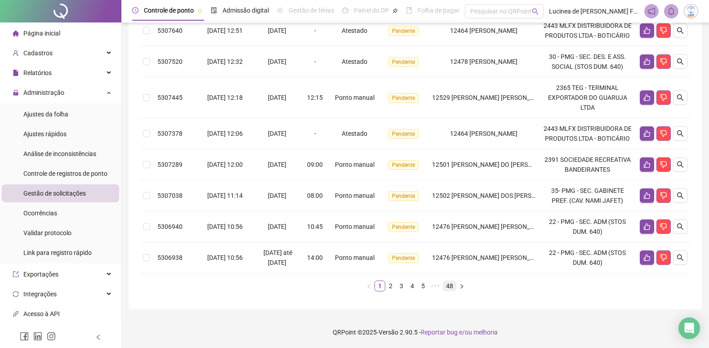
scroll to position [362, 0]
click at [452, 287] on link "48" at bounding box center [449, 286] width 13 height 10
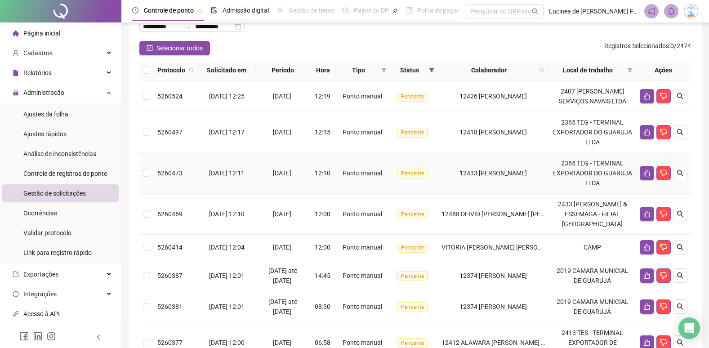
scroll to position [62, 0]
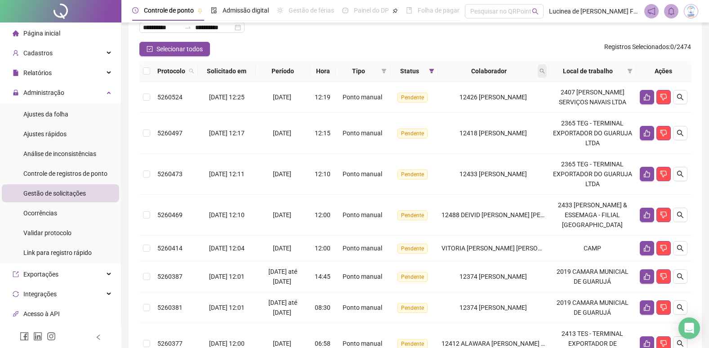
click at [545, 71] on icon "search" at bounding box center [542, 70] width 5 height 5
type input "*****"
click at [498, 107] on span "Buscar" at bounding box center [494, 107] width 20 height 10
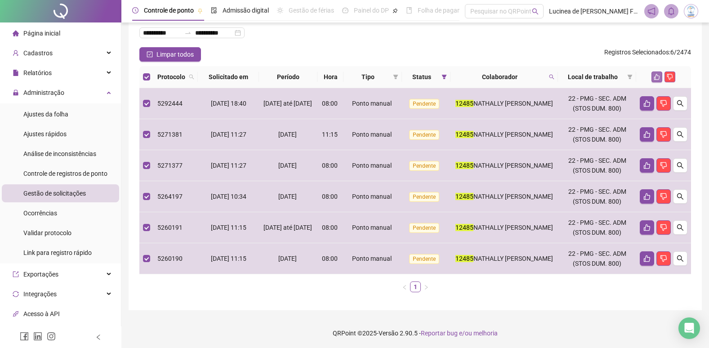
click at [655, 79] on icon "like" at bounding box center [657, 77] width 6 height 6
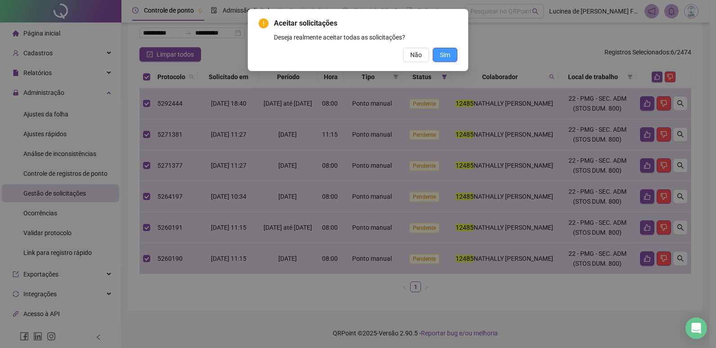
click at [451, 56] on button "Sim" at bounding box center [445, 55] width 25 height 14
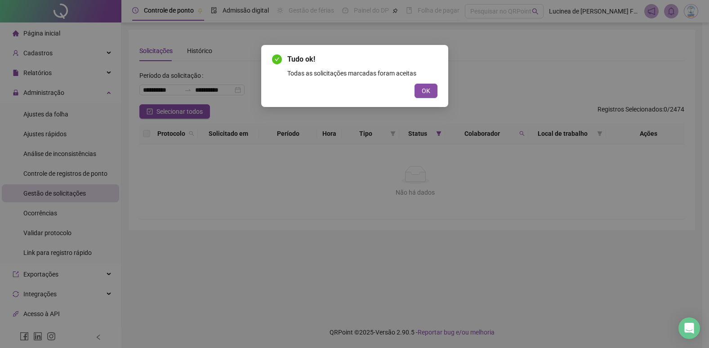
scroll to position [0, 0]
click at [428, 92] on span "OK" at bounding box center [429, 91] width 9 height 10
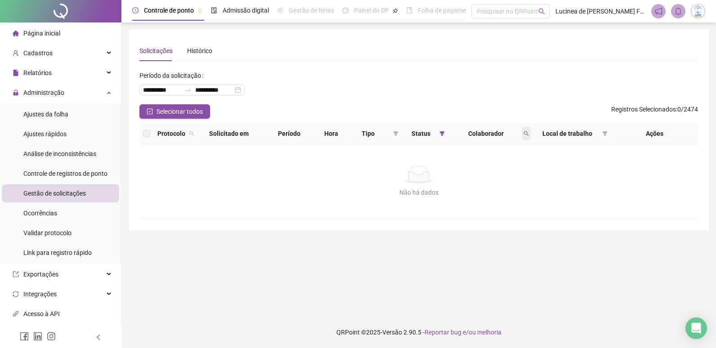
click at [528, 134] on icon "search" at bounding box center [525, 133] width 5 height 5
click at [514, 172] on span "Limpar" at bounding box center [506, 170] width 20 height 10
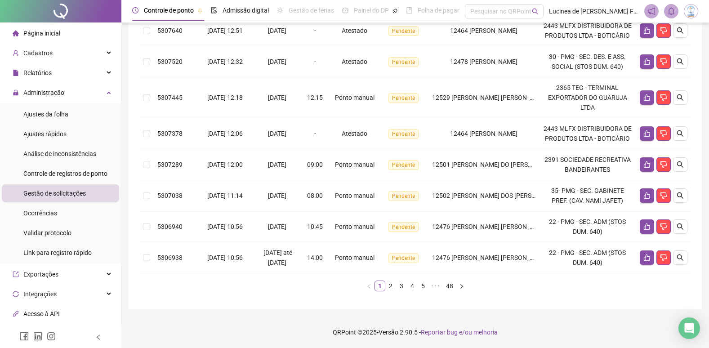
scroll to position [362, 0]
click at [452, 287] on link "48" at bounding box center [449, 286] width 13 height 10
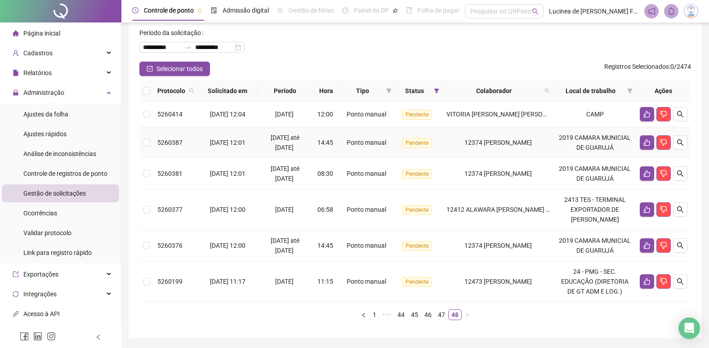
scroll to position [27, 0]
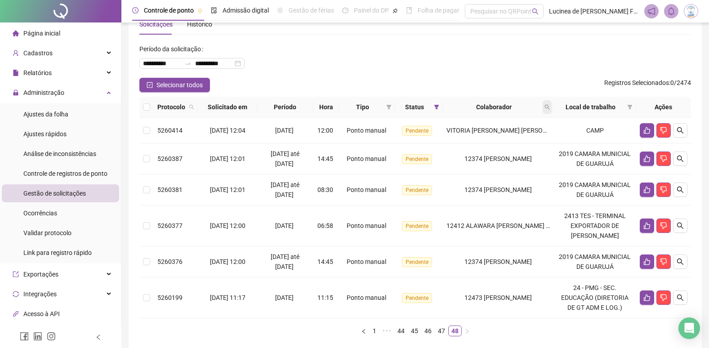
click at [550, 107] on icon "search" at bounding box center [546, 106] width 5 height 5
type input "*****"
click at [498, 138] on span "Buscar" at bounding box center [494, 143] width 20 height 10
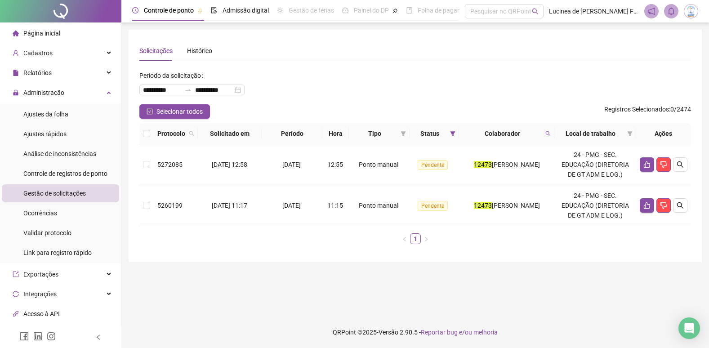
scroll to position [0, 0]
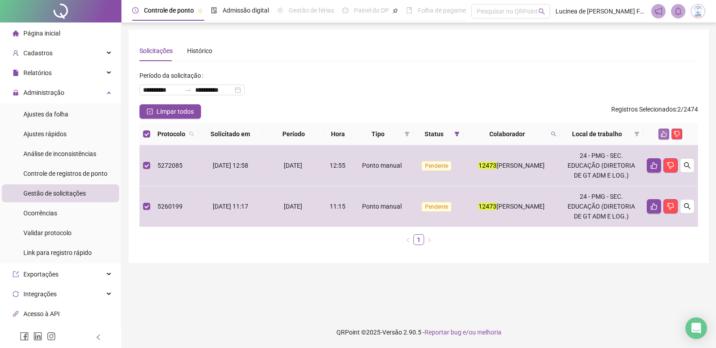
click at [662, 134] on icon "like" at bounding box center [663, 134] width 6 height 6
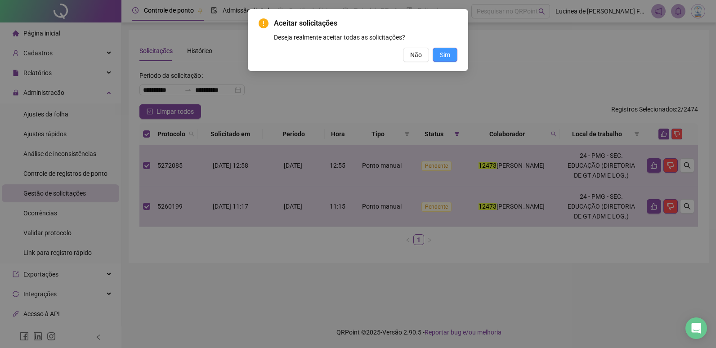
click at [445, 61] on button "Sim" at bounding box center [445, 55] width 25 height 14
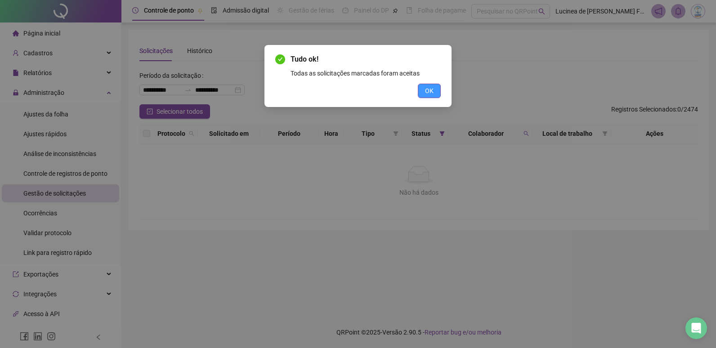
click at [433, 95] on span "OK" at bounding box center [429, 91] width 9 height 10
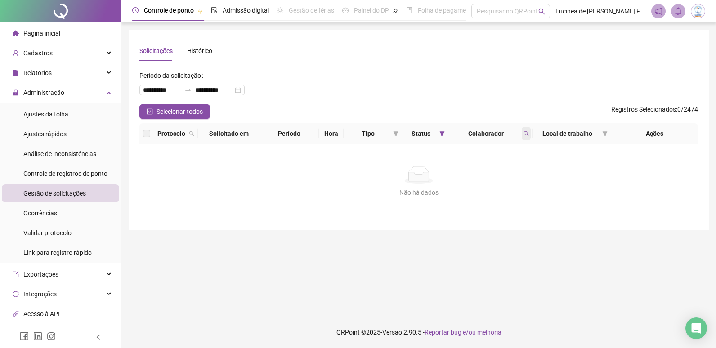
click at [527, 137] on span at bounding box center [526, 133] width 9 height 13
click at [511, 170] on span "Limpar" at bounding box center [506, 170] width 20 height 10
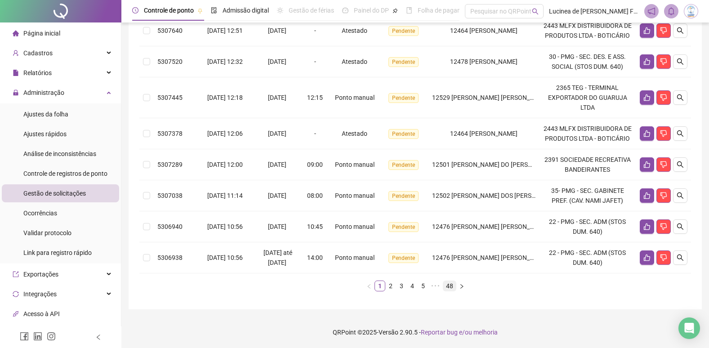
click at [451, 286] on link "48" at bounding box center [449, 286] width 13 height 10
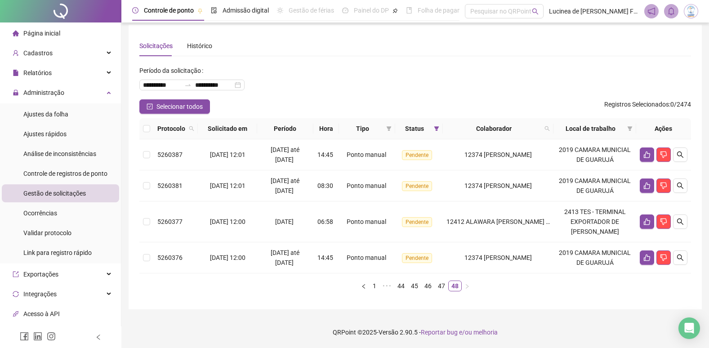
scroll to position [5, 0]
